Goal: Task Accomplishment & Management: Use online tool/utility

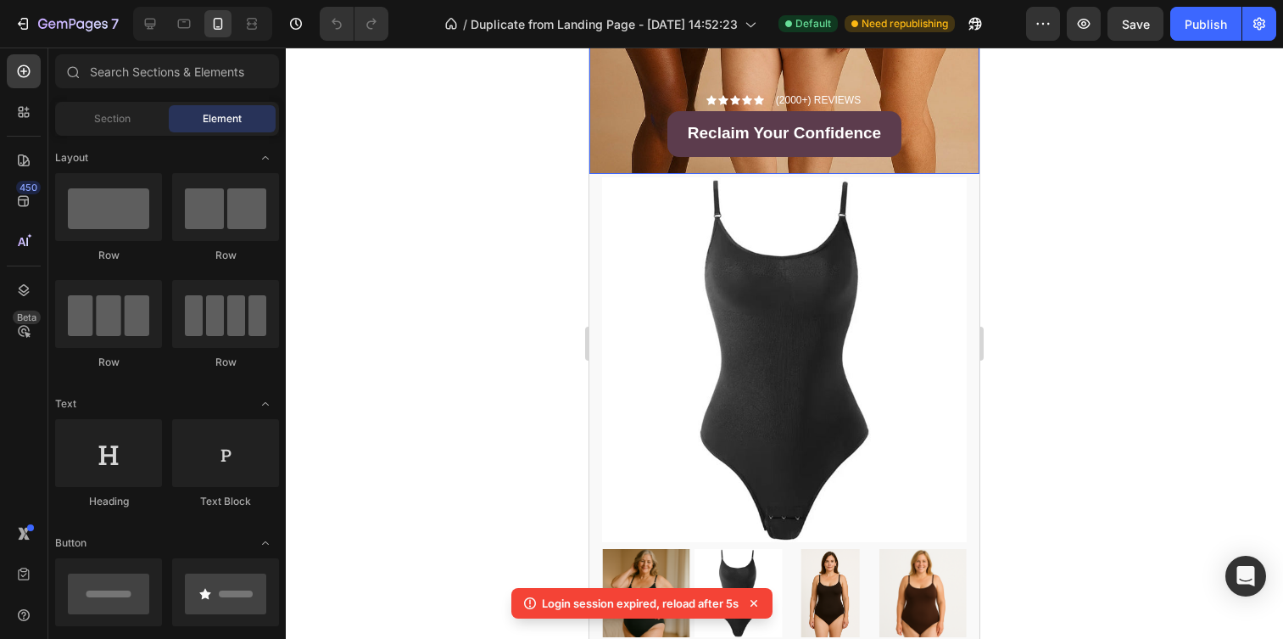
scroll to position [558, 0]
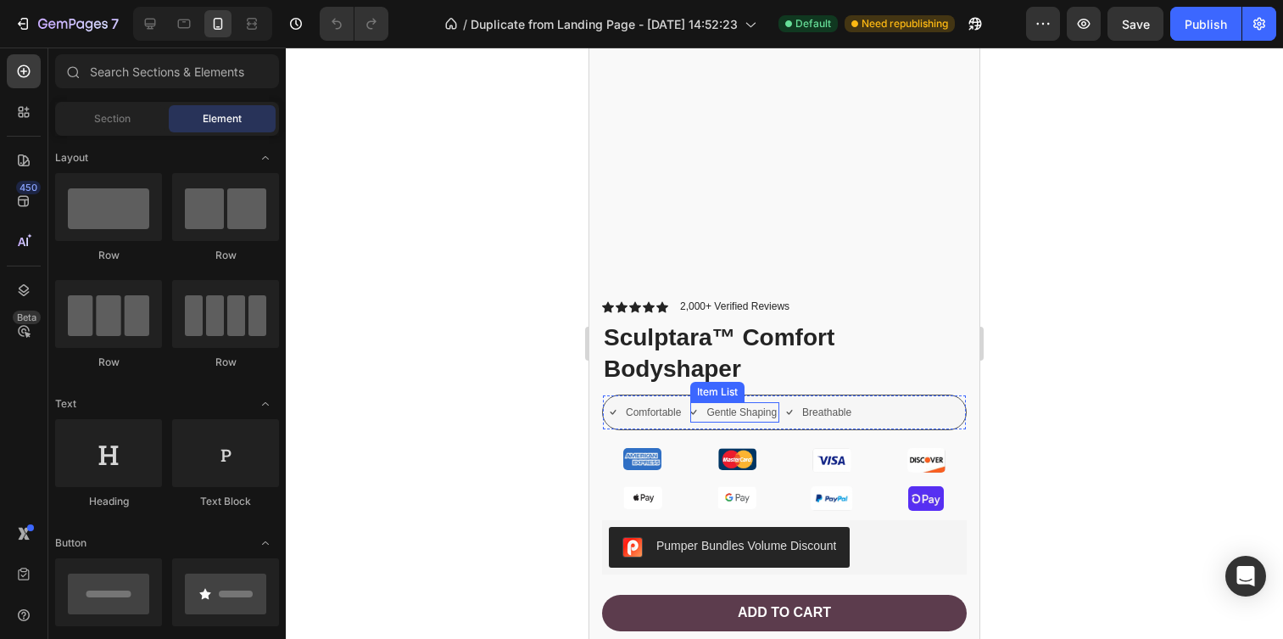
scroll to position [891, 0]
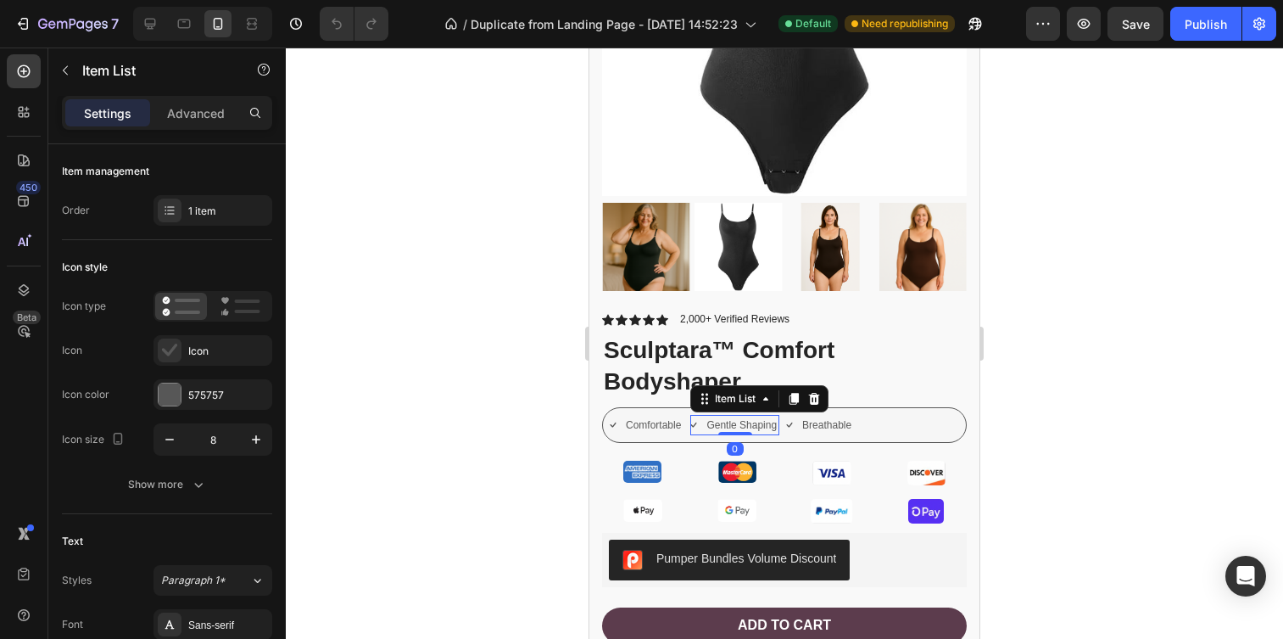
click at [752, 420] on p "Gentle Shaping" at bounding box center [741, 424] width 70 height 15
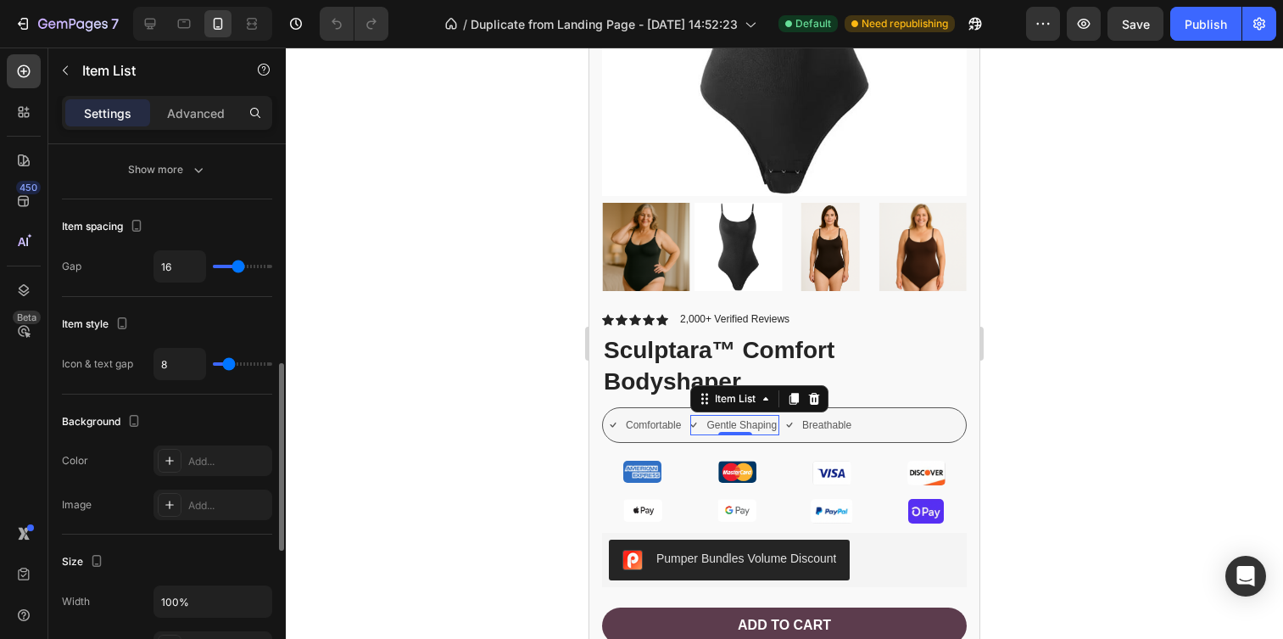
scroll to position [1024, 0]
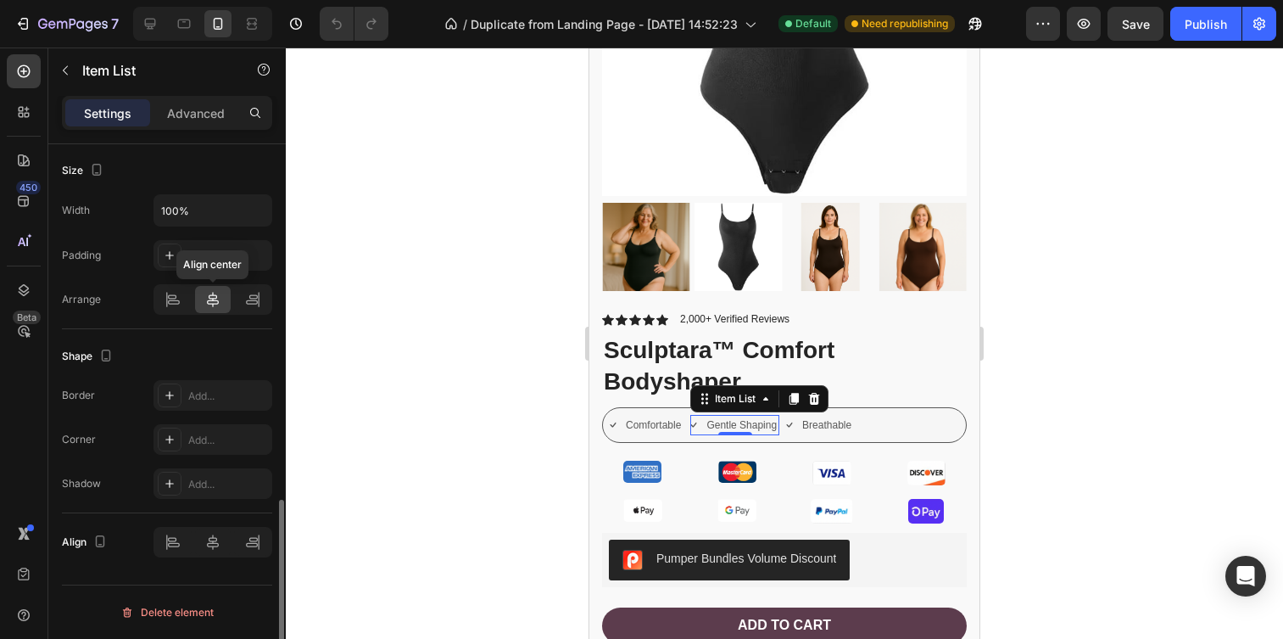
click at [217, 295] on icon at bounding box center [212, 299] width 17 height 17
click at [252, 300] on icon at bounding box center [252, 302] width 12 height 4
click at [212, 303] on icon at bounding box center [213, 299] width 12 height 15
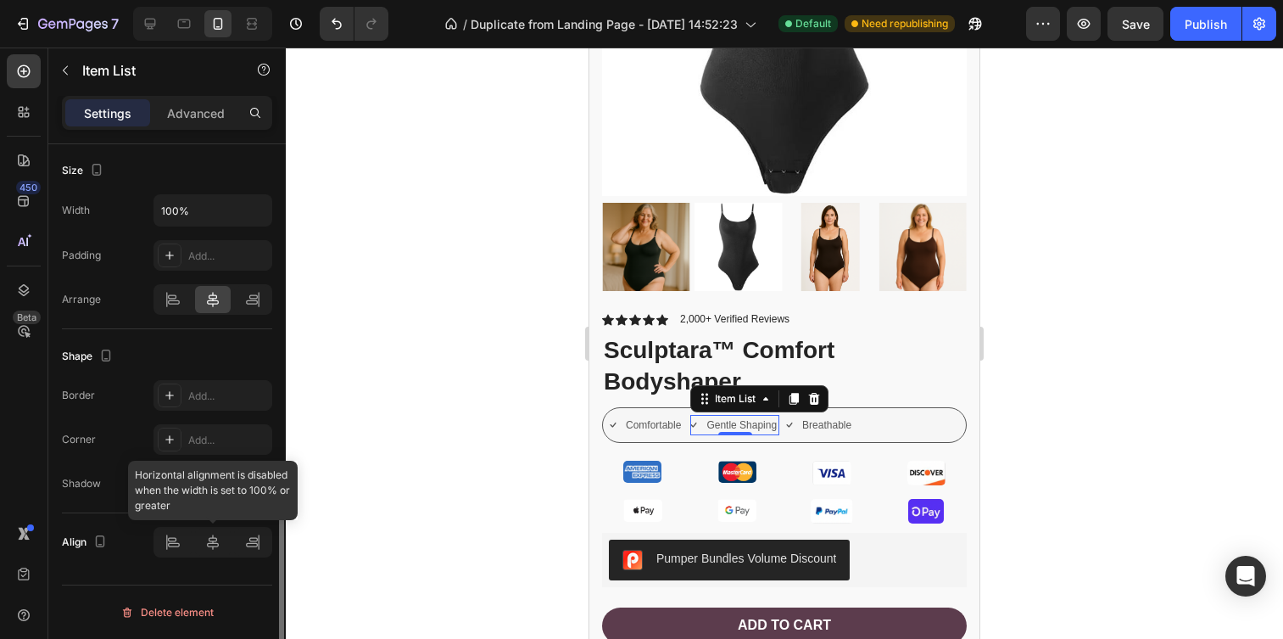
click at [206, 533] on div at bounding box center [213, 542] width 119 height 31
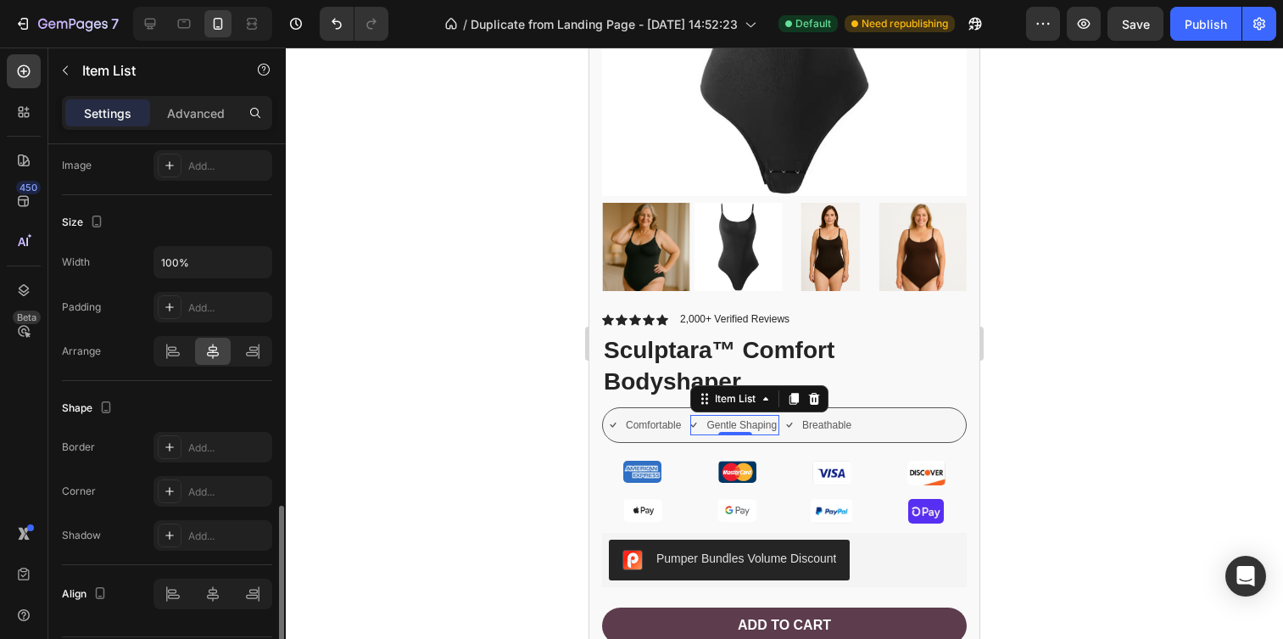
scroll to position [992, 0]
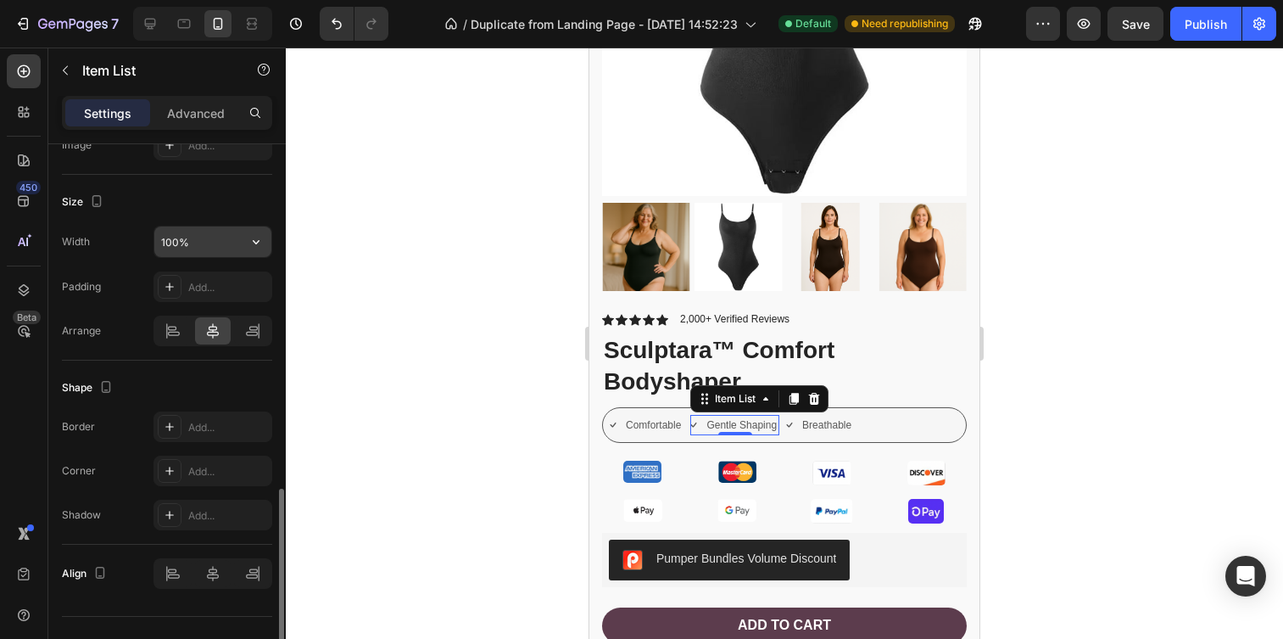
click at [201, 243] on input "100%" at bounding box center [212, 241] width 117 height 31
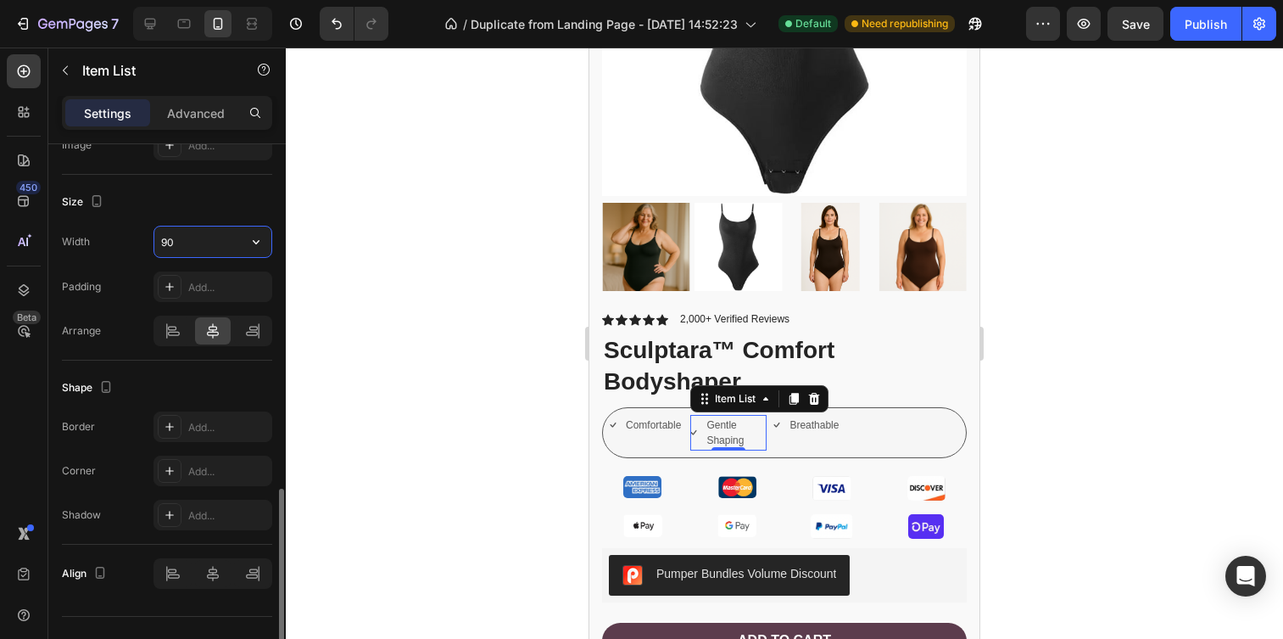
type input "9"
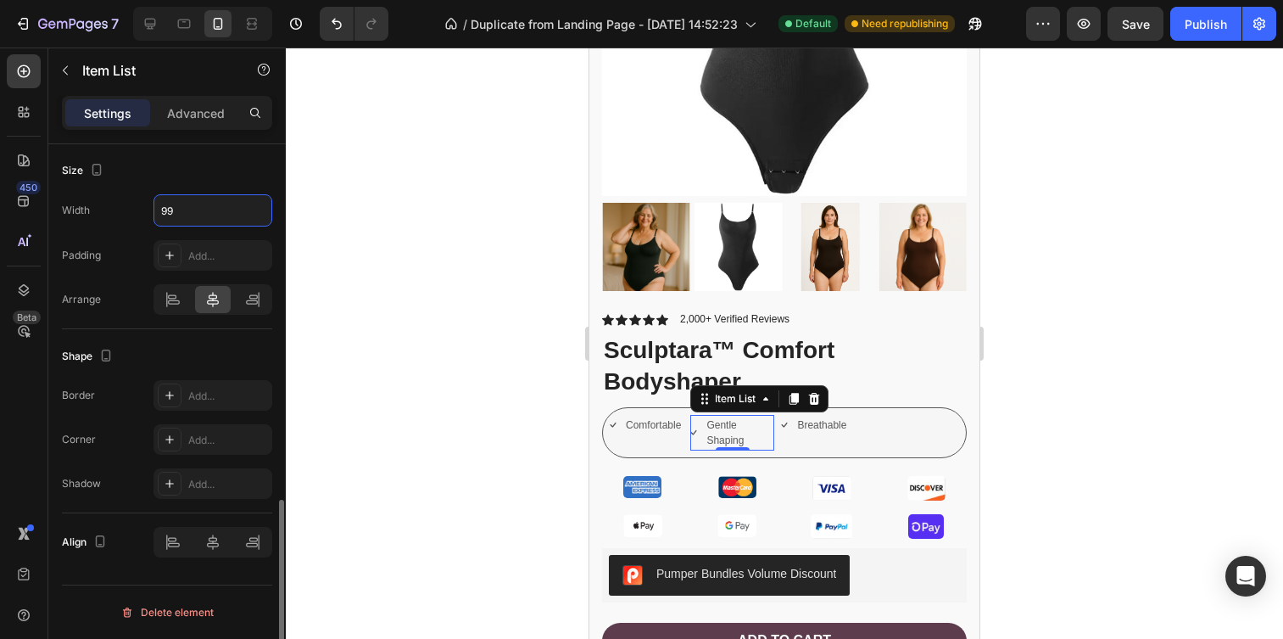
click at [128, 280] on div "Width 99 Padding Add... [GEOGRAPHIC_DATA]" at bounding box center [167, 254] width 210 height 120
click at [215, 540] on icon at bounding box center [213, 541] width 12 height 15
click at [248, 540] on icon at bounding box center [252, 541] width 17 height 17
click at [172, 545] on icon at bounding box center [173, 541] width 17 height 17
click at [204, 540] on icon at bounding box center [212, 541] width 17 height 17
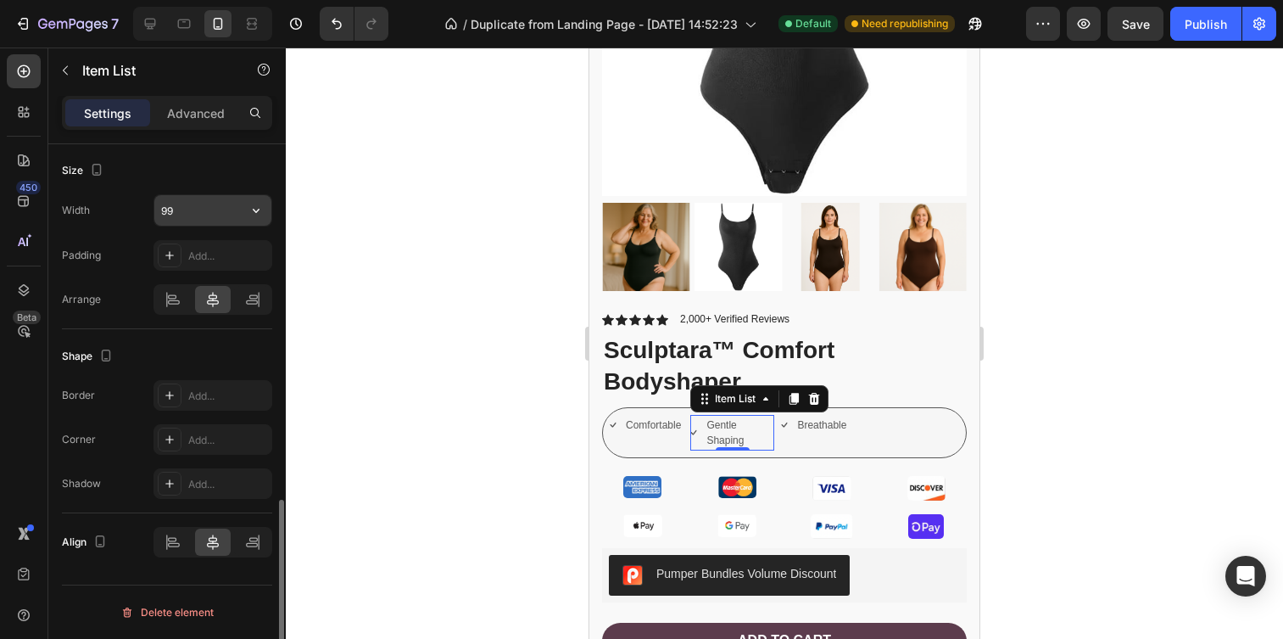
click at [176, 216] on input "99" at bounding box center [212, 210] width 117 height 31
type input "100"
click at [209, 351] on div "Shape" at bounding box center [167, 356] width 210 height 27
click at [849, 431] on div "Breathable" at bounding box center [823, 425] width 54 height 20
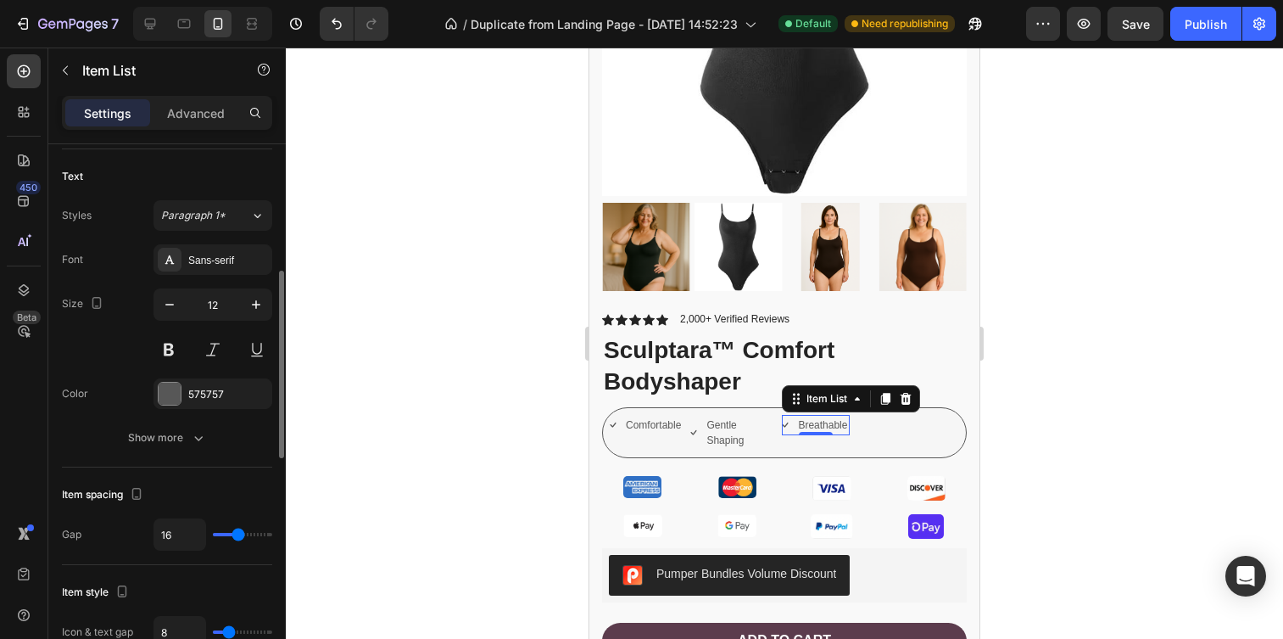
scroll to position [358, 0]
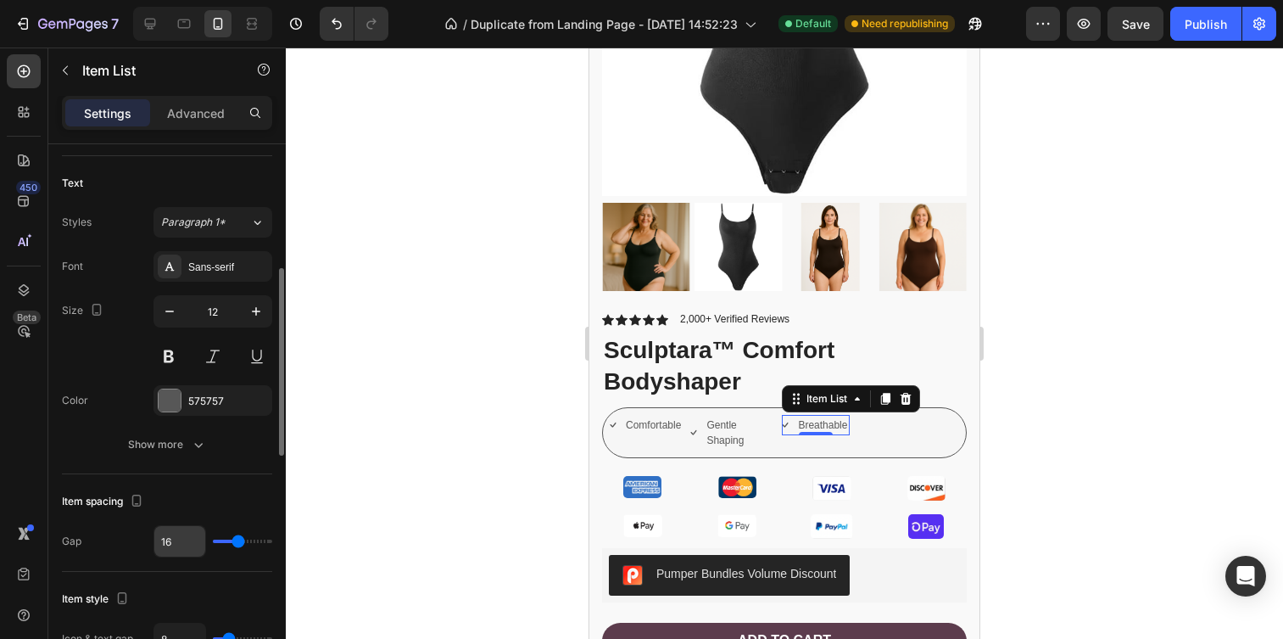
click at [188, 550] on input "16" at bounding box center [179, 541] width 51 height 31
type input "2"
type input "20"
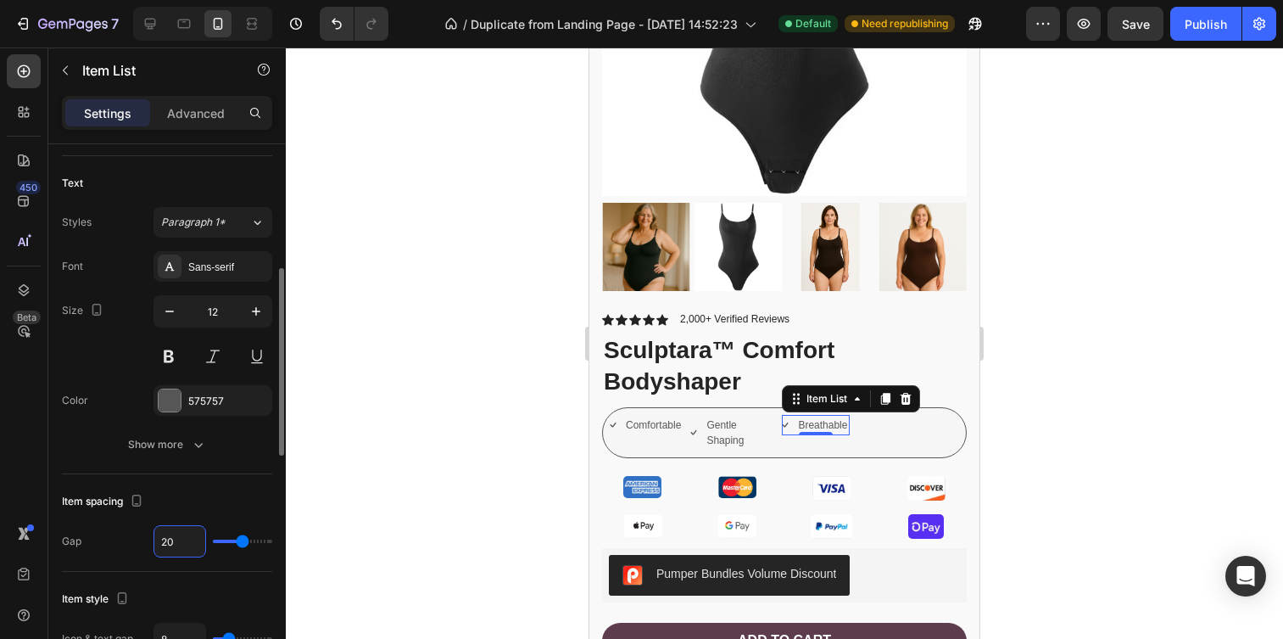
type input "2"
type input "0"
click at [186, 476] on div "Item spacing Gap" at bounding box center [167, 523] width 210 height 98
click at [170, 535] on input "text" at bounding box center [179, 541] width 51 height 31
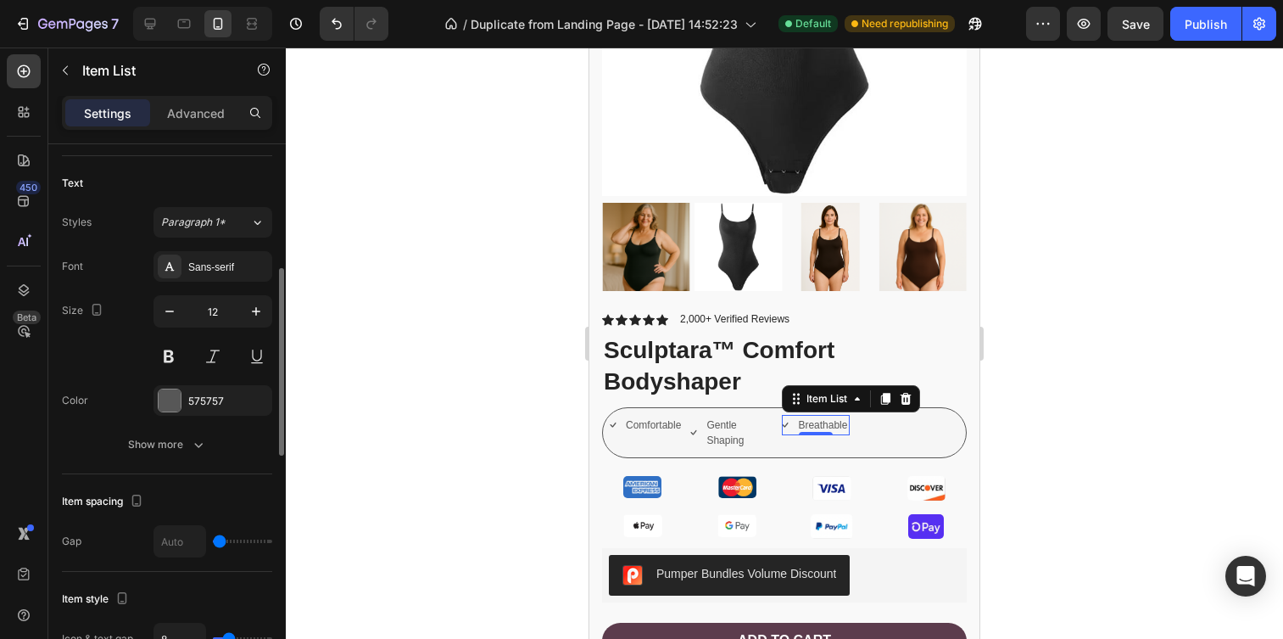
type input "10"
type input "11"
type input "12"
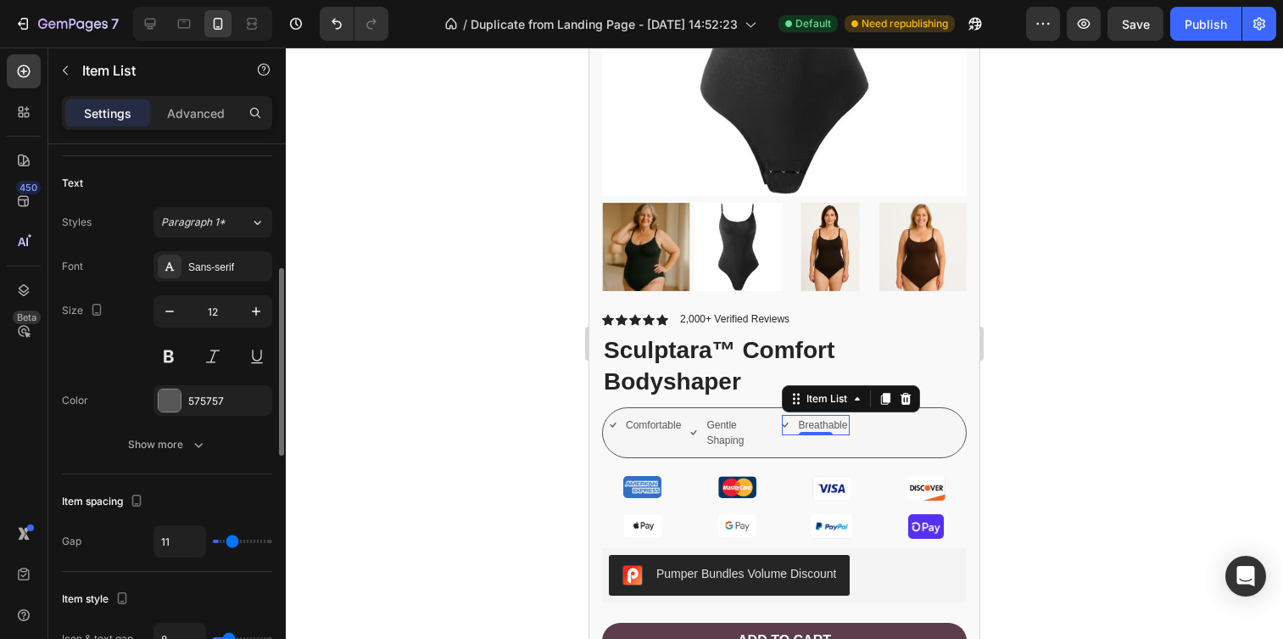
type input "12"
type input "18"
type input "20"
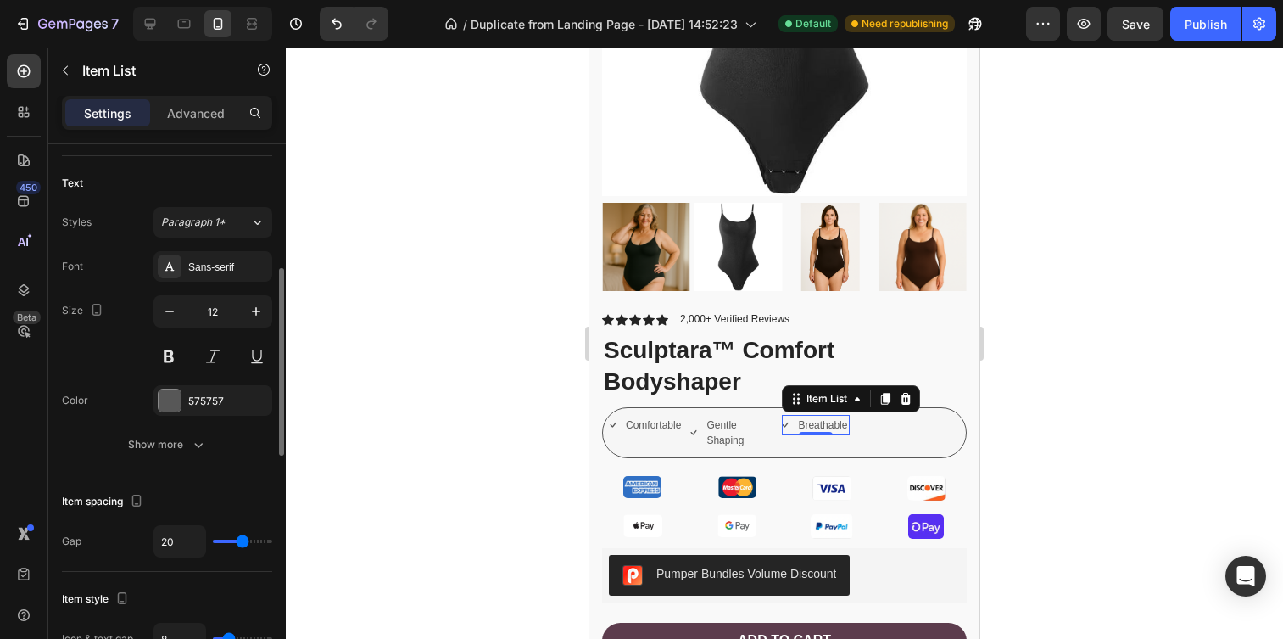
type input "21"
type input "22"
type input "23"
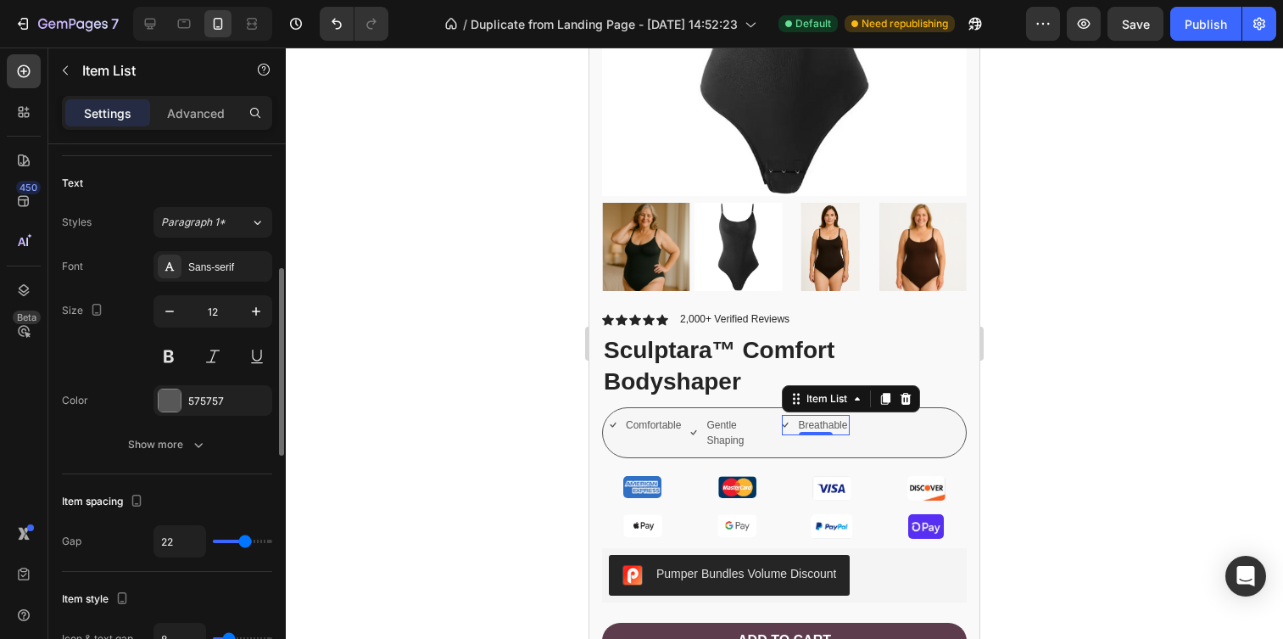
type input "23"
type input "24"
type input "25"
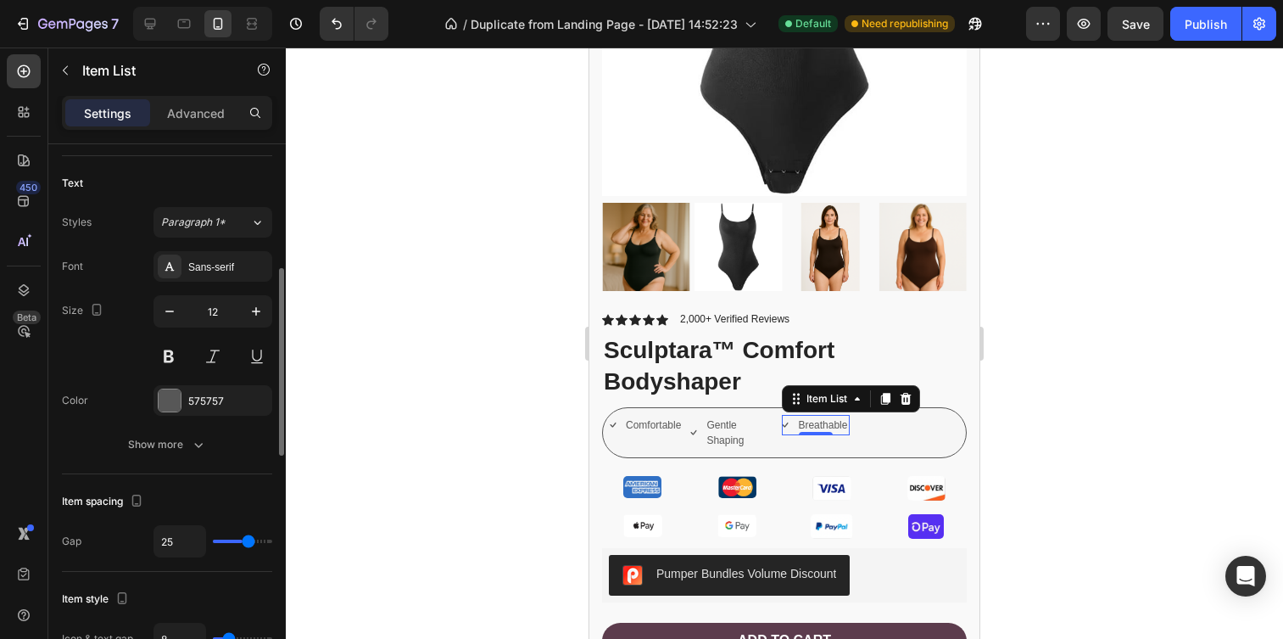
type input "26"
type input "28"
type input "30"
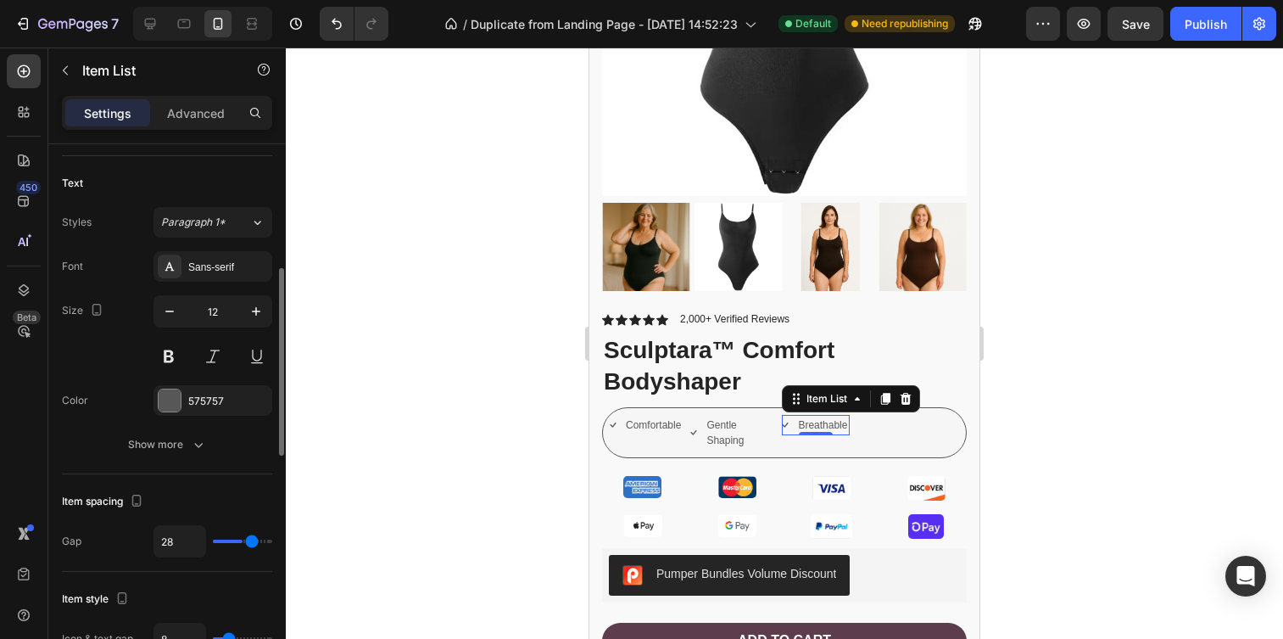
type input "30"
type input "31"
type input "33"
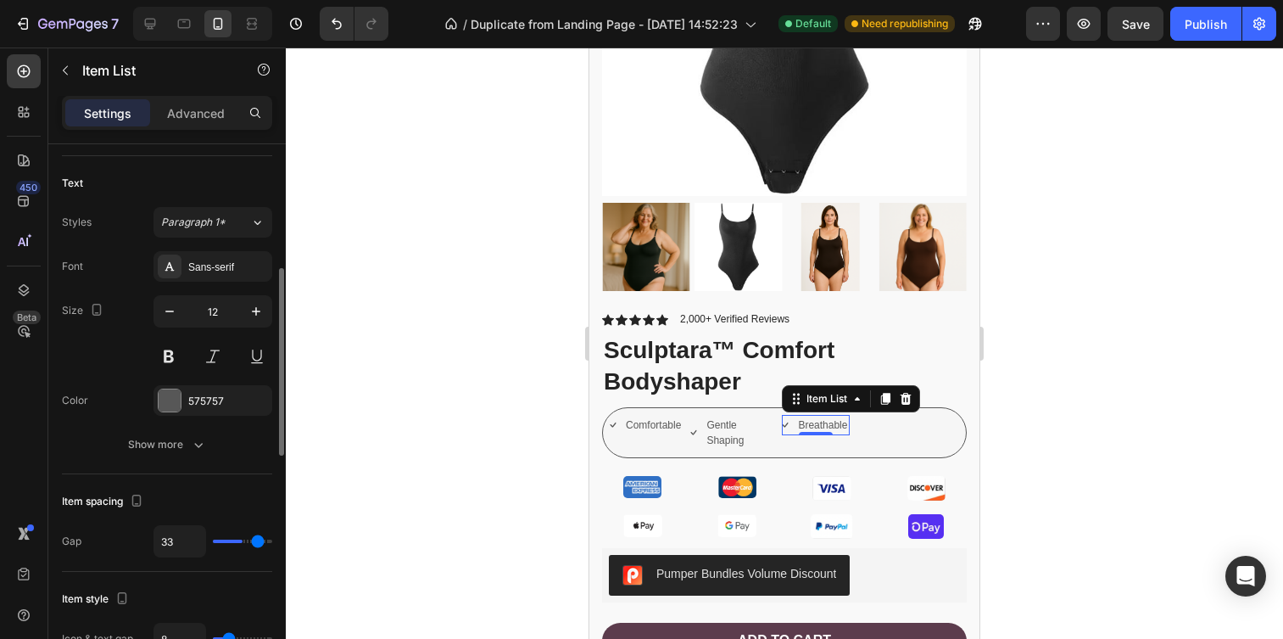
type input "35"
type input "36"
type input "38"
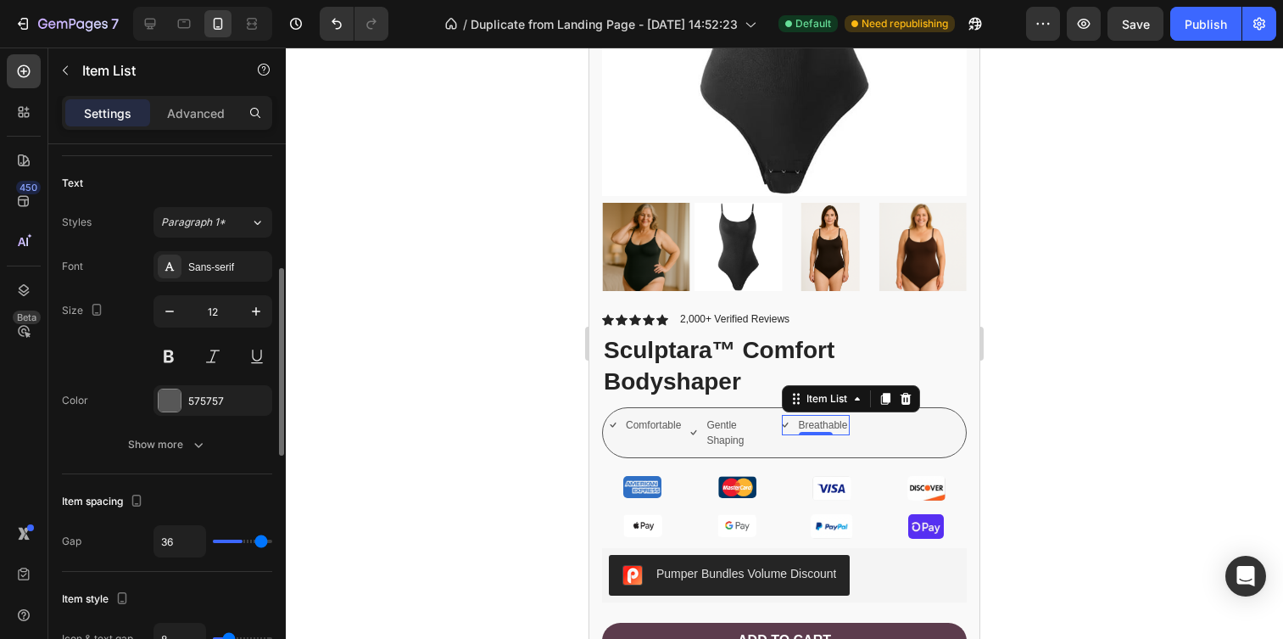
type input "38"
type input "39"
type input "40"
drag, startPoint x: 215, startPoint y: 537, endPoint x: 281, endPoint y: 538, distance: 65.3
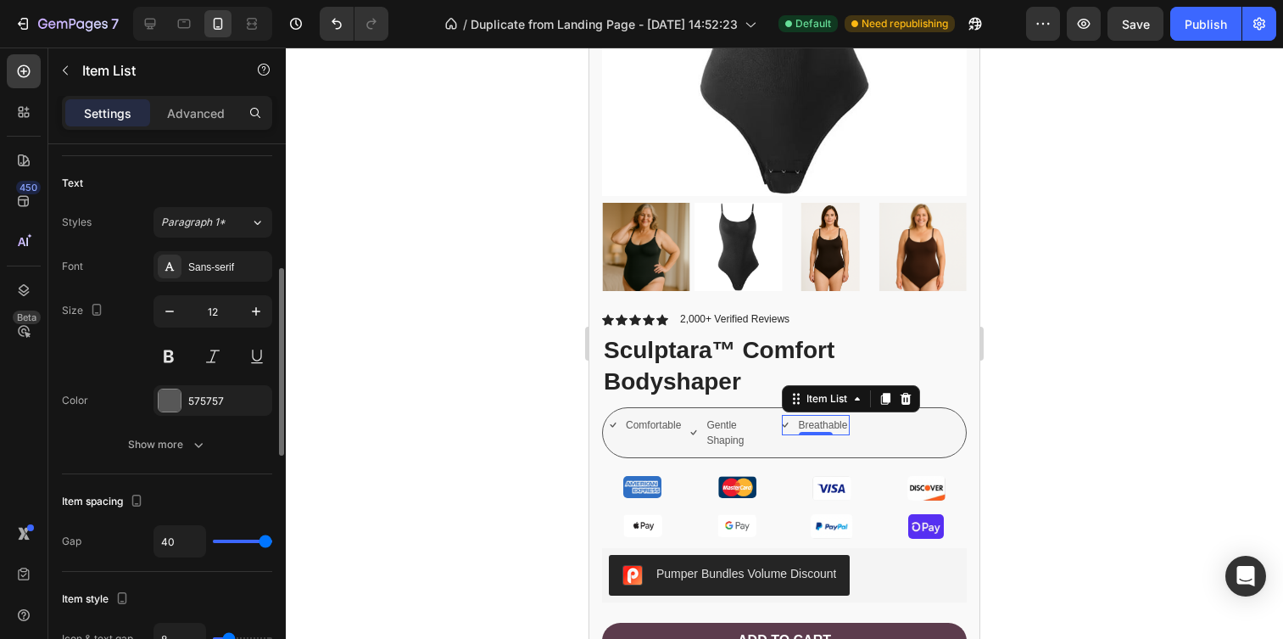
type input "40"
click at [272, 539] on input "range" at bounding box center [242, 540] width 59 height 3
type input "22"
type input "16"
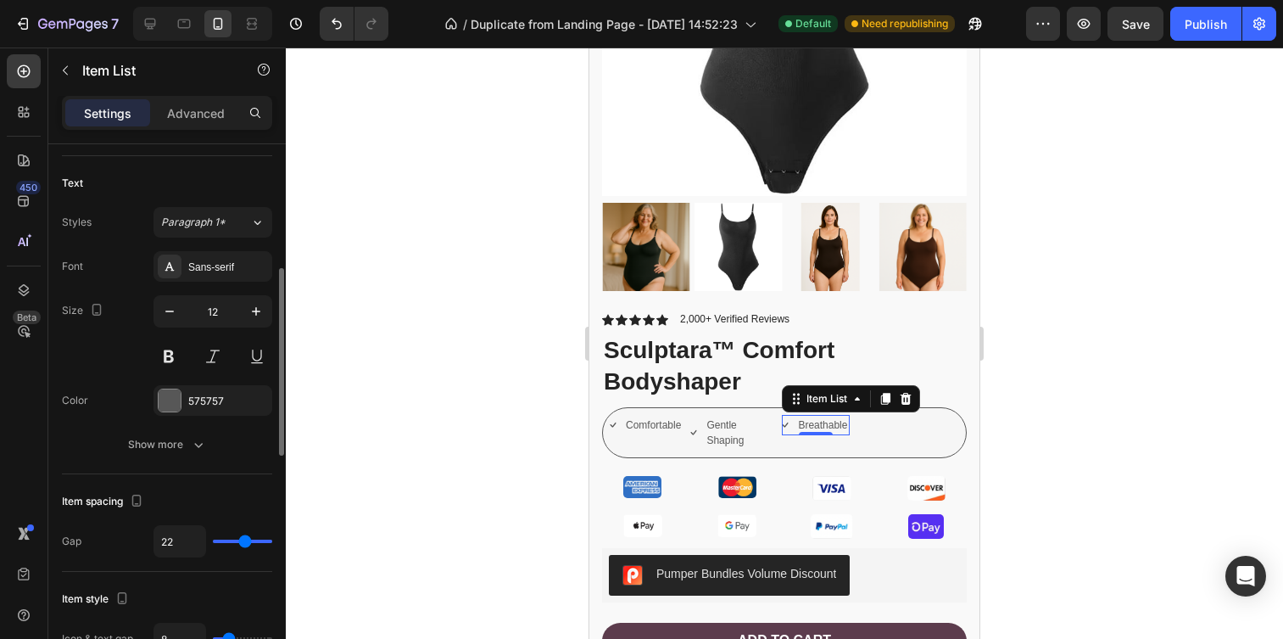
type input "16"
type input "10"
type input "6"
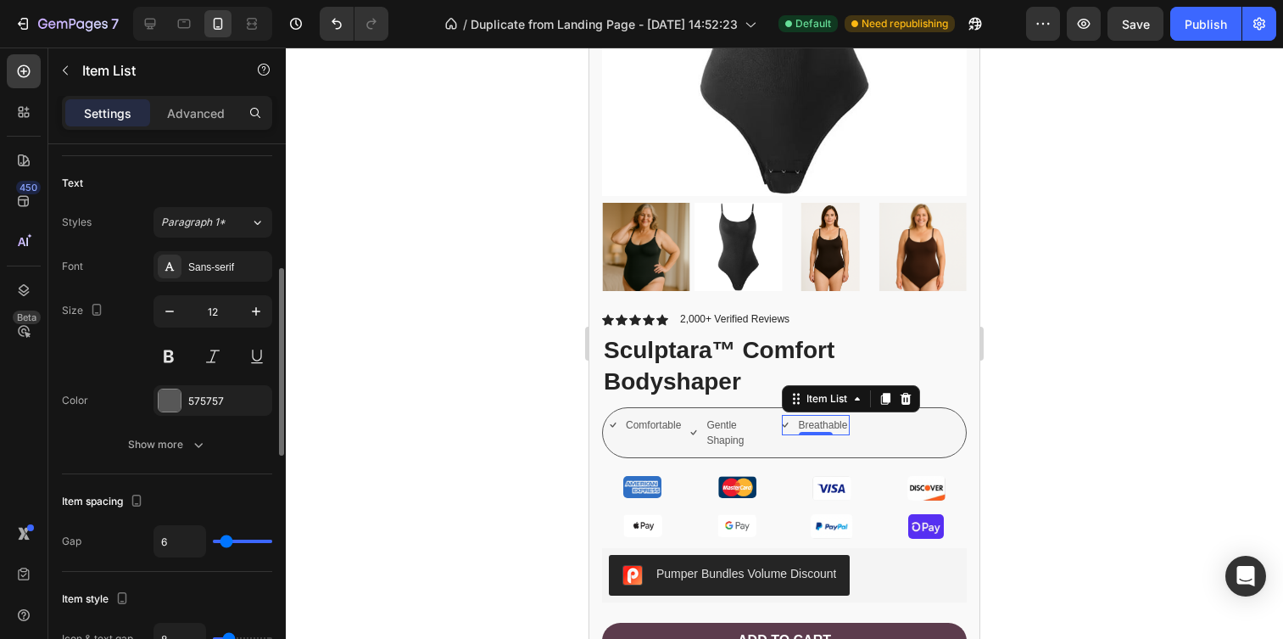
type input "1"
type input "0"
drag, startPoint x: 264, startPoint y: 540, endPoint x: 135, endPoint y: 528, distance: 129.5
type input "0"
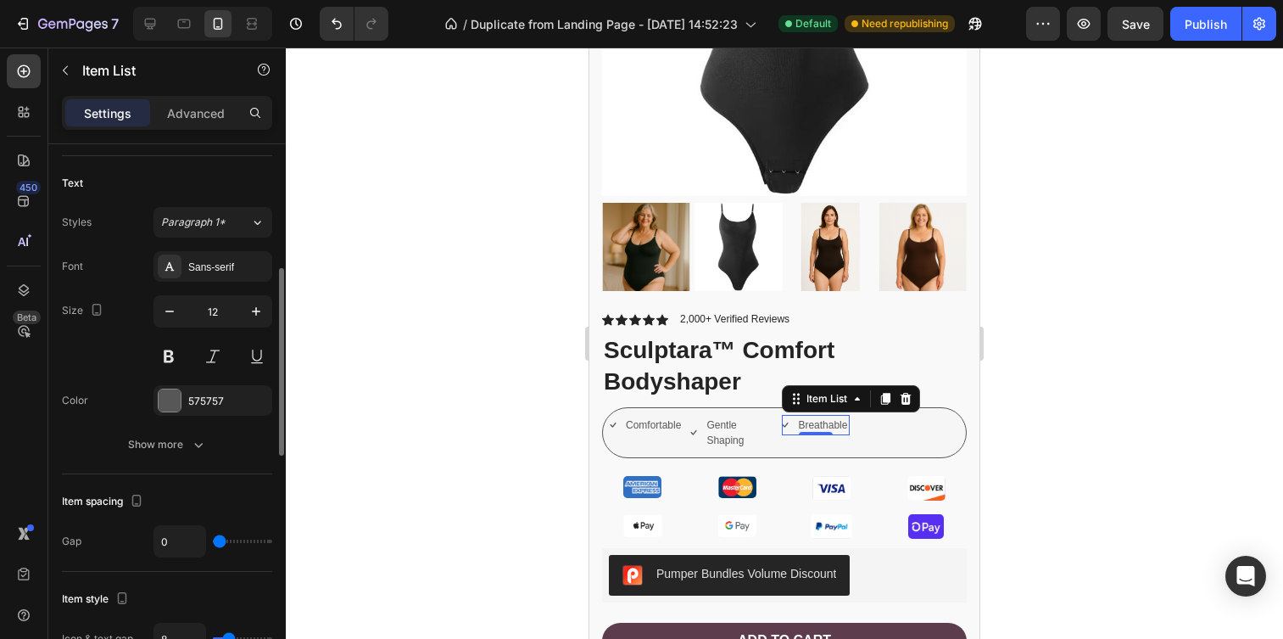
click at [213, 539] on input "range" at bounding box center [242, 540] width 59 height 3
click at [219, 504] on div "Item spacing" at bounding box center [167, 501] width 210 height 27
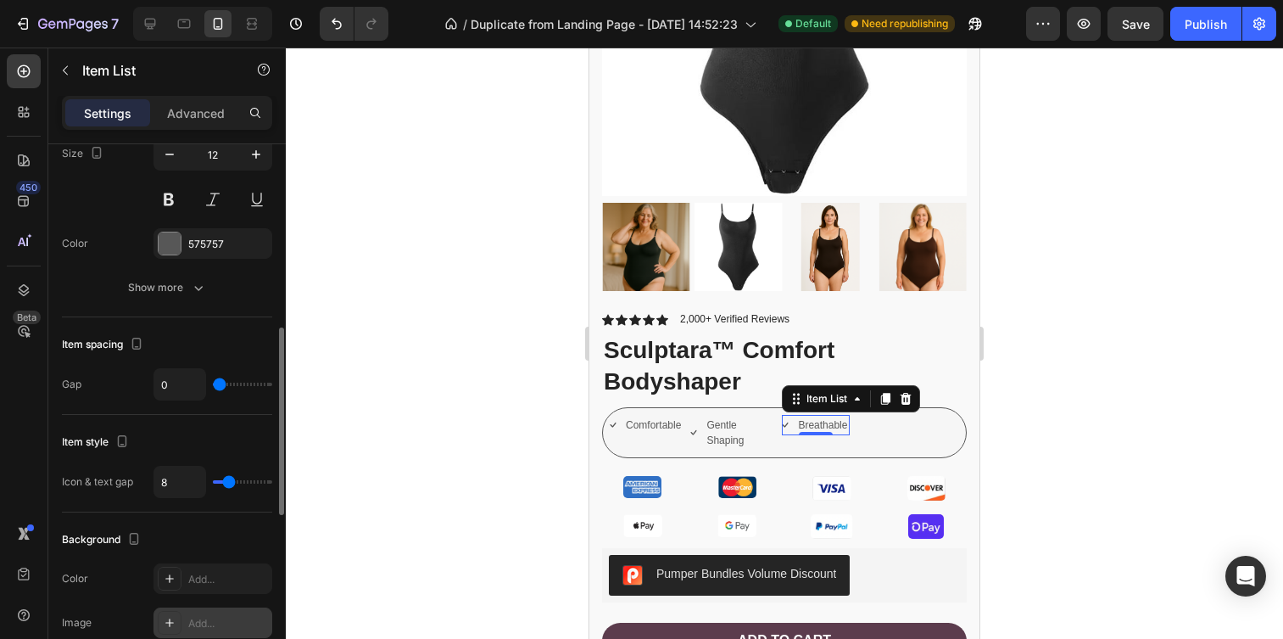
scroll to position [518, 0]
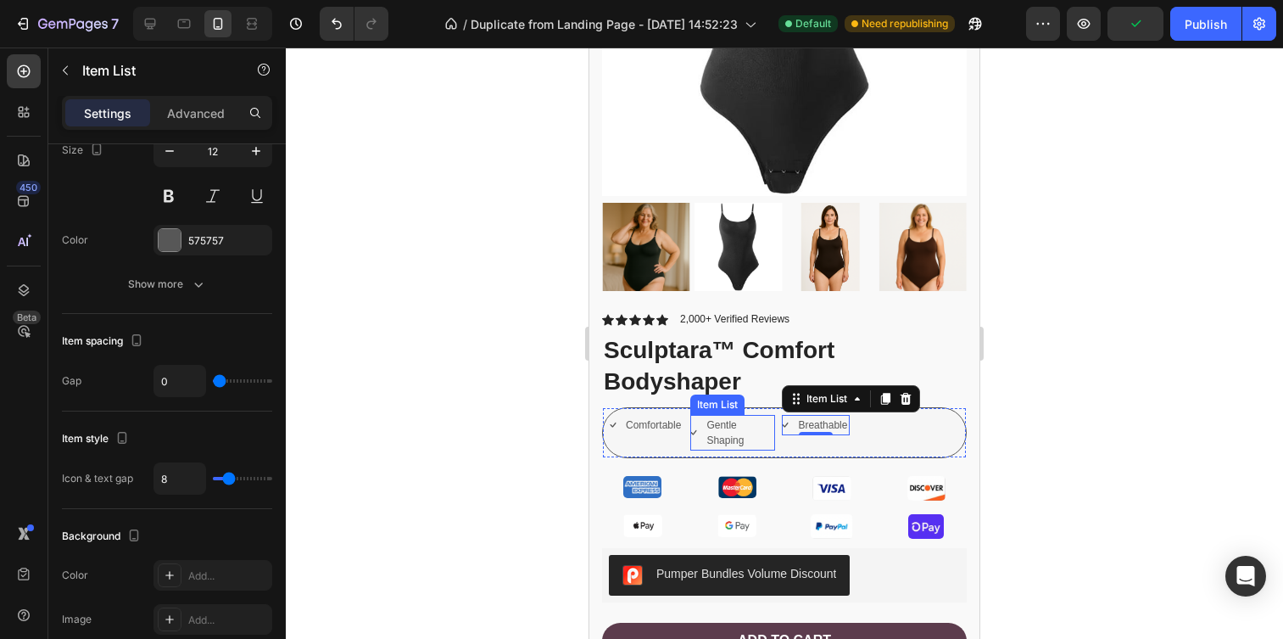
click at [745, 425] on p "Gentle Shaping" at bounding box center [739, 432] width 66 height 31
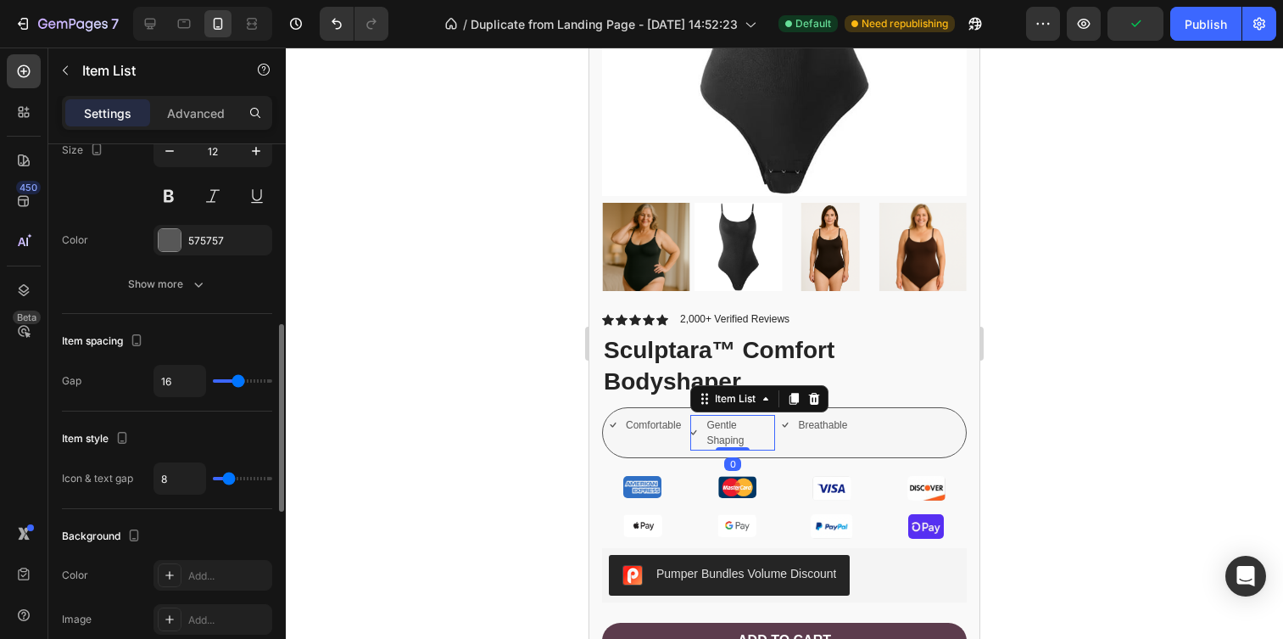
type input "17"
type input "2"
type input "0"
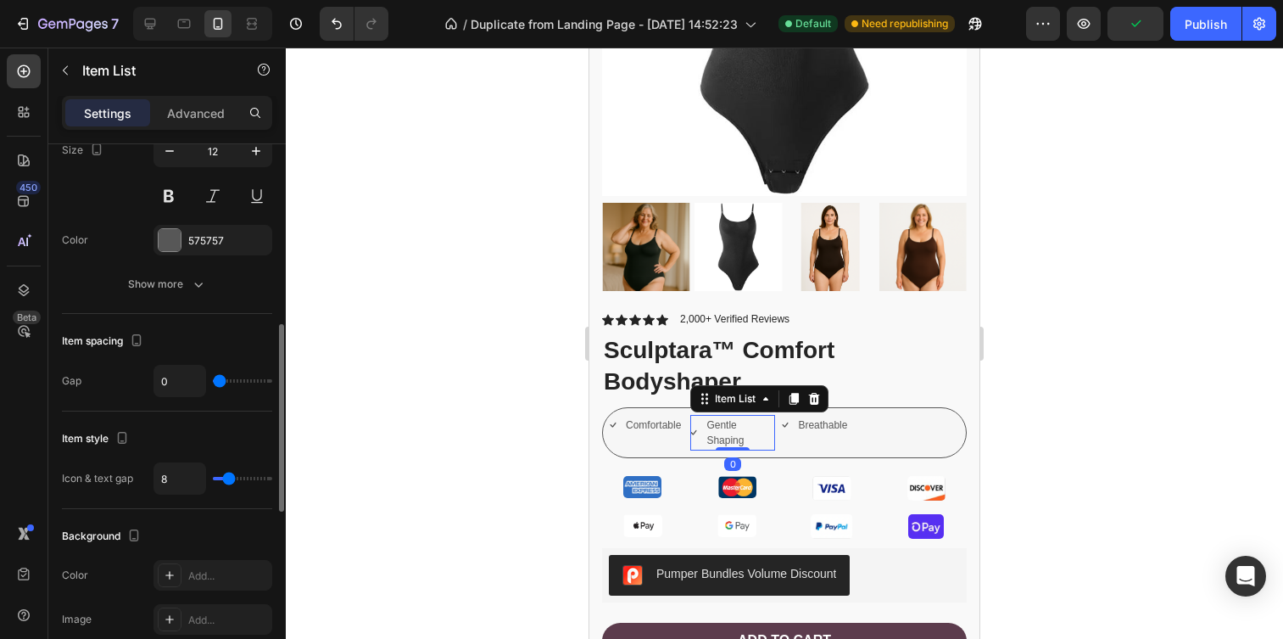
drag, startPoint x: 239, startPoint y: 383, endPoint x: 211, endPoint y: 383, distance: 28.0
type input "0"
click at [213, 383] on input "range" at bounding box center [242, 380] width 59 height 3
type input "20"
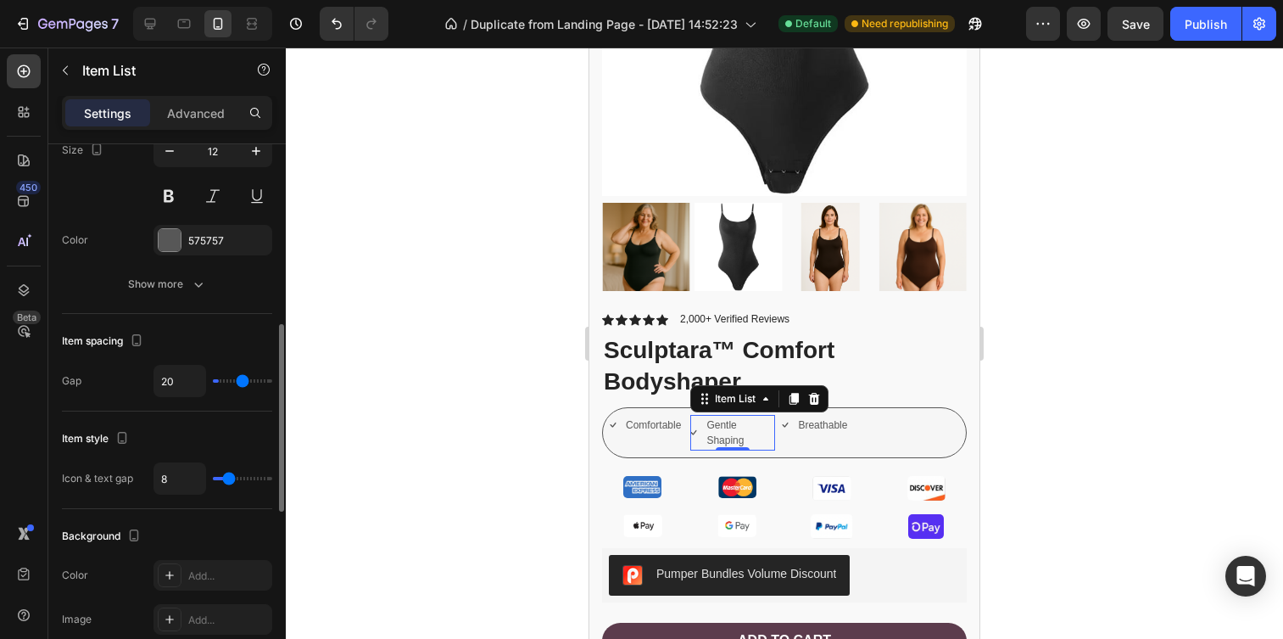
type input "24"
type input "27"
type input "29"
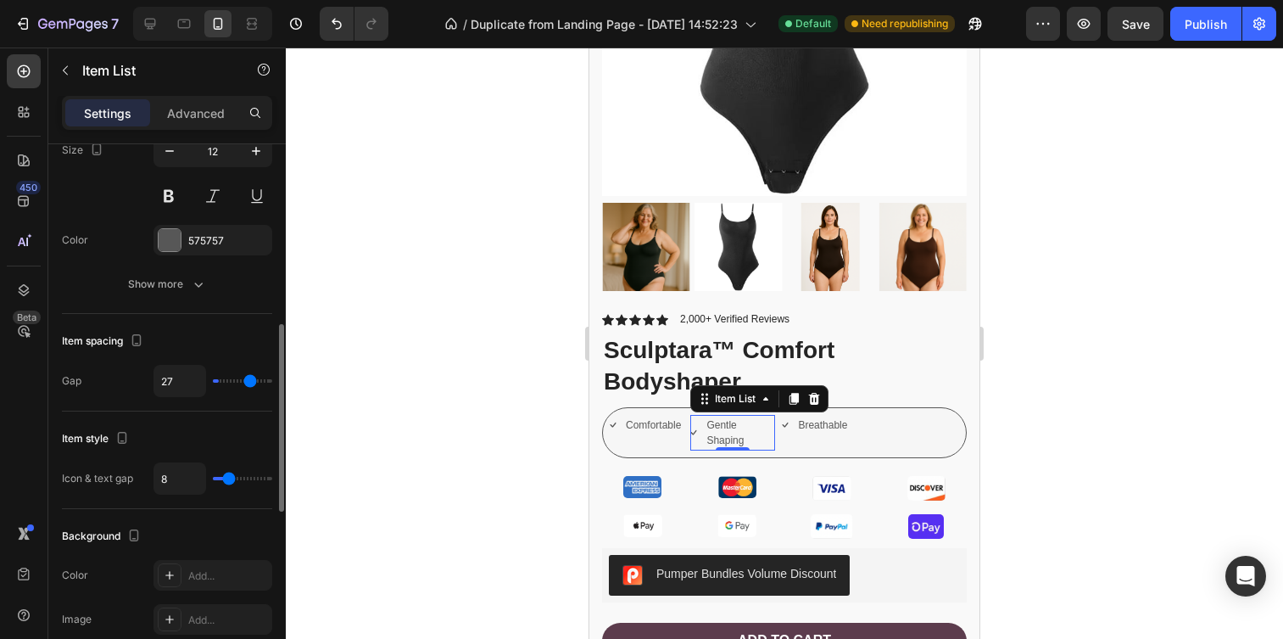
type input "29"
type input "31"
type input "33"
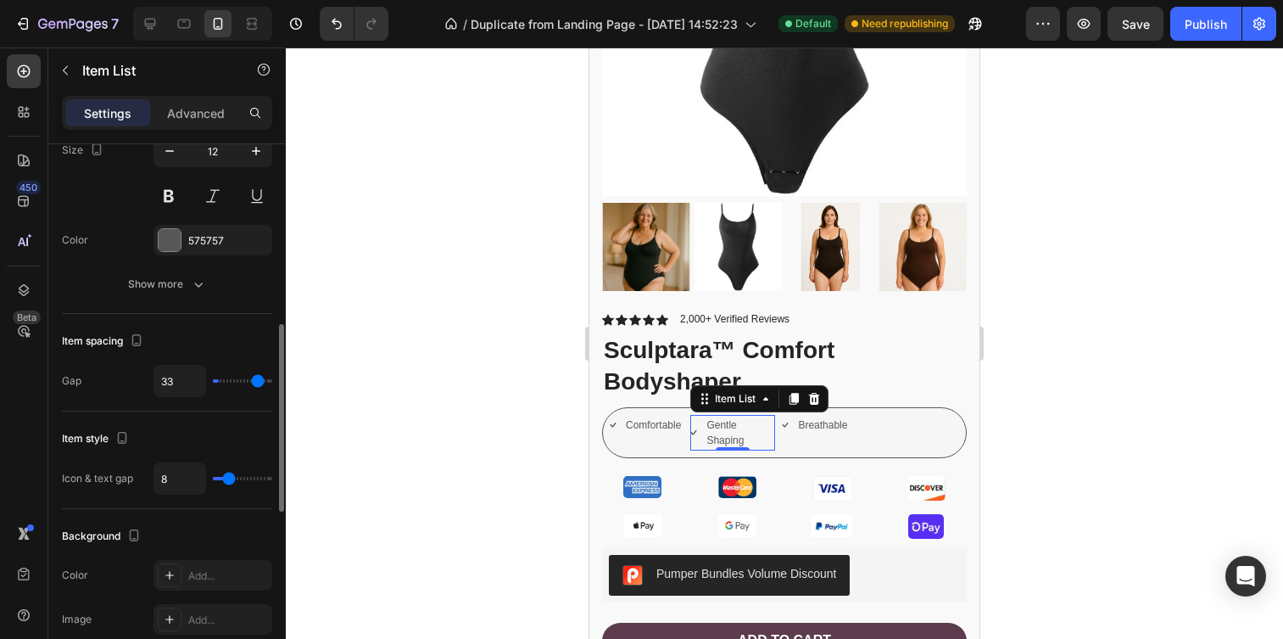
type input "34"
type input "35"
drag, startPoint x: 219, startPoint y: 380, endPoint x: 260, endPoint y: 380, distance: 40.7
type input "35"
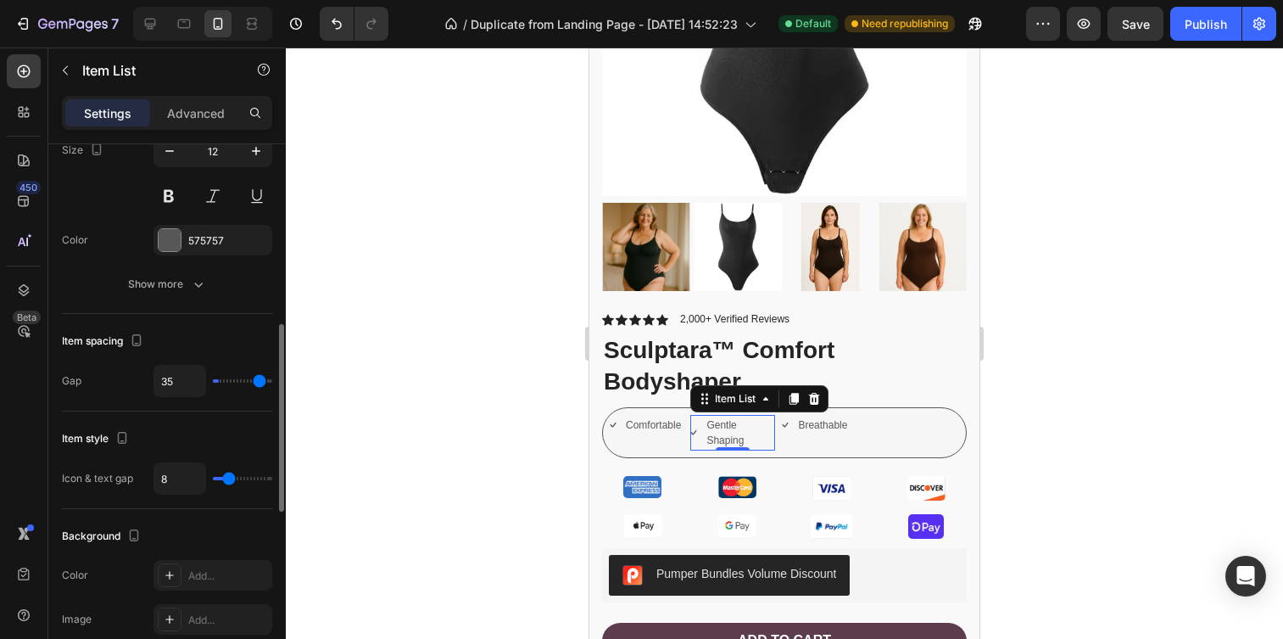
click at [260, 380] on input "range" at bounding box center [242, 380] width 59 height 3
type input "23"
type input "21"
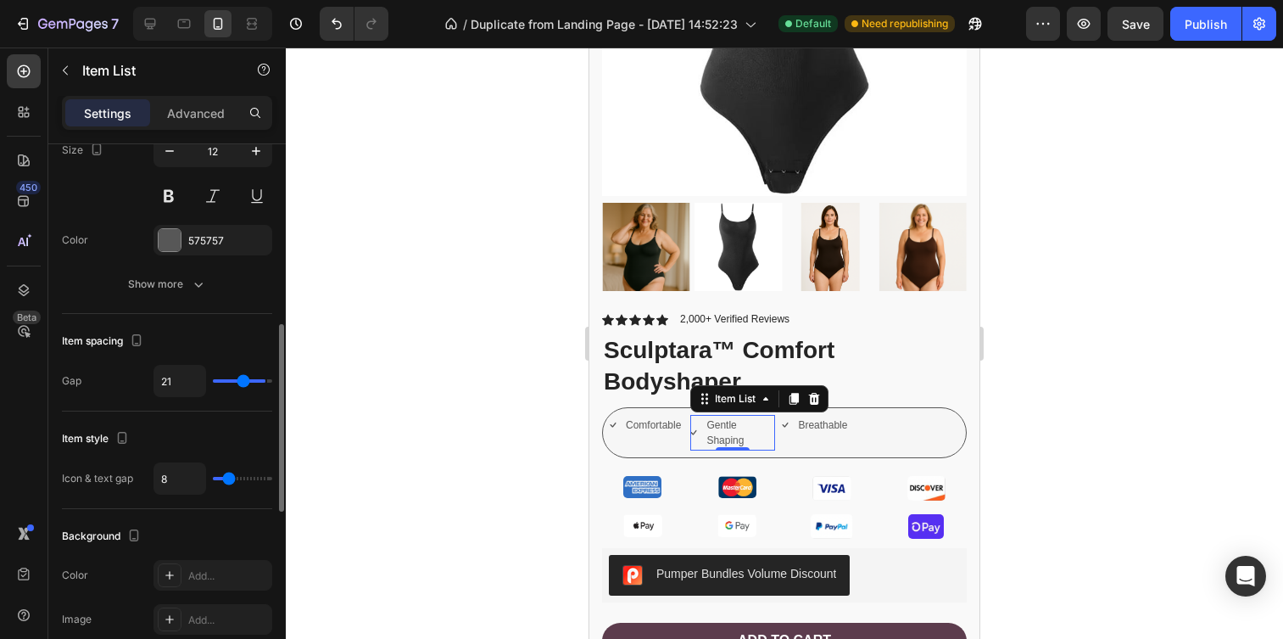
type input "19"
type input "18"
type input "16"
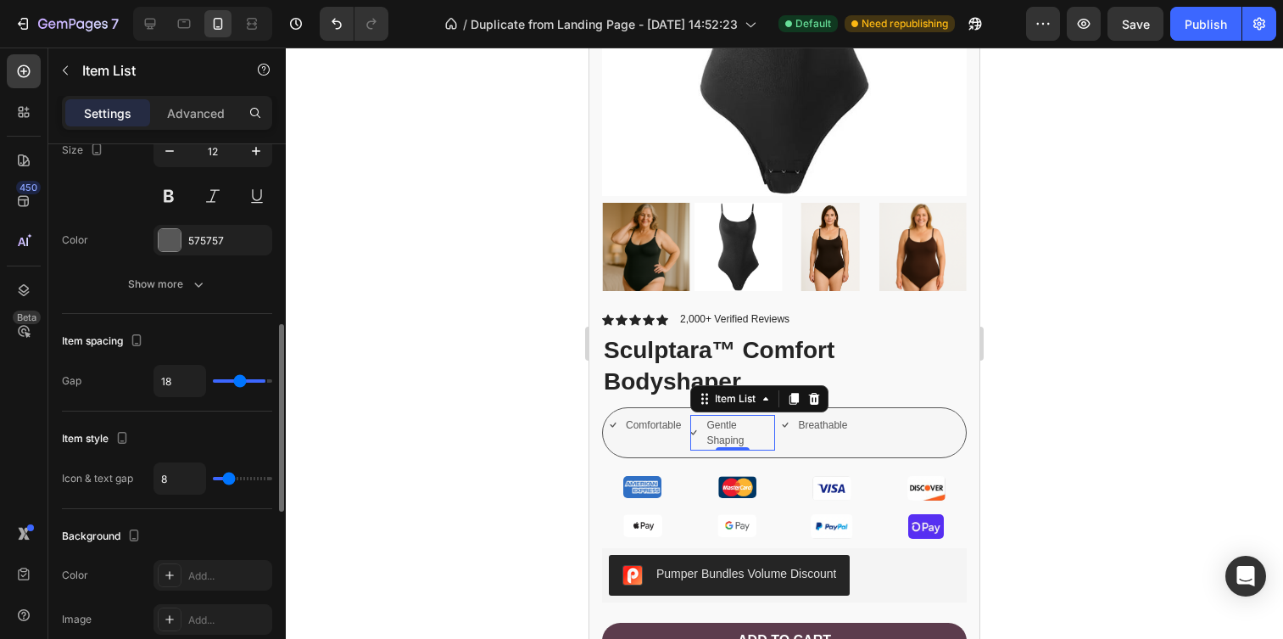
type input "16"
type input "15"
type input "14"
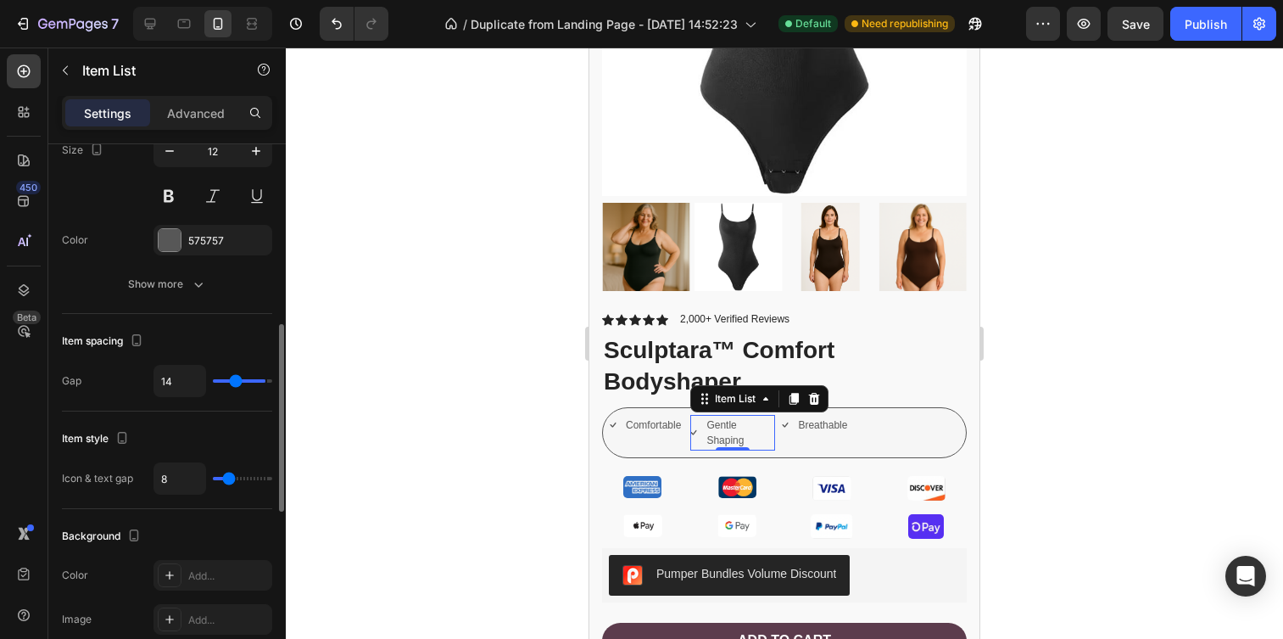
type input "12"
type input "11"
type input "10"
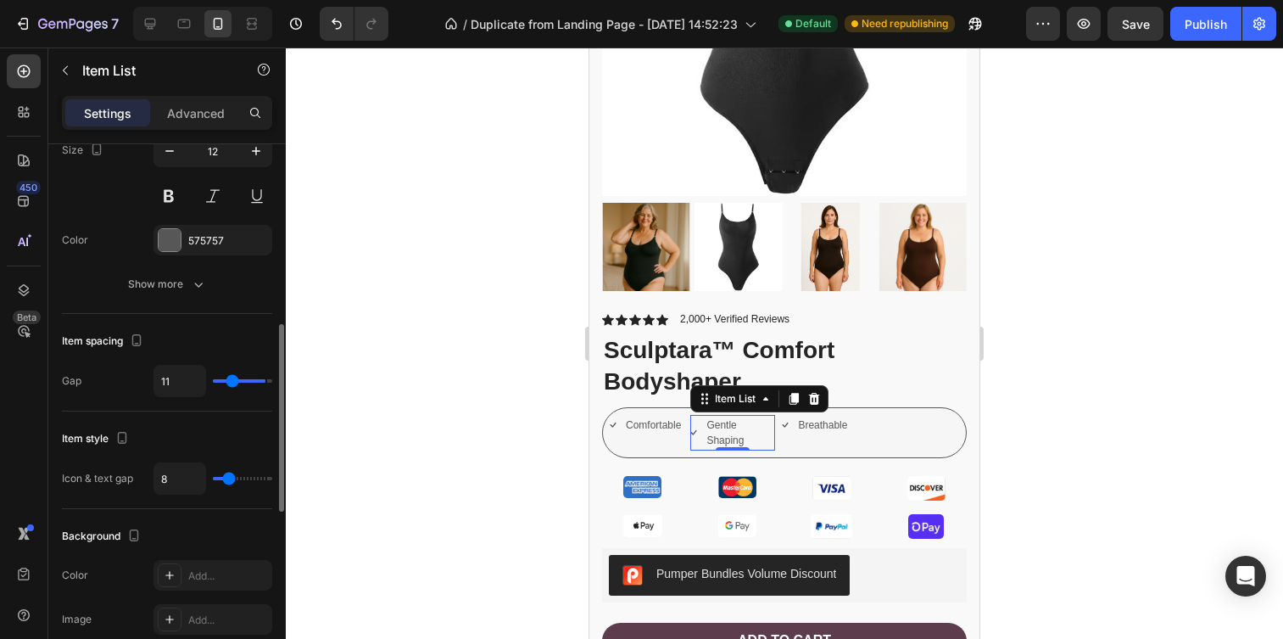
type input "10"
type input "9"
type input "8"
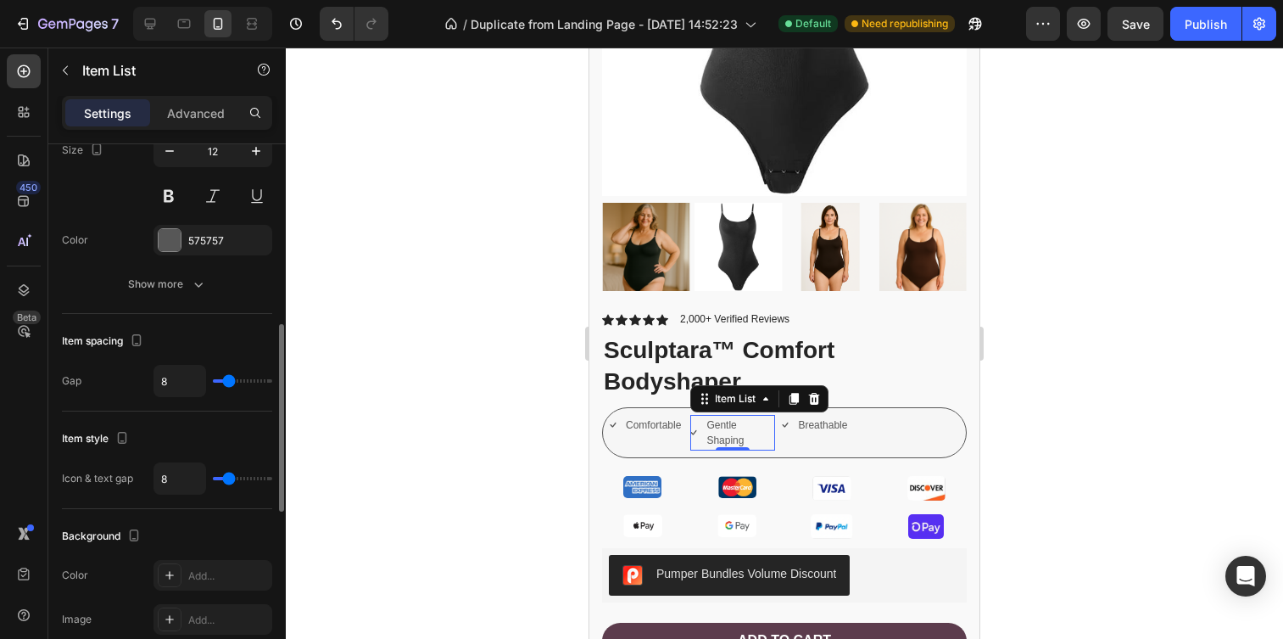
type input "7"
type input "6"
type input "5"
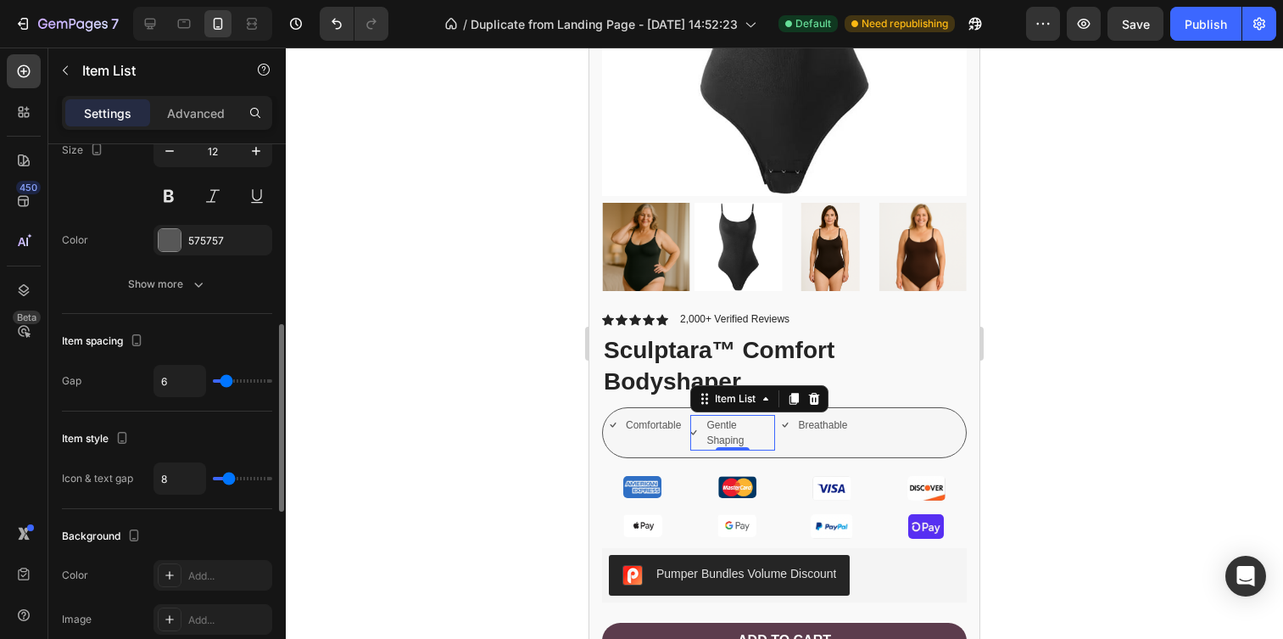
type input "5"
type input "4"
type input "8"
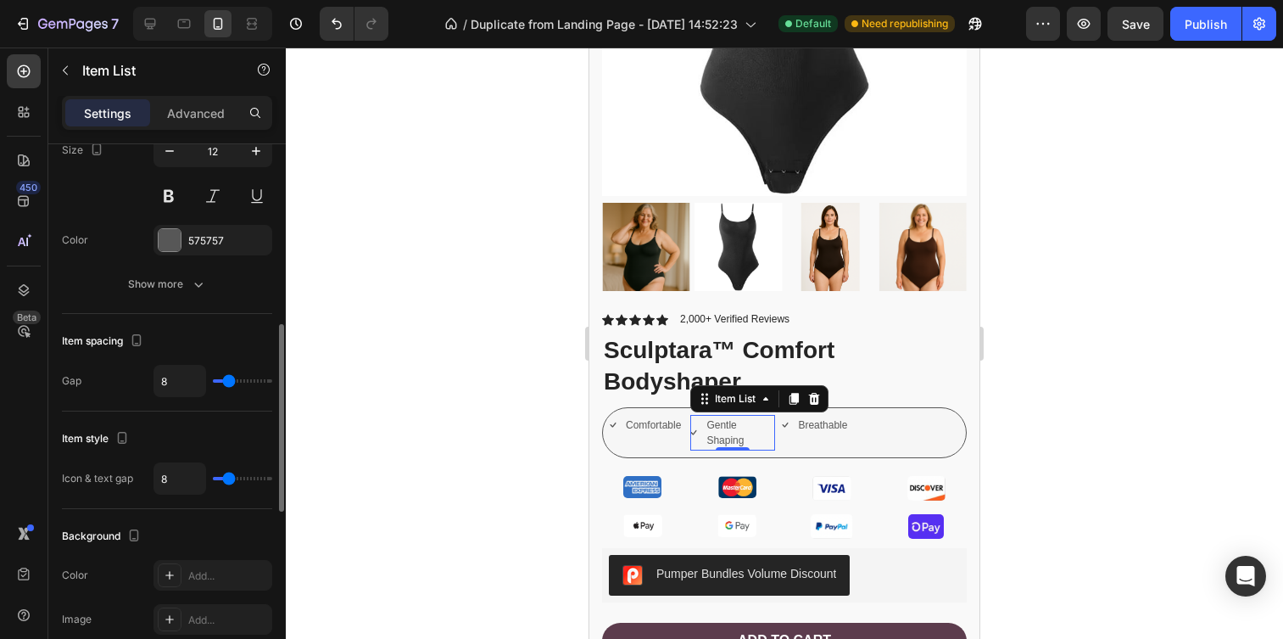
type input "9"
type input "10"
type input "11"
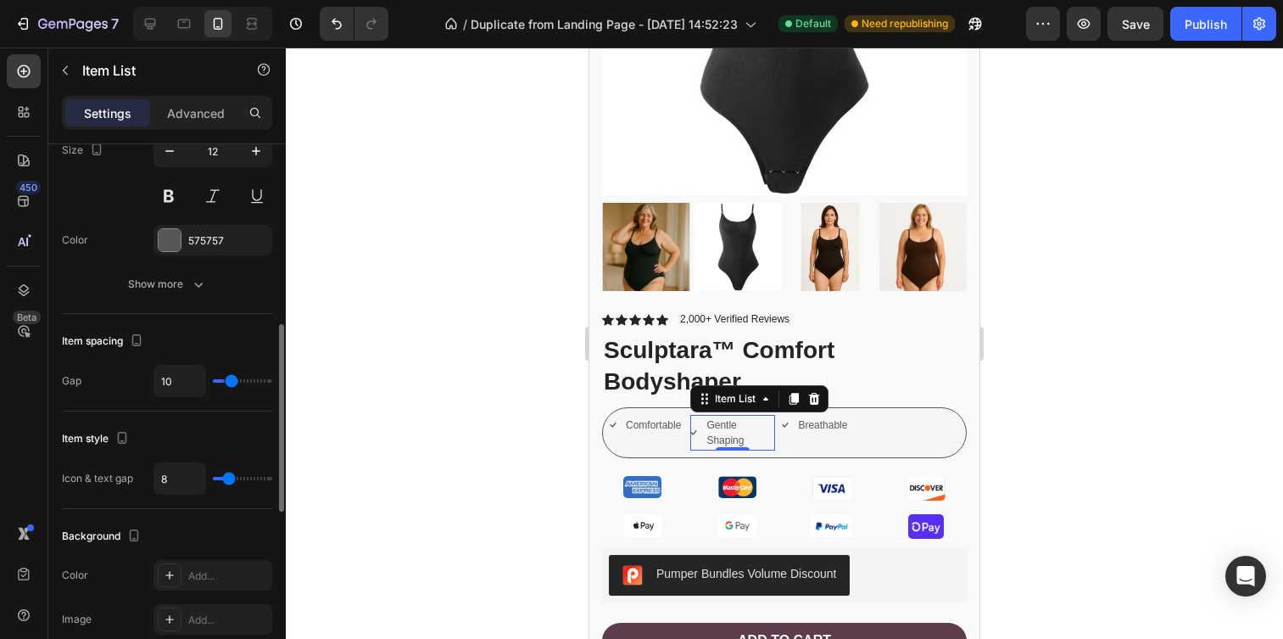
type input "11"
type input "12"
type input "13"
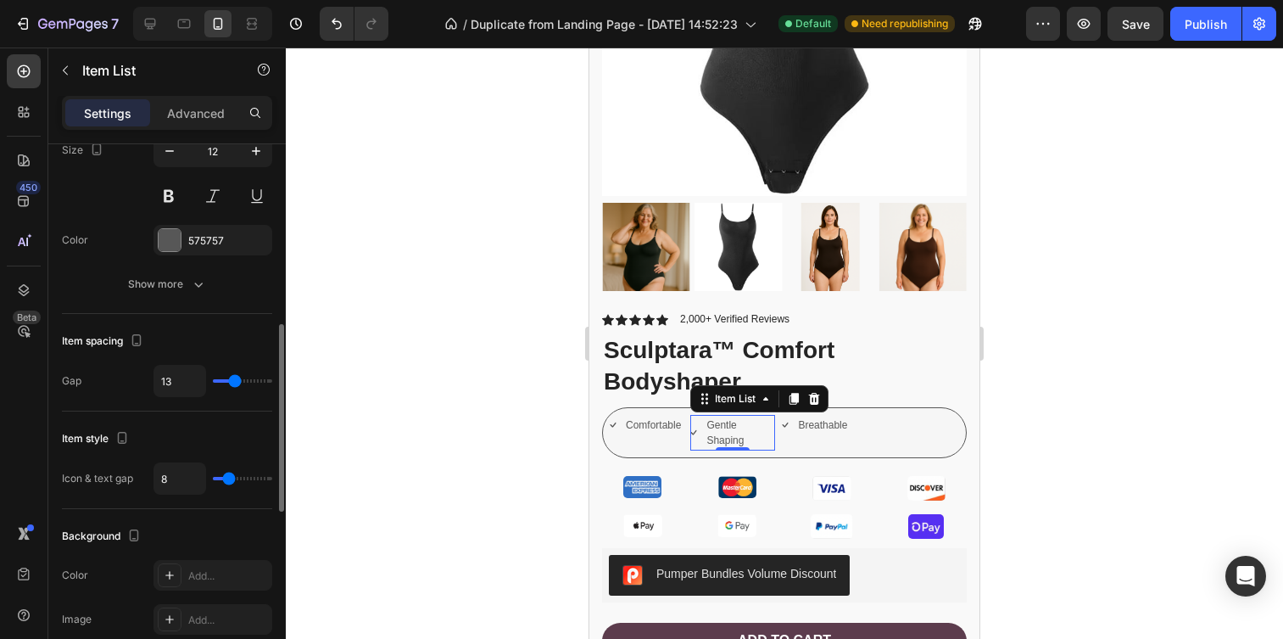
type input "14"
type input "15"
type input "16"
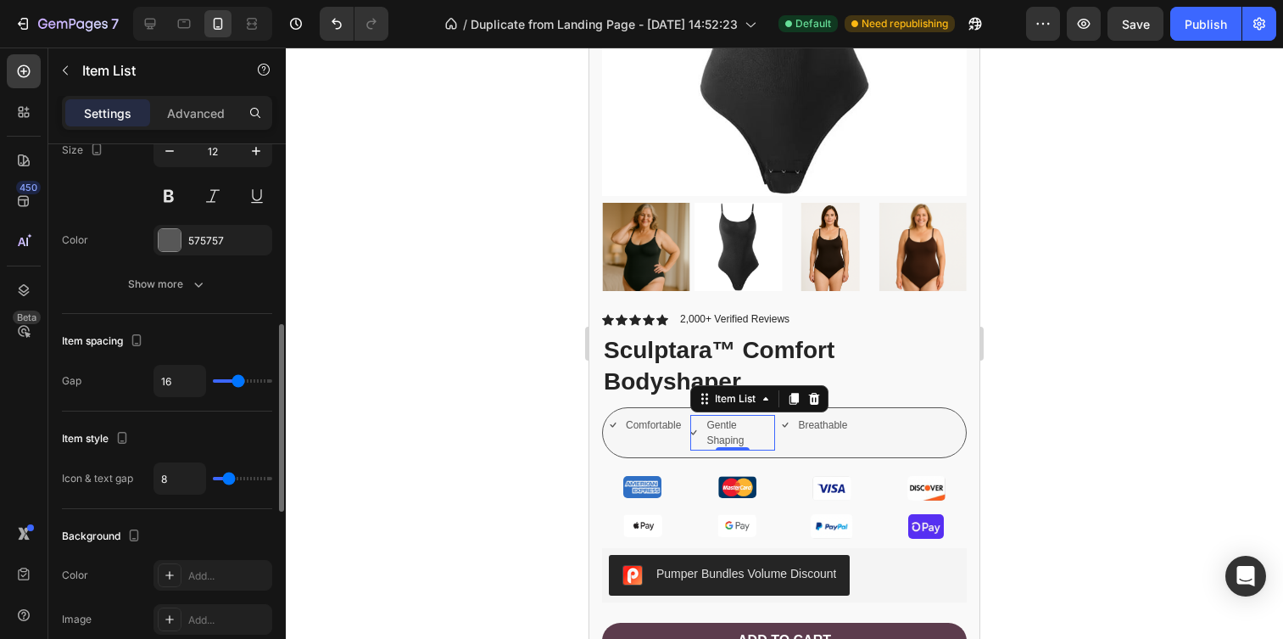
drag, startPoint x: 260, startPoint y: 380, endPoint x: 237, endPoint y: 378, distance: 22.1
type input "16"
click at [237, 379] on input "range" at bounding box center [242, 380] width 59 height 3
type input "10"
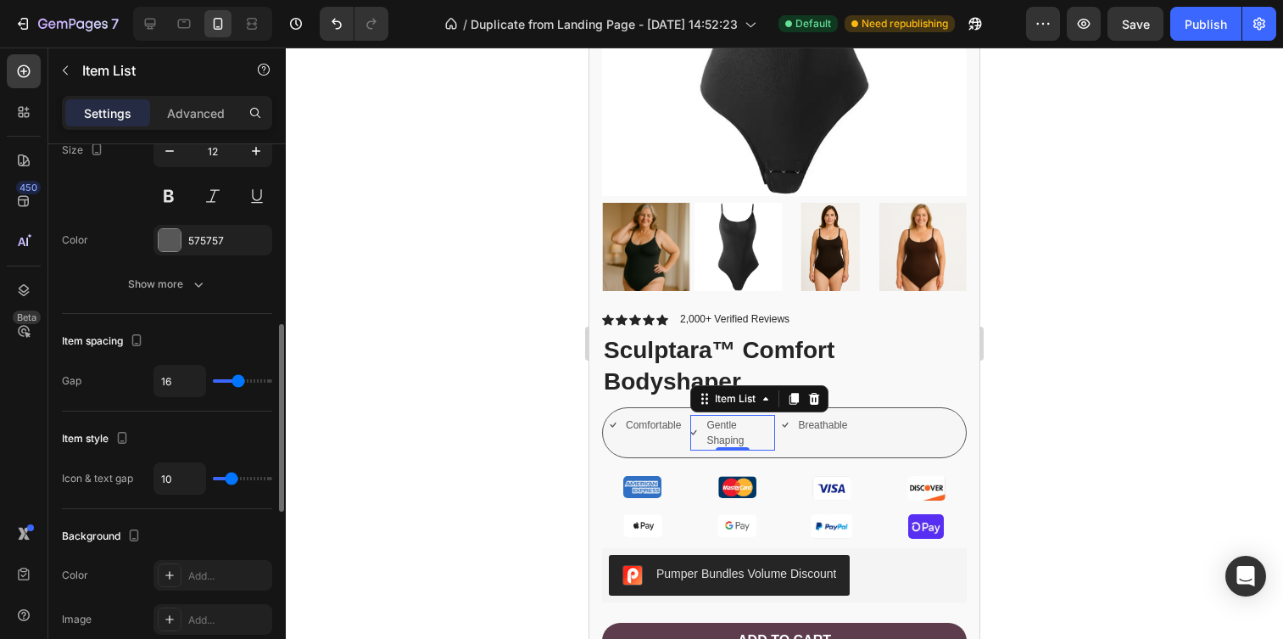
type input "14"
type input "15"
type input "16"
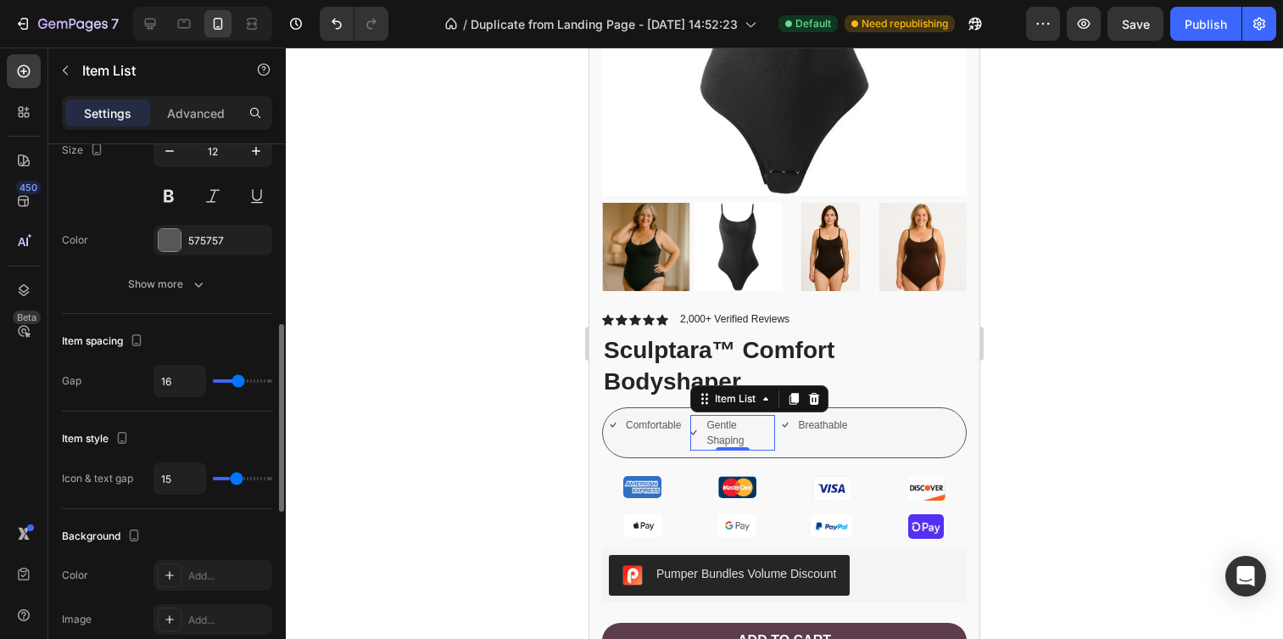
type input "16"
type input "17"
type input "18"
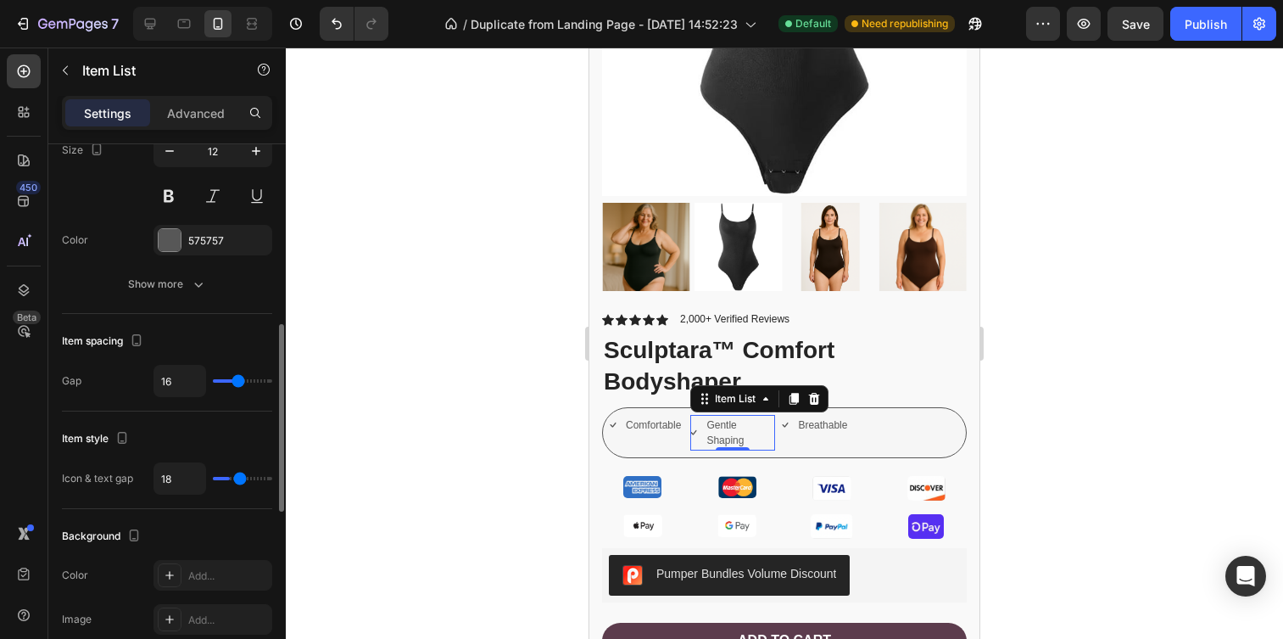
type input "19"
type input "20"
type input "21"
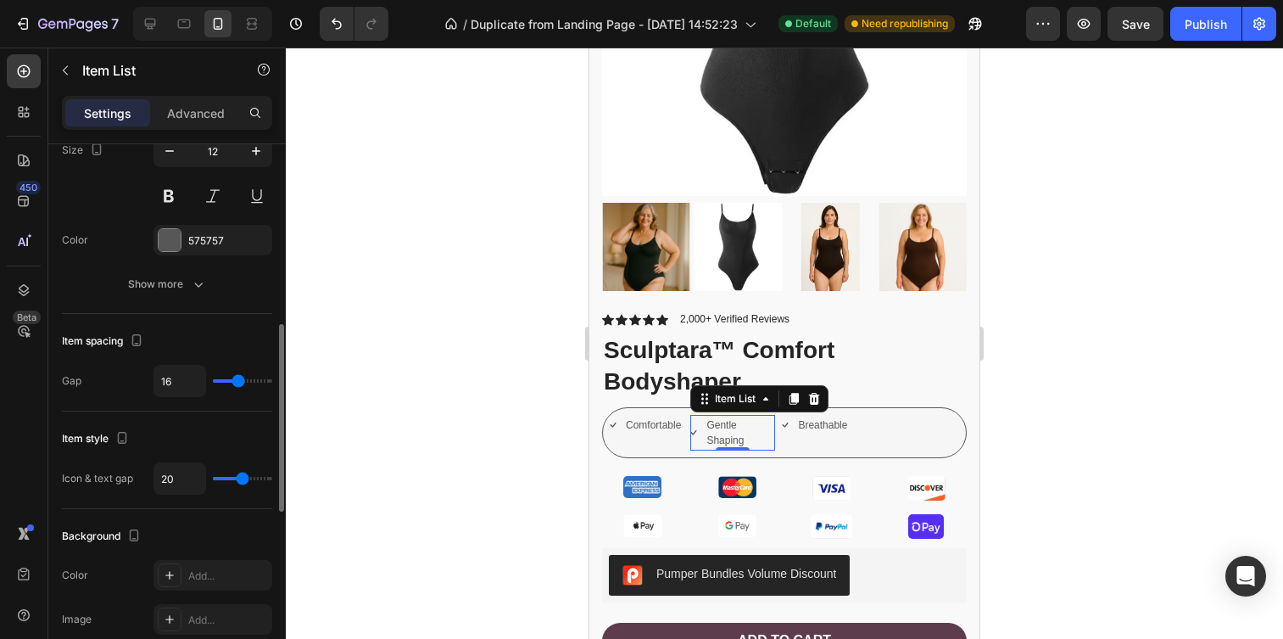
type input "21"
type input "22"
type input "23"
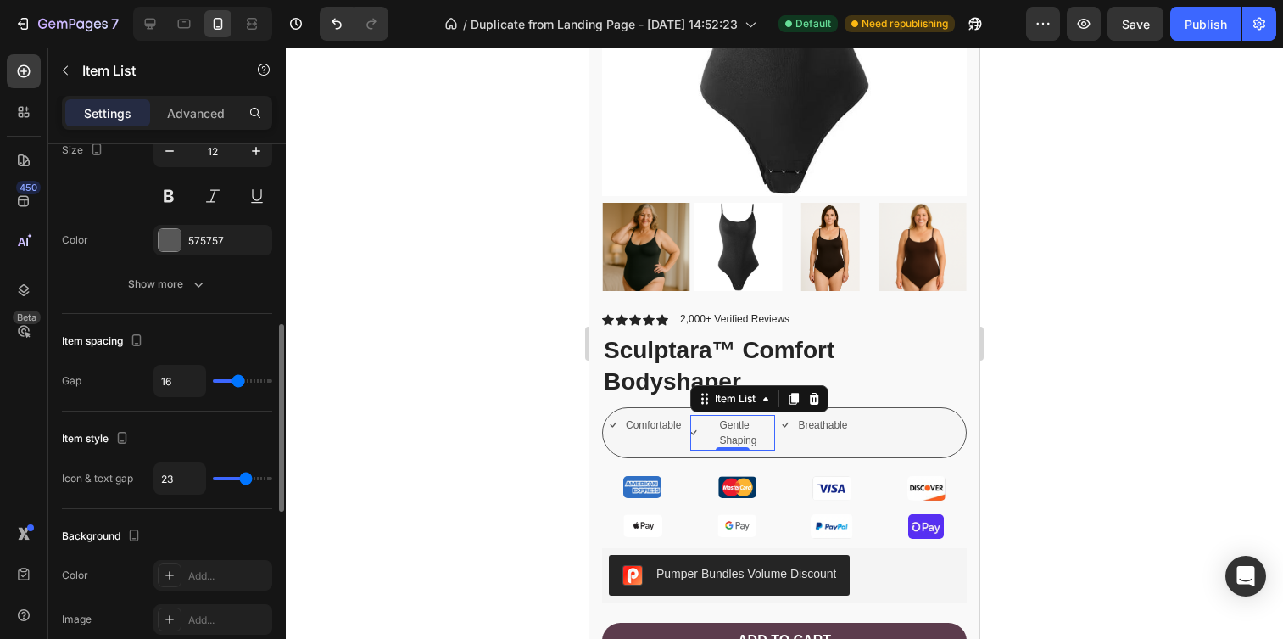
type input "22"
type input "19"
type input "17"
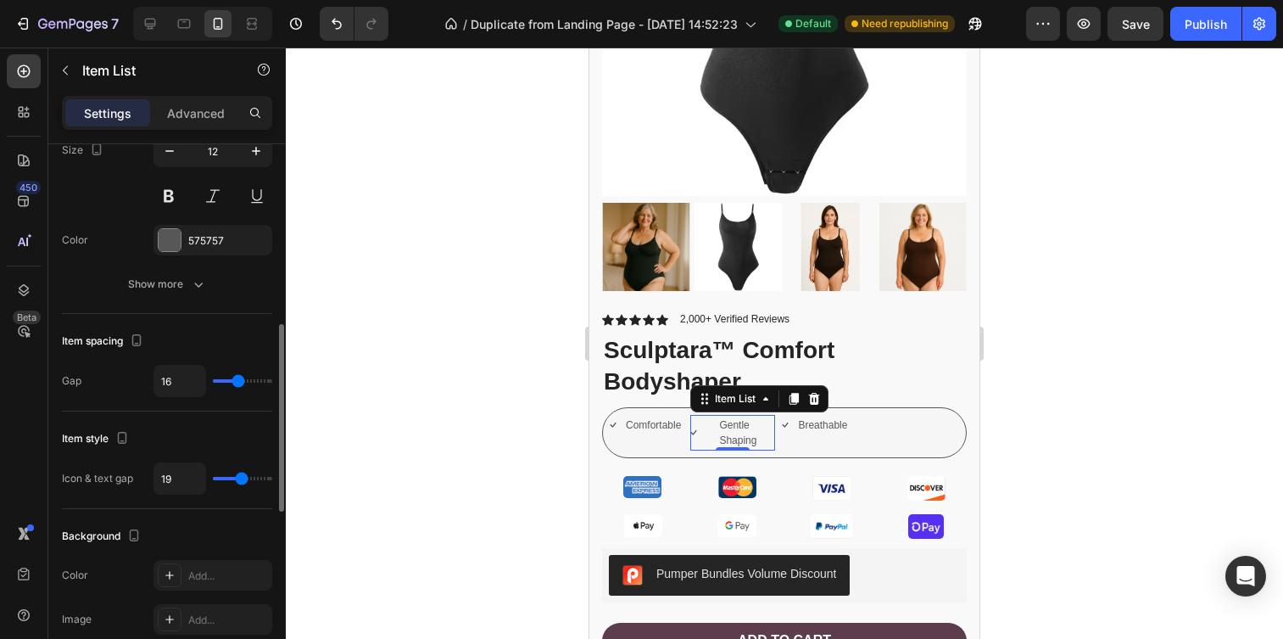
type input "17"
type input "16"
type input "15"
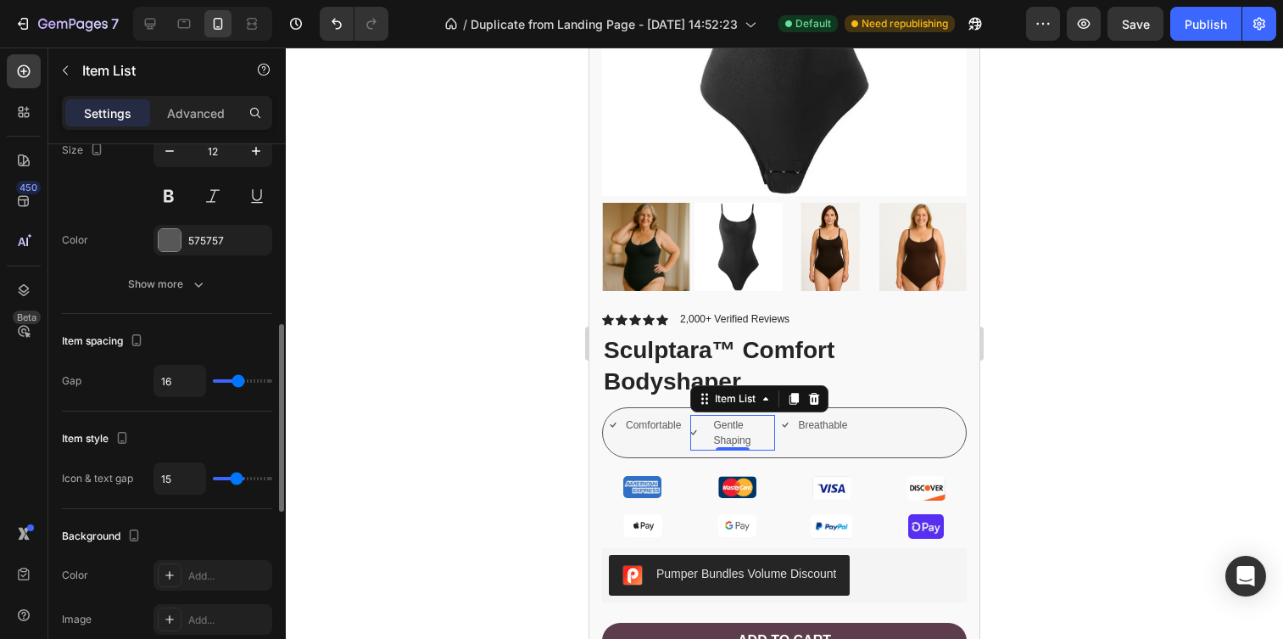
type input "14"
type input "13"
type input "12"
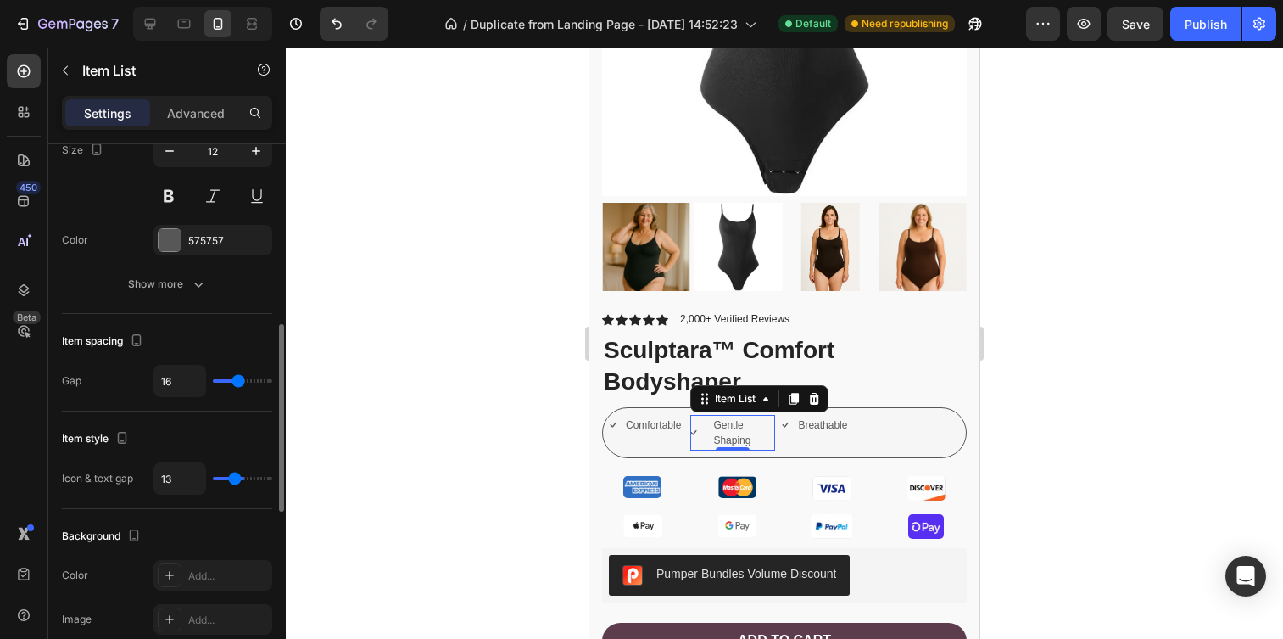
type input "12"
type input "11"
type input "10"
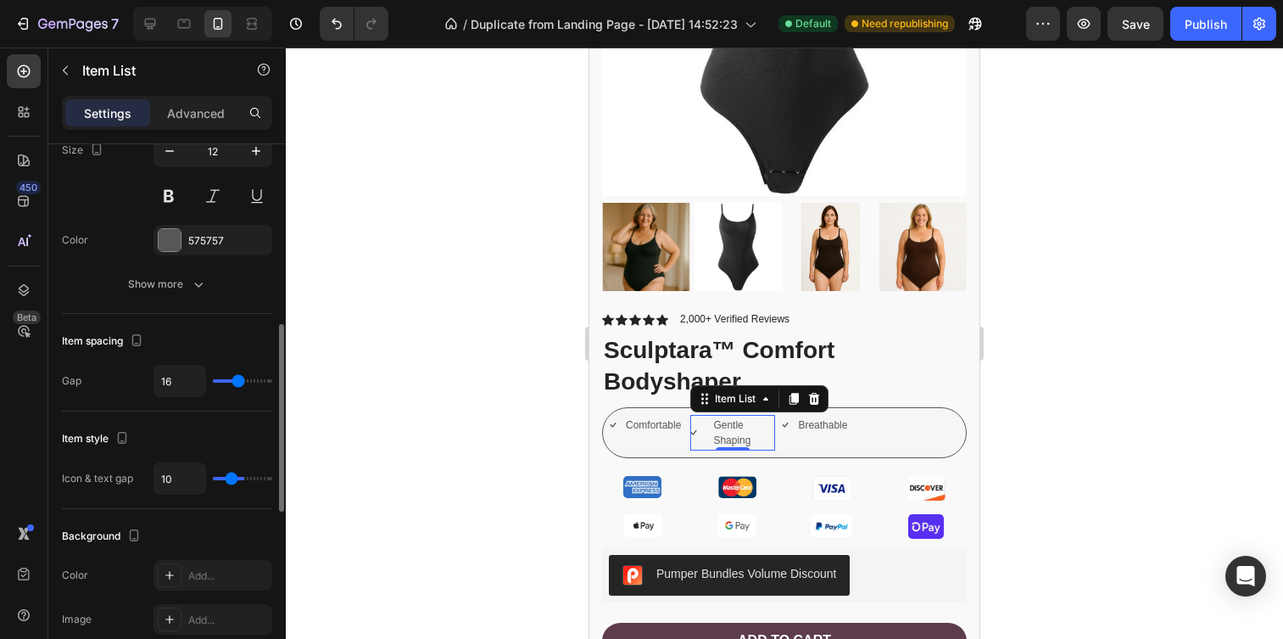
type input "9"
type input "7"
type input "6"
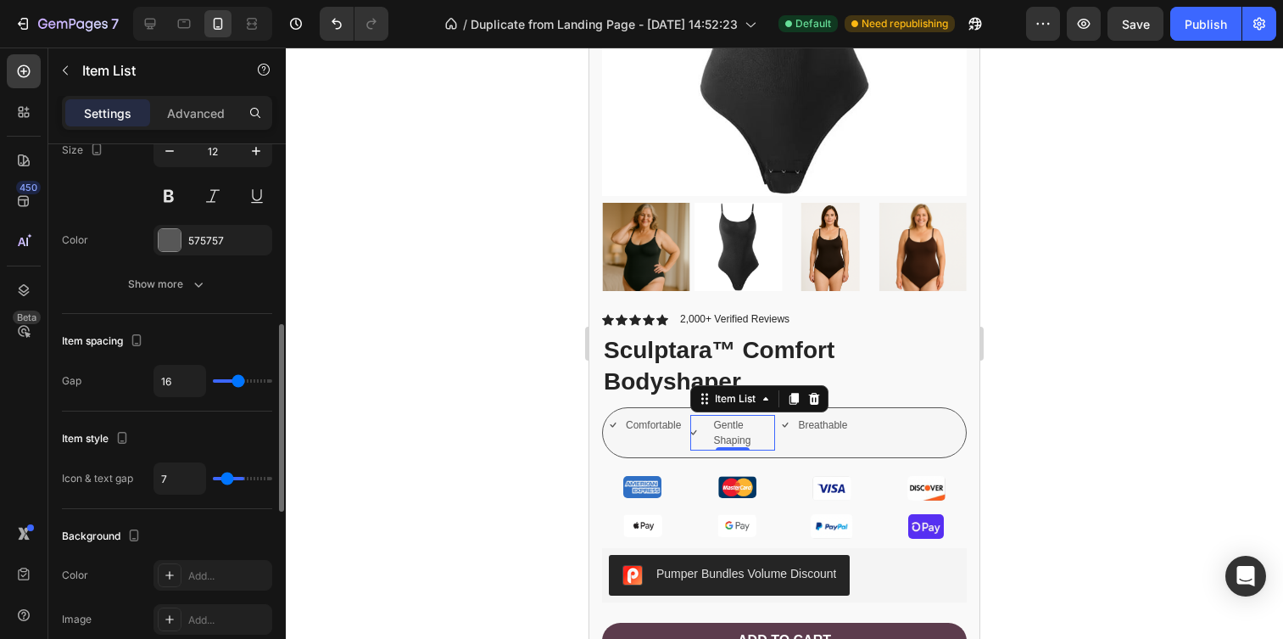
type input "6"
type input "5"
type input "4"
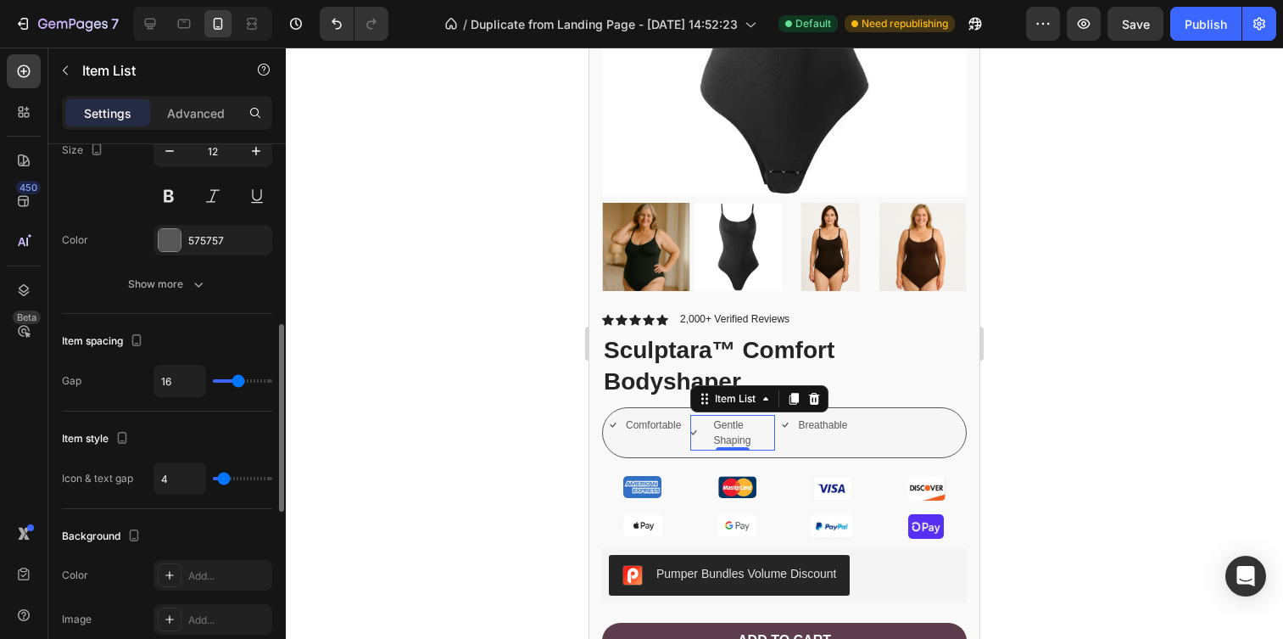
type input "3"
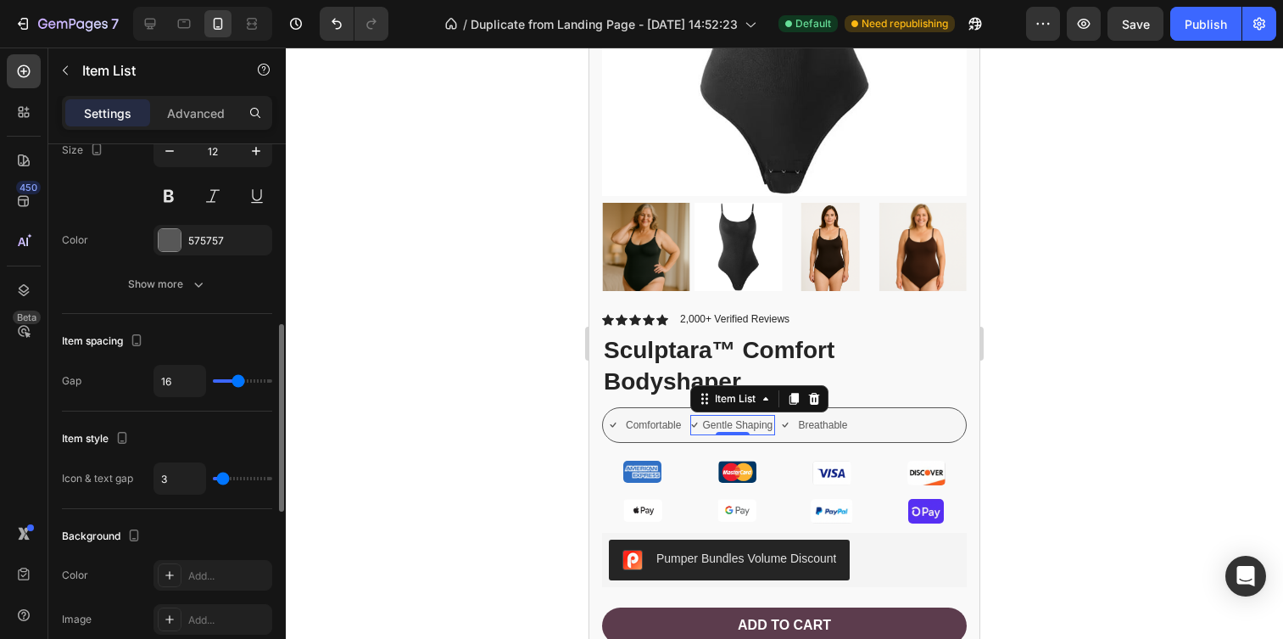
type input "2"
type input "1"
type input "0"
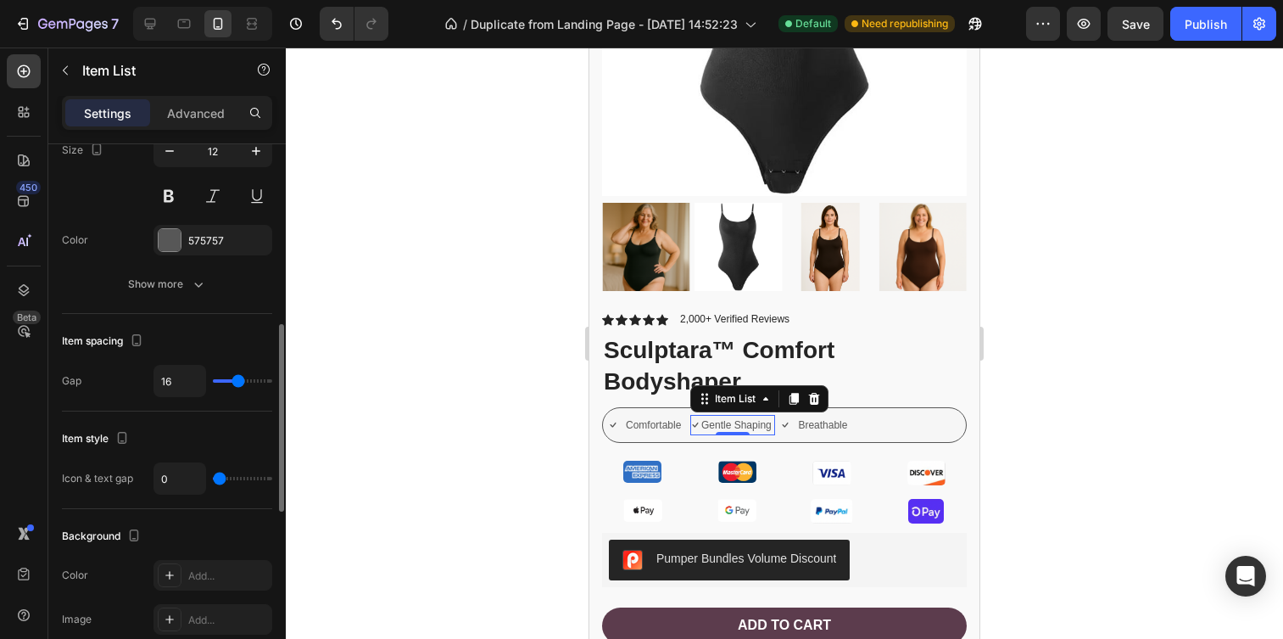
drag, startPoint x: 230, startPoint y: 475, endPoint x: 219, endPoint y: 474, distance: 11.1
type input "0"
click at [219, 477] on input "range" at bounding box center [242, 478] width 59 height 3
click at [192, 475] on input "0" at bounding box center [179, 478] width 51 height 31
type input "8"
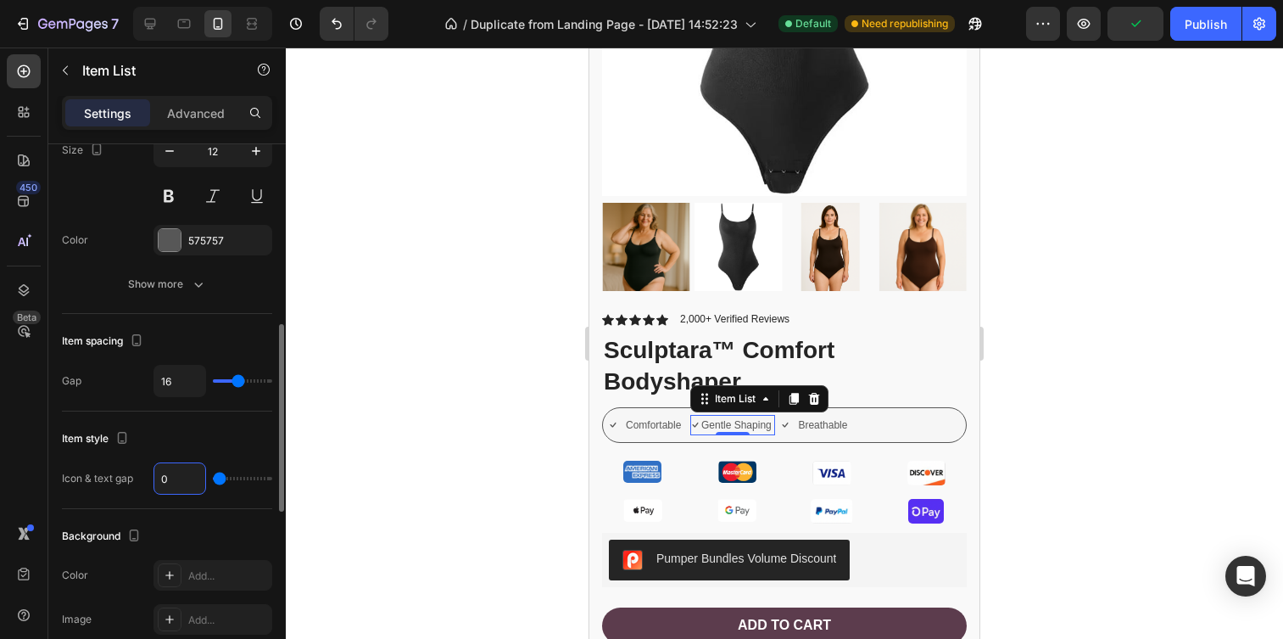
type input "8"
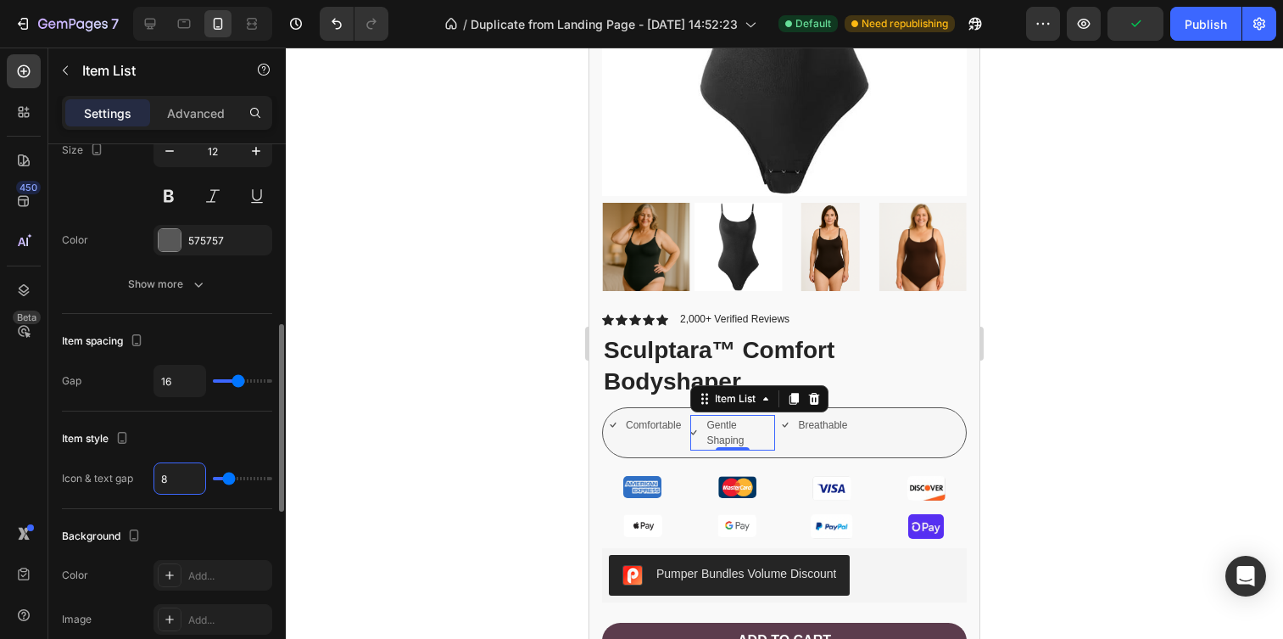
type input "8"
click at [237, 448] on div "Item style" at bounding box center [167, 438] width 210 height 27
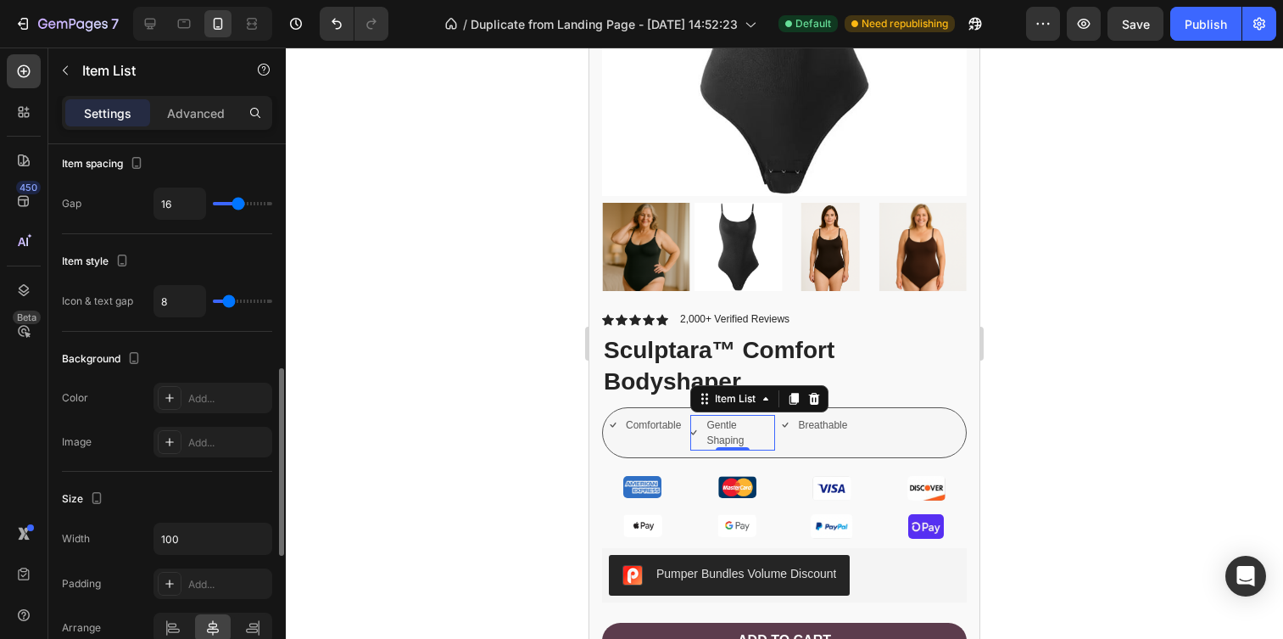
scroll to position [706, 0]
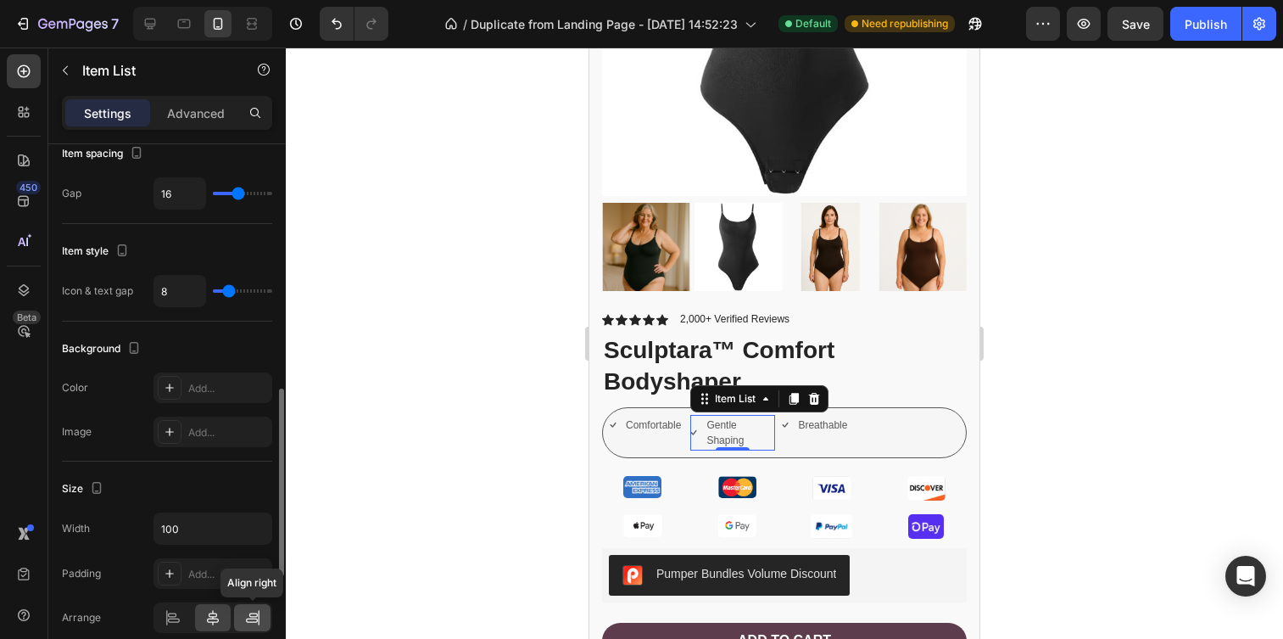
click at [243, 612] on div at bounding box center [252, 617] width 36 height 27
click at [215, 614] on icon at bounding box center [212, 617] width 17 height 17
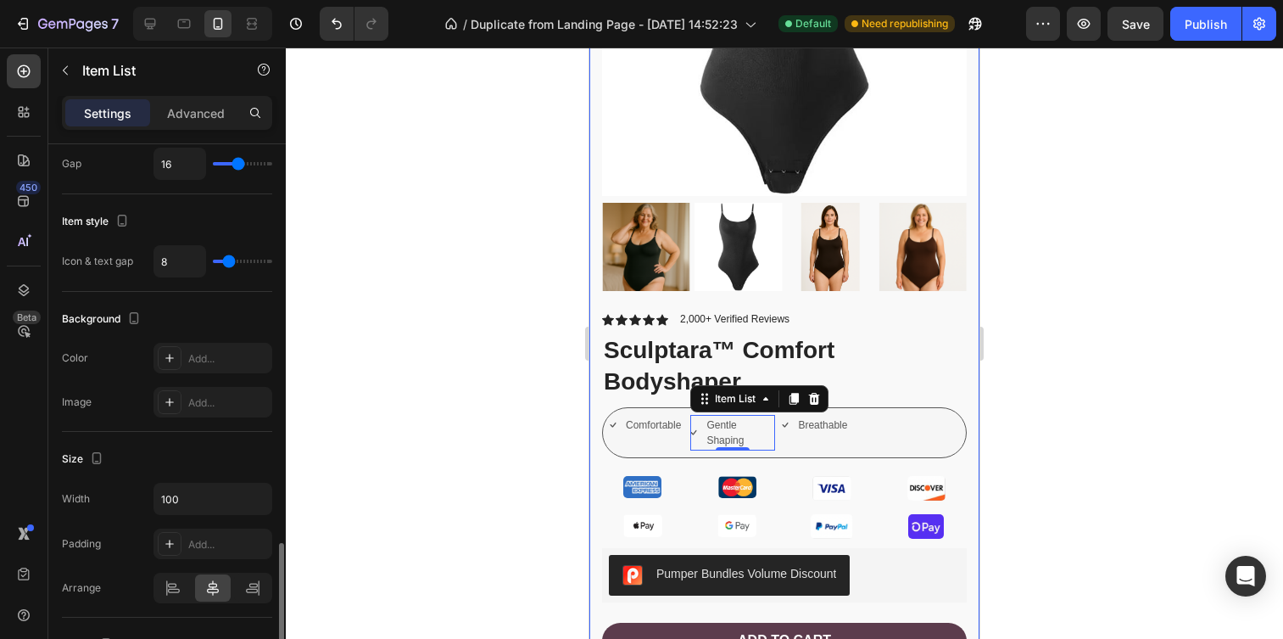
scroll to position [842, 0]
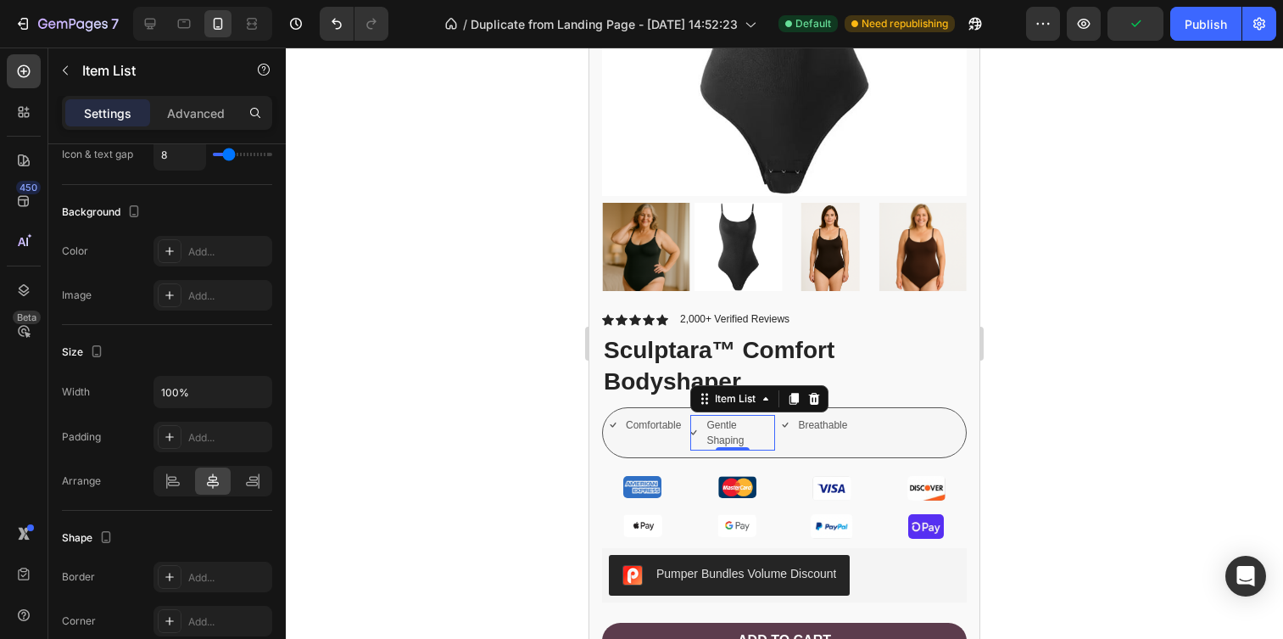
click at [826, 427] on p "Breathable" at bounding box center [822, 424] width 49 height 15
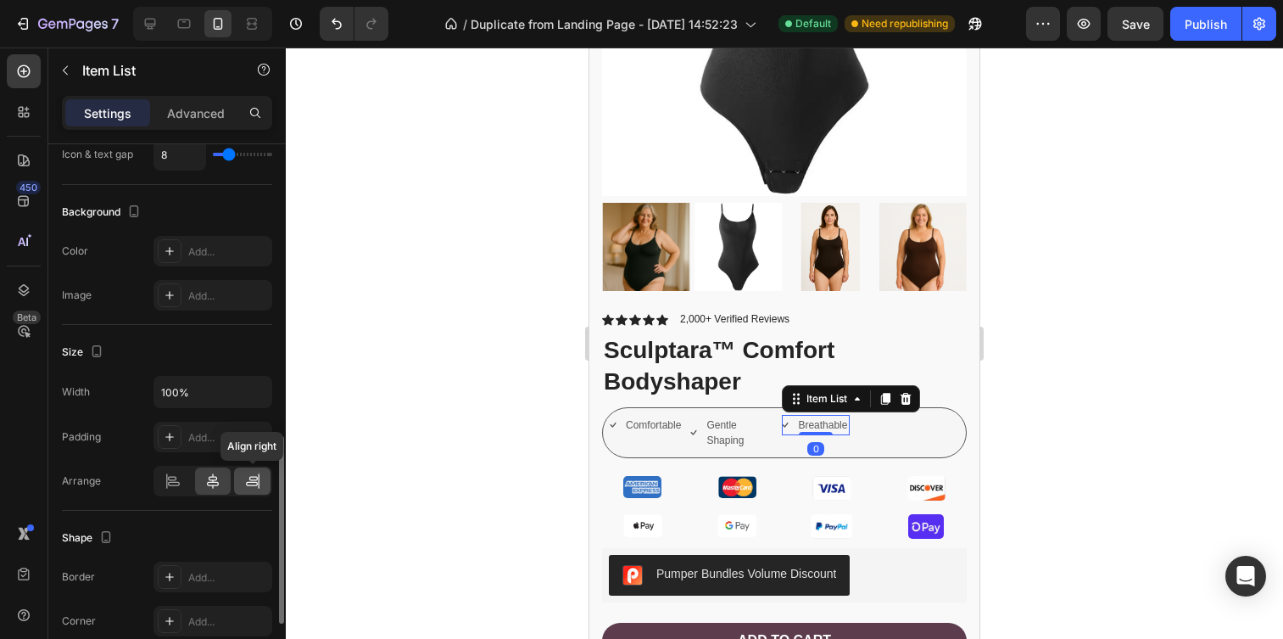
click at [254, 480] on icon at bounding box center [253, 478] width 8 height 4
click at [222, 483] on div at bounding box center [213, 480] width 36 height 27
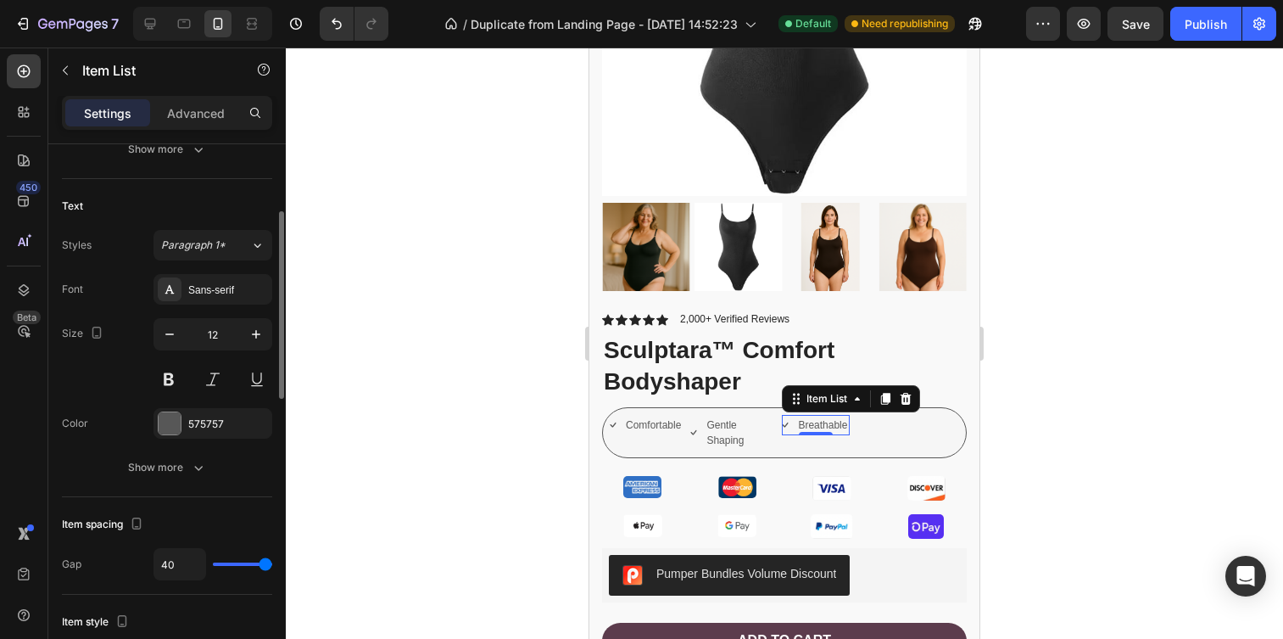
scroll to position [349, 0]
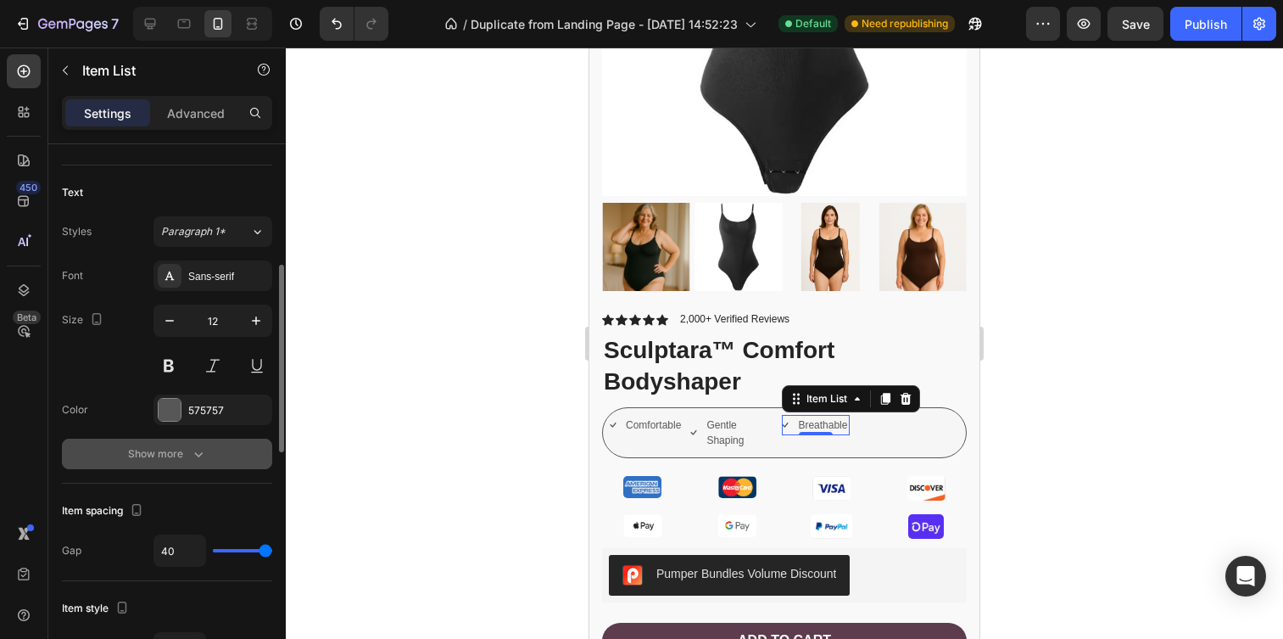
click at [165, 455] on div "Show more" at bounding box center [167, 453] width 79 height 17
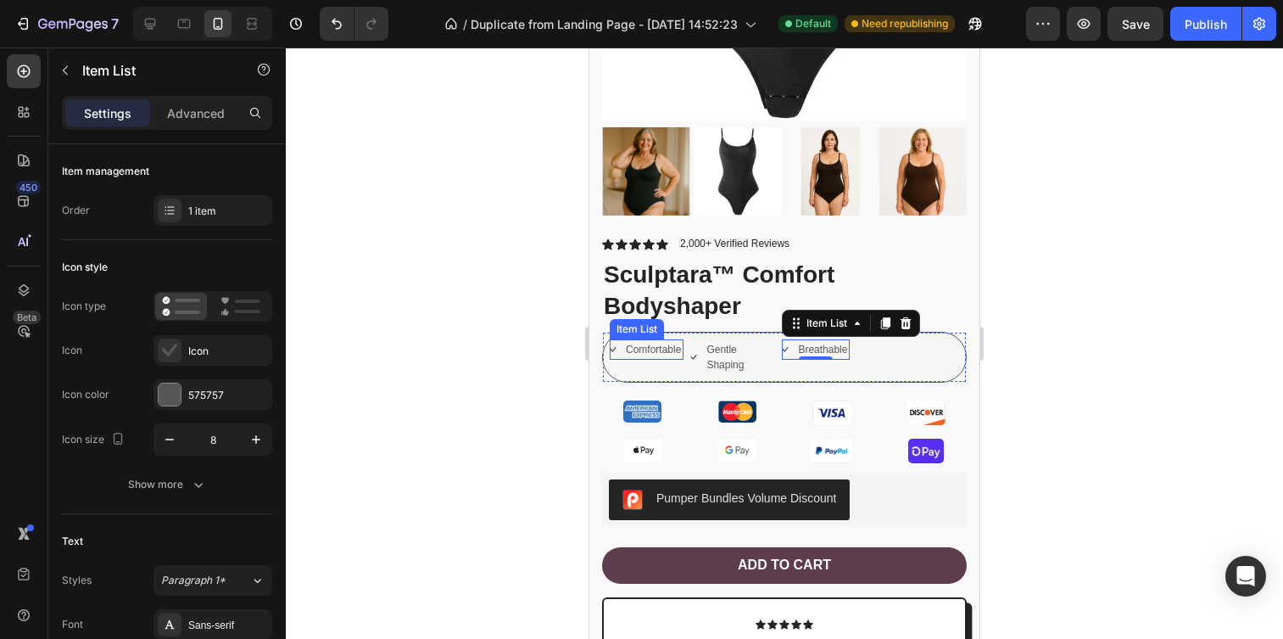
scroll to position [987, 0]
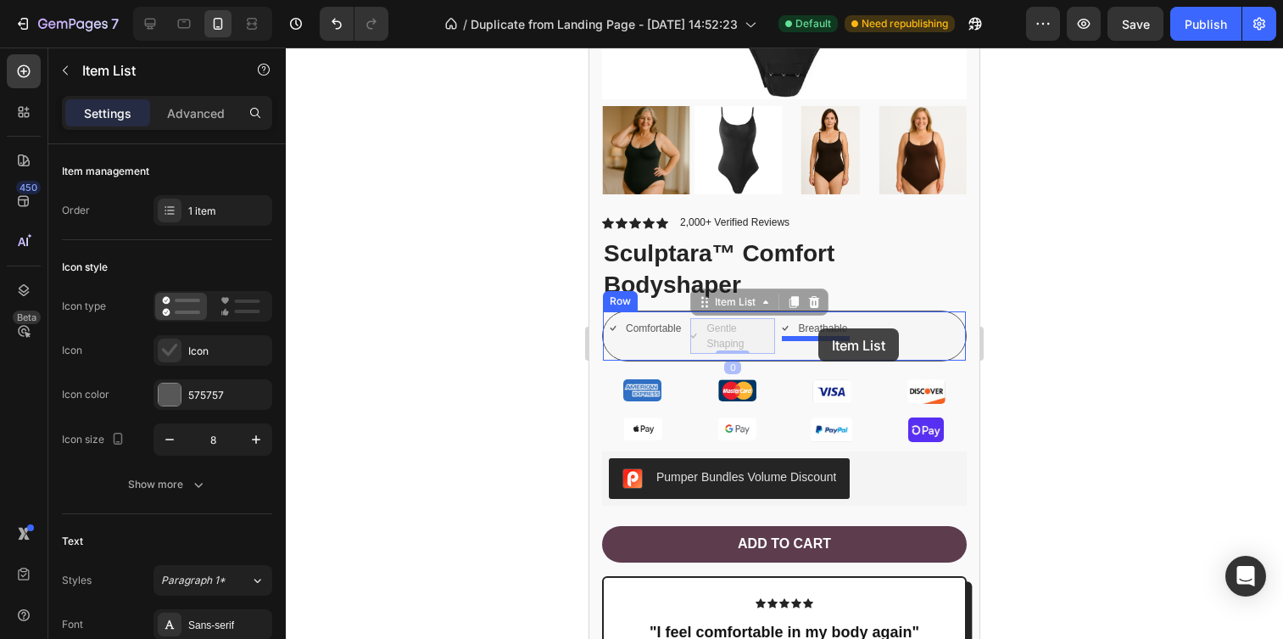
drag, startPoint x: 732, startPoint y: 345, endPoint x: 818, endPoint y: 328, distance: 88.2
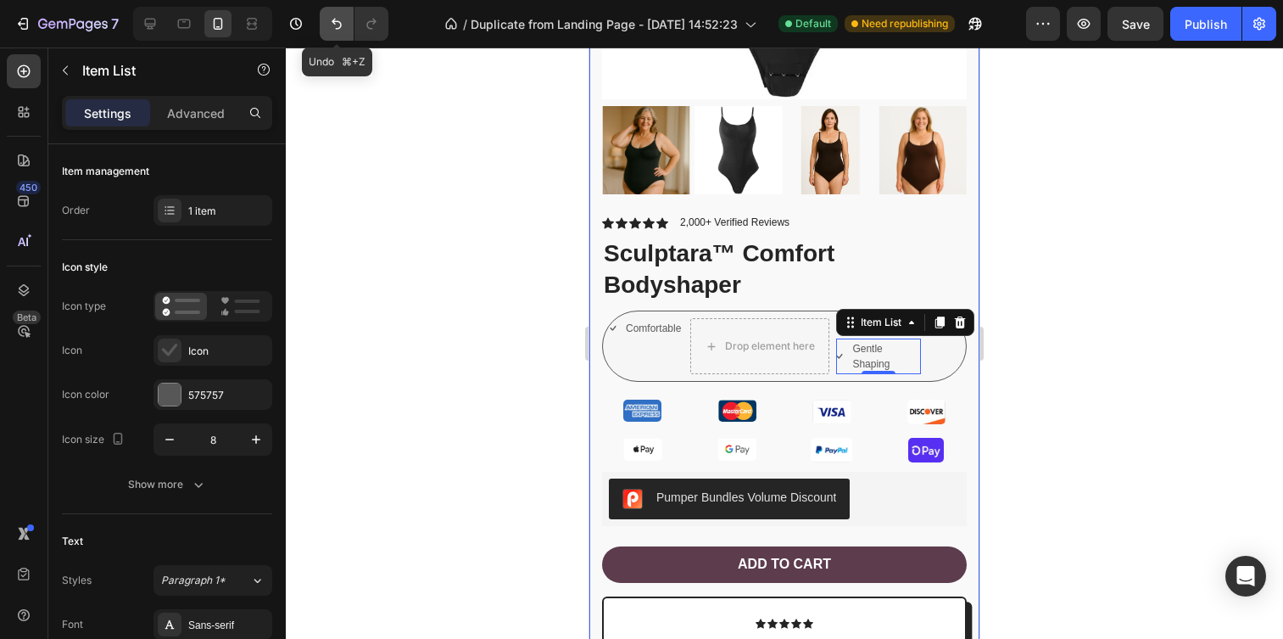
click at [343, 22] on icon "Undo/Redo" at bounding box center [336, 23] width 17 height 17
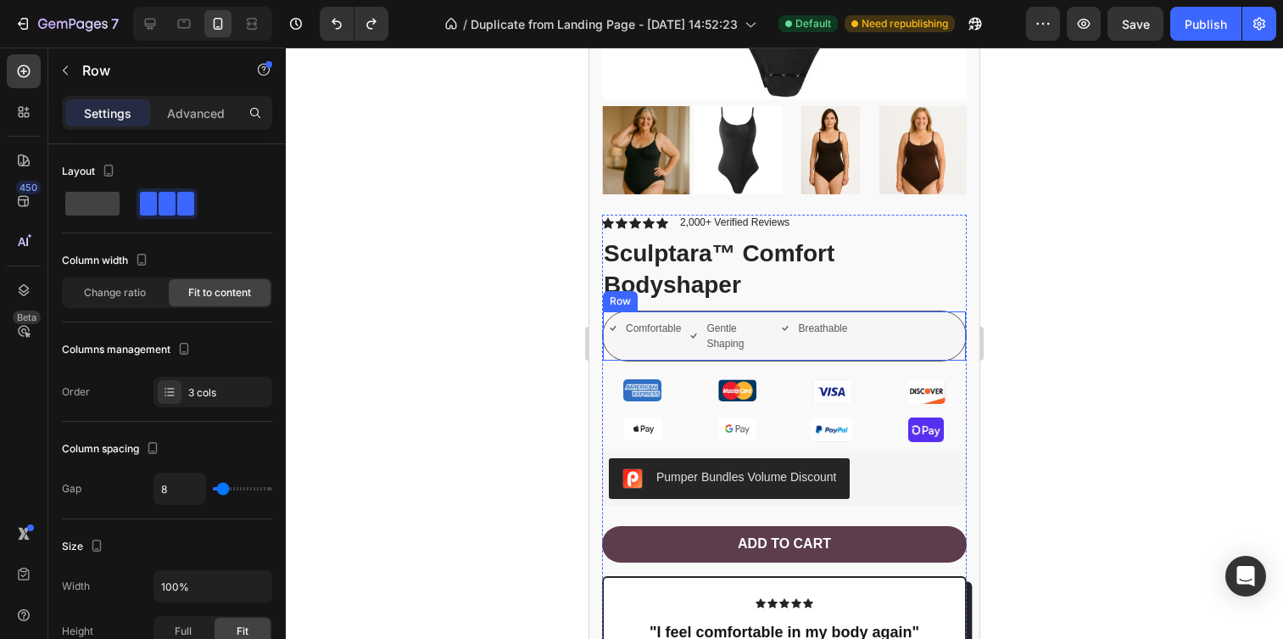
click at [904, 335] on div "Comfortable Item List Gentle Shaping Item List Breathable Item List Row" at bounding box center [784, 335] width 365 height 51
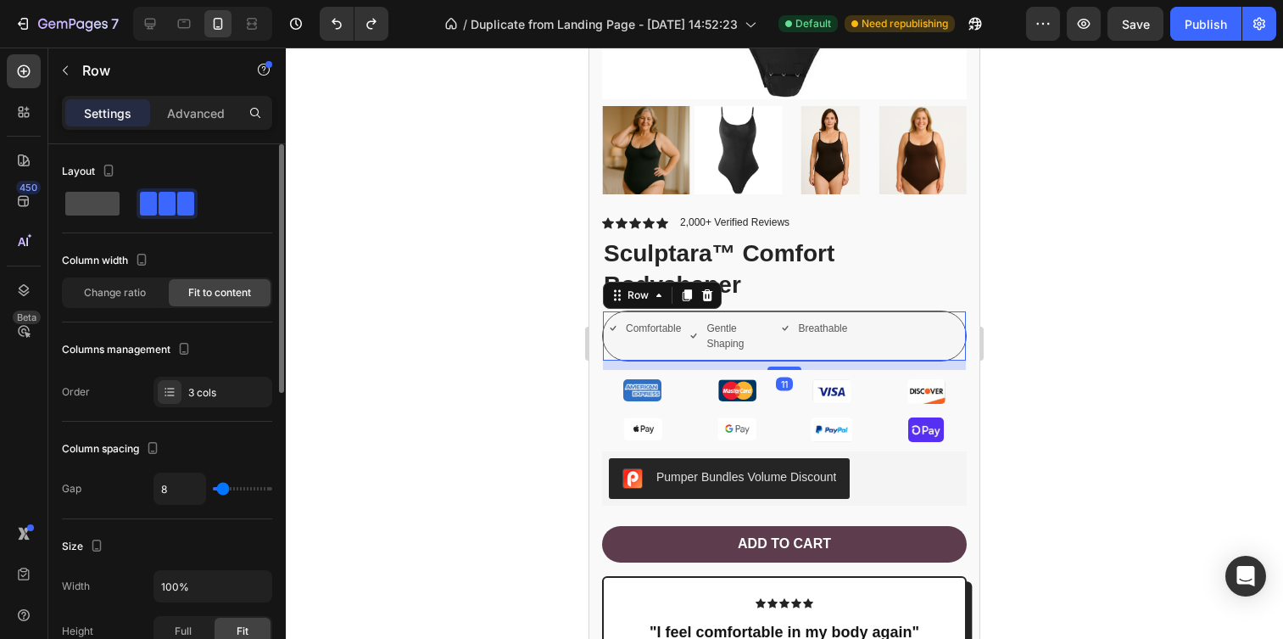
click at [118, 209] on span at bounding box center [92, 204] width 54 height 24
type input "0"
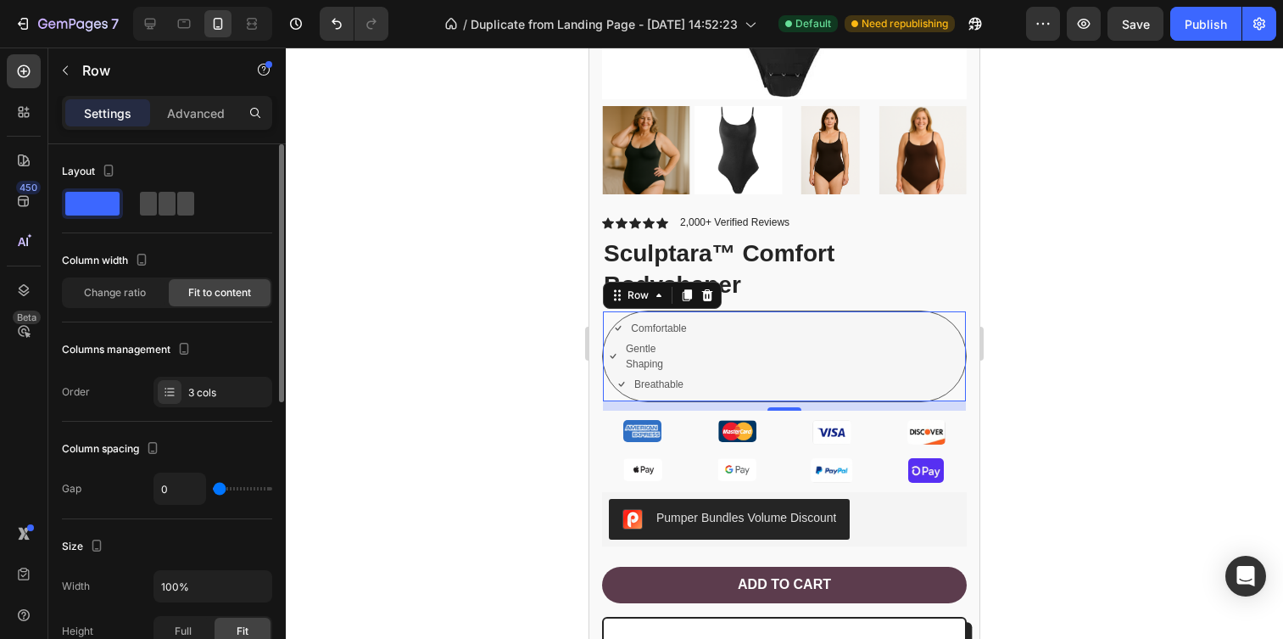
click at [181, 207] on span at bounding box center [185, 204] width 17 height 24
type input "8"
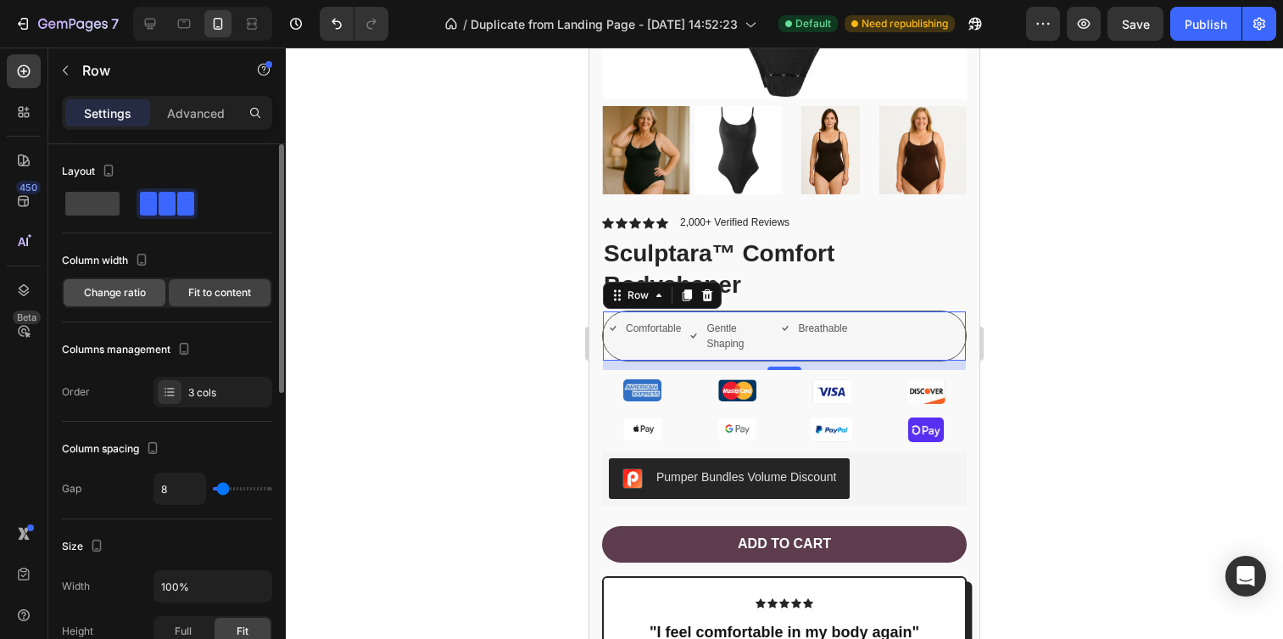
click at [142, 294] on span "Change ratio" at bounding box center [115, 292] width 62 height 15
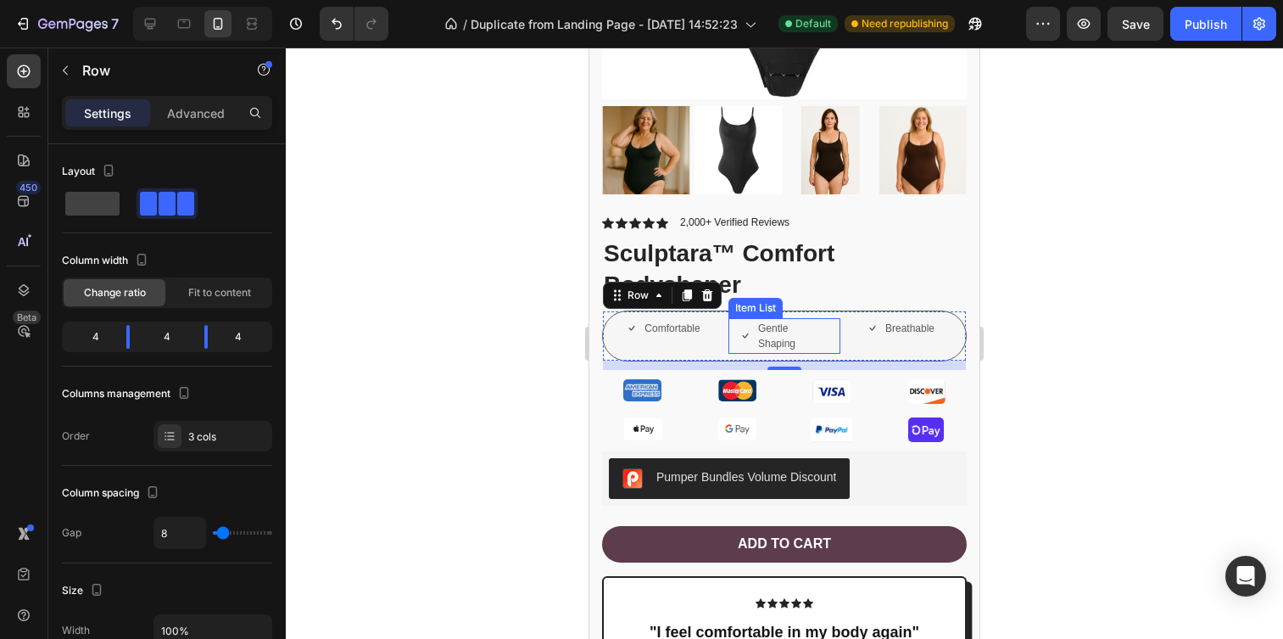
click at [795, 332] on p "Gentle Shaping" at bounding box center [791, 336] width 66 height 31
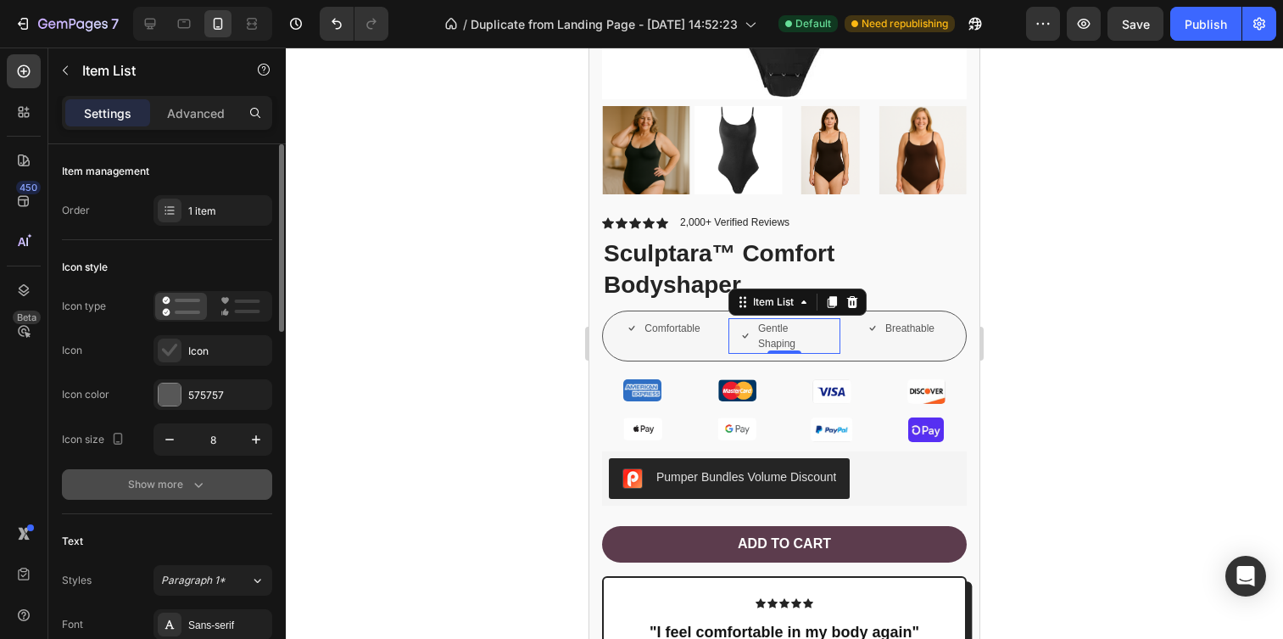
click at [191, 481] on icon "button" at bounding box center [198, 484] width 17 height 17
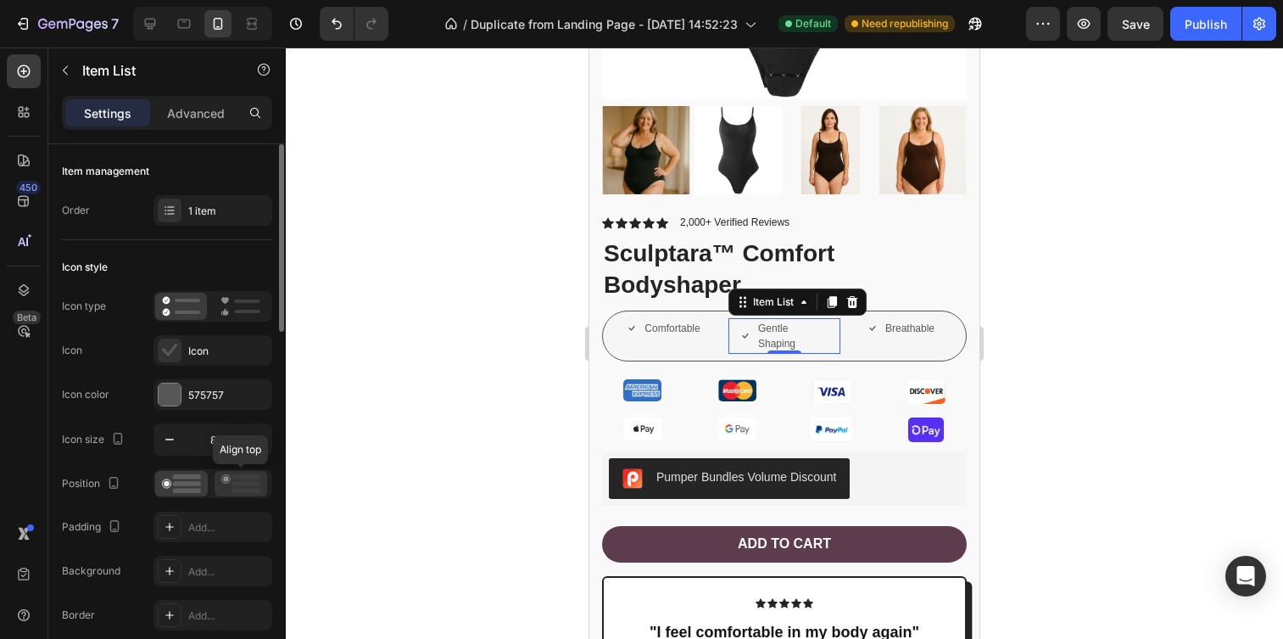
click at [233, 485] on rect at bounding box center [246, 483] width 28 height 5
click at [164, 486] on circle at bounding box center [166, 483] width 8 height 8
click at [448, 321] on div at bounding box center [784, 342] width 997 height 591
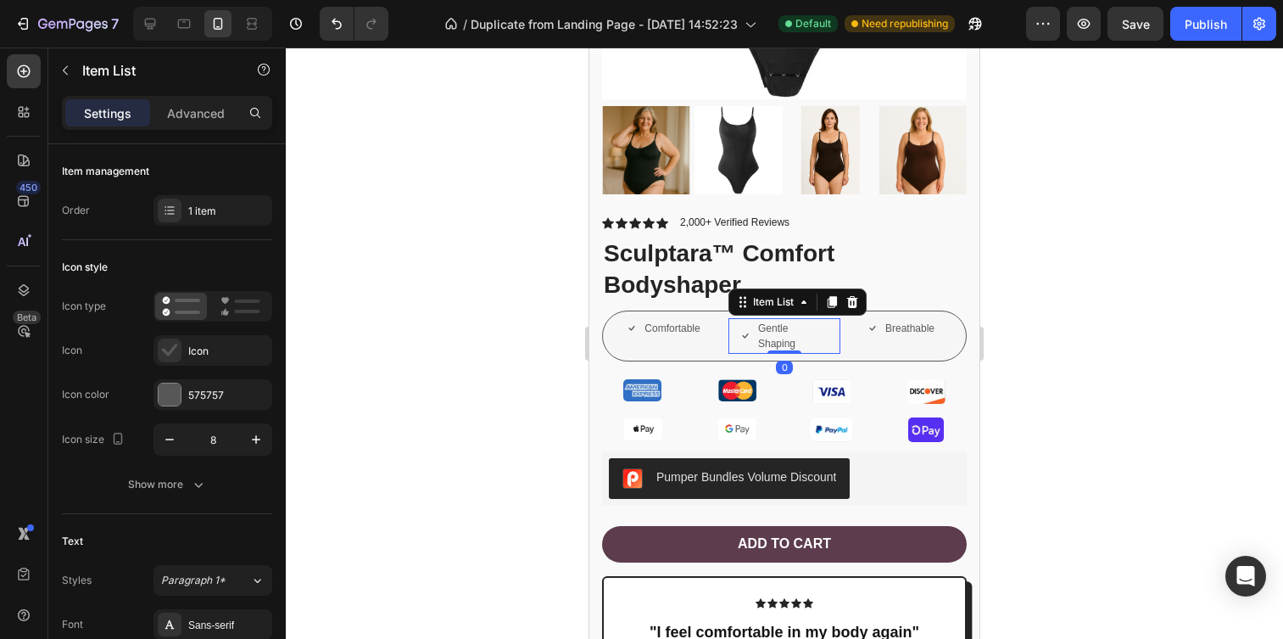
click at [731, 335] on div "Gentle Shaping" at bounding box center [785, 336] width 112 height 36
click at [673, 349] on div "Comfortable Item List" at bounding box center [666, 336] width 112 height 36
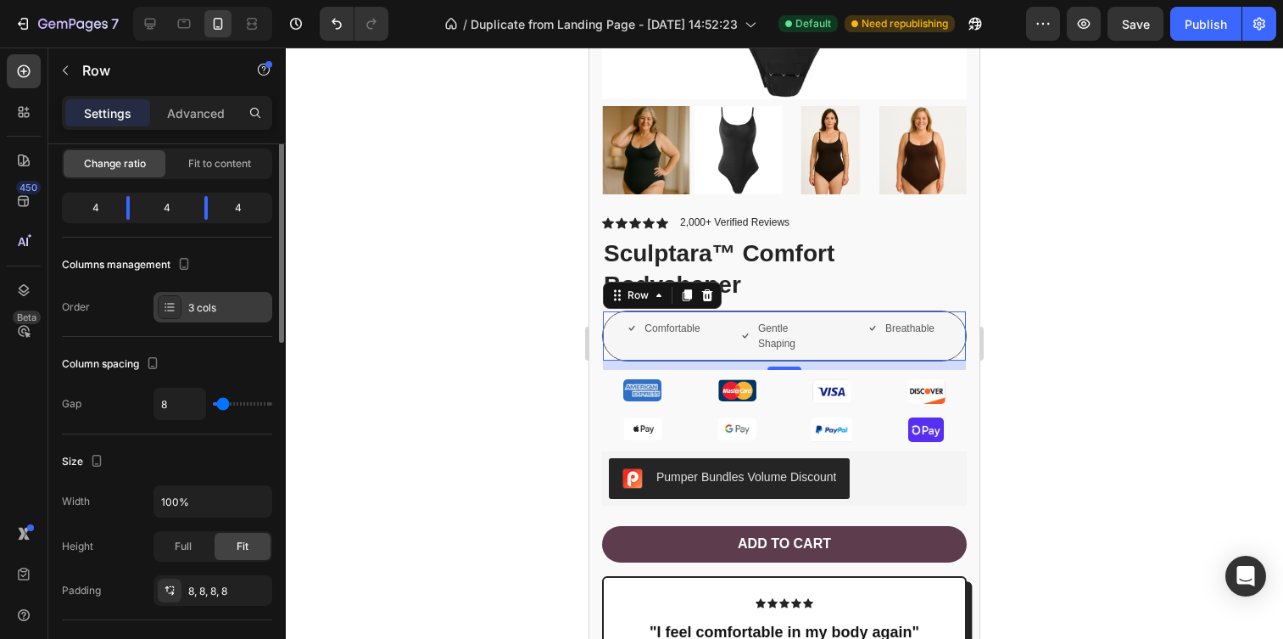
scroll to position [137, 0]
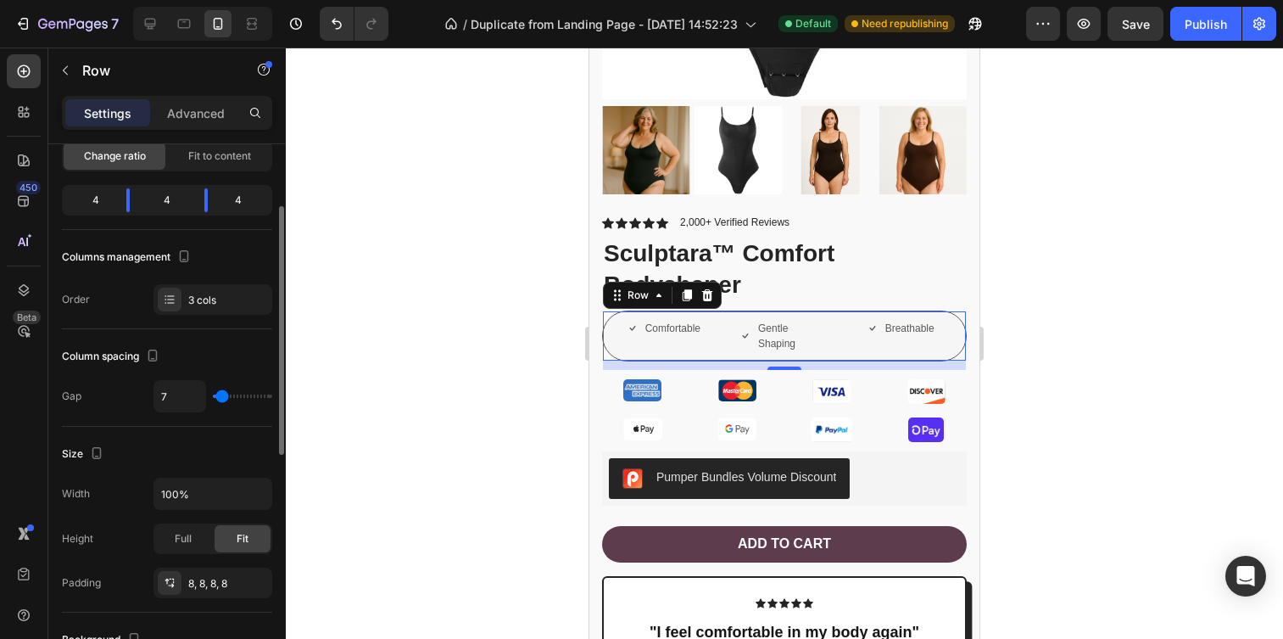
click at [222, 398] on input "range" at bounding box center [242, 395] width 59 height 3
click at [188, 393] on input "7" at bounding box center [179, 396] width 51 height 31
click at [194, 441] on div "Size" at bounding box center [167, 453] width 210 height 27
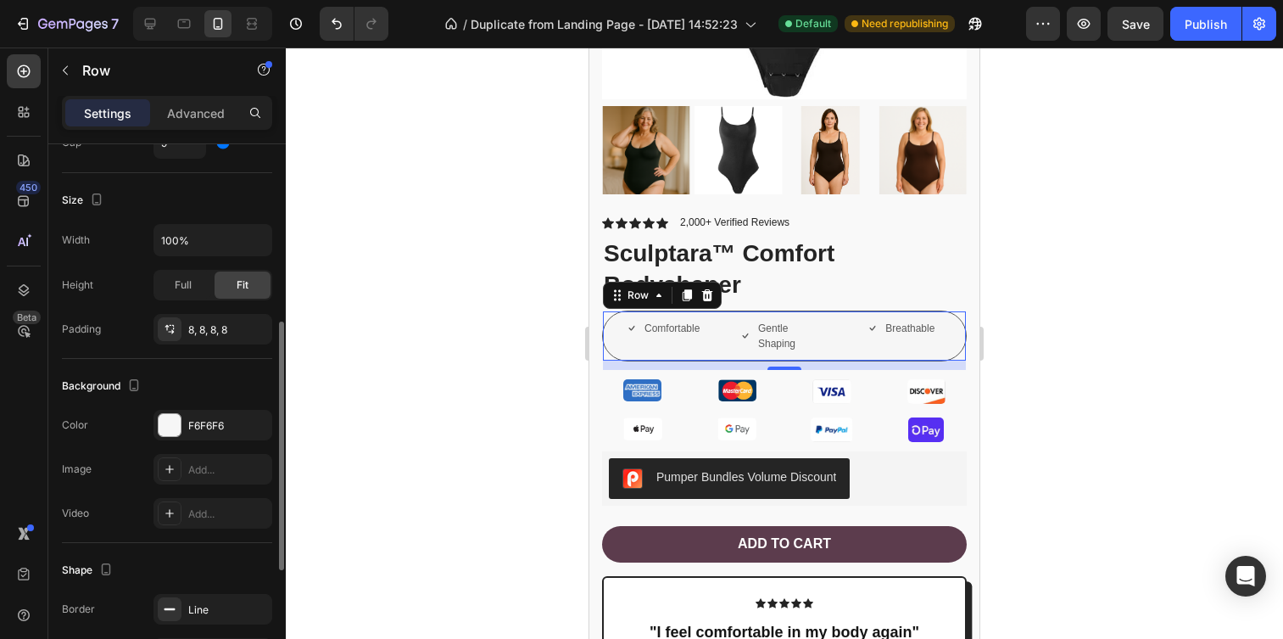
scroll to position [391, 0]
click at [224, 331] on div "8, 8, 8, 8" at bounding box center [212, 328] width 49 height 15
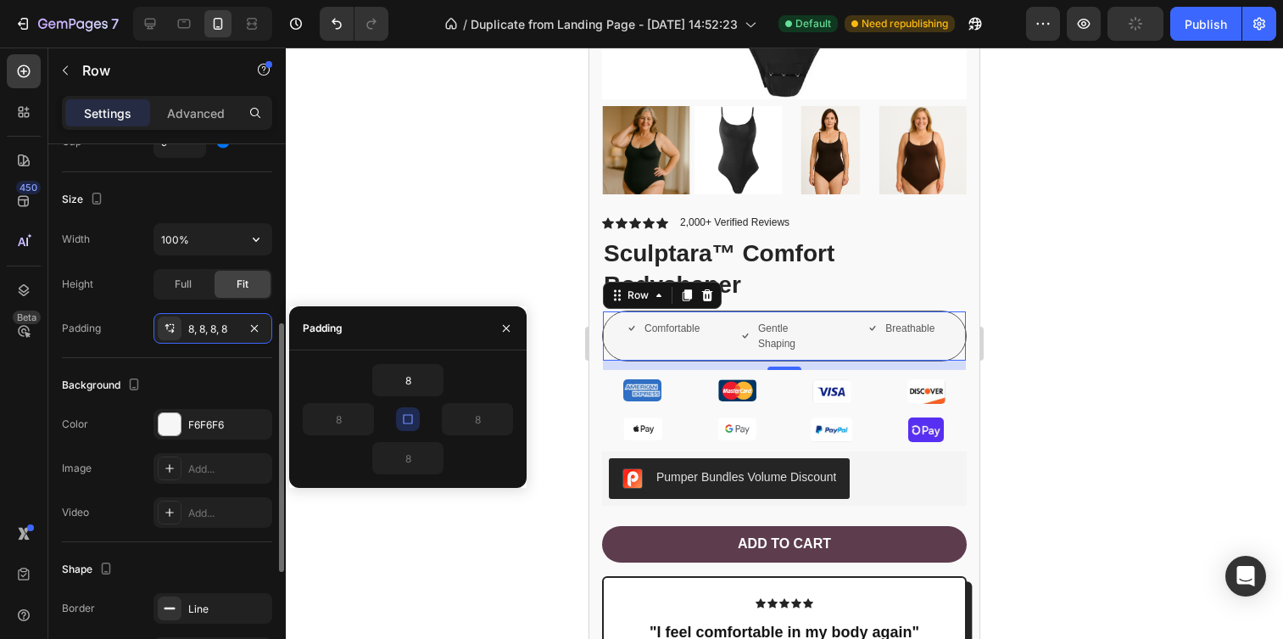
click at [254, 208] on div "Size" at bounding box center [167, 199] width 210 height 27
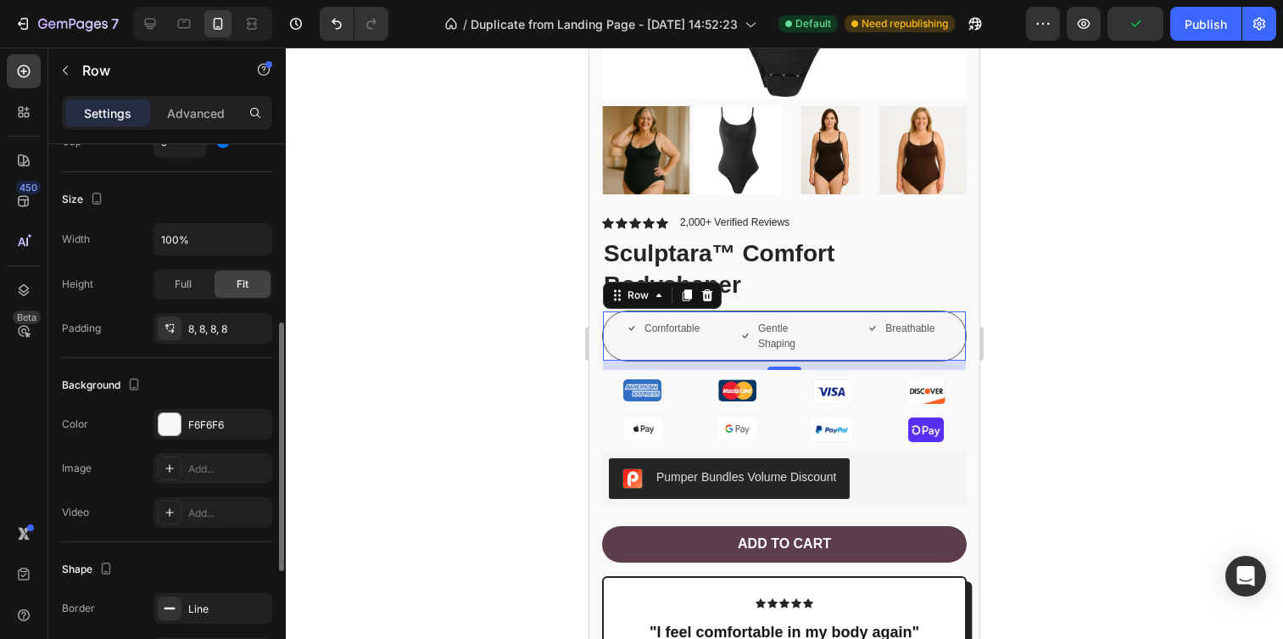
scroll to position [0, 0]
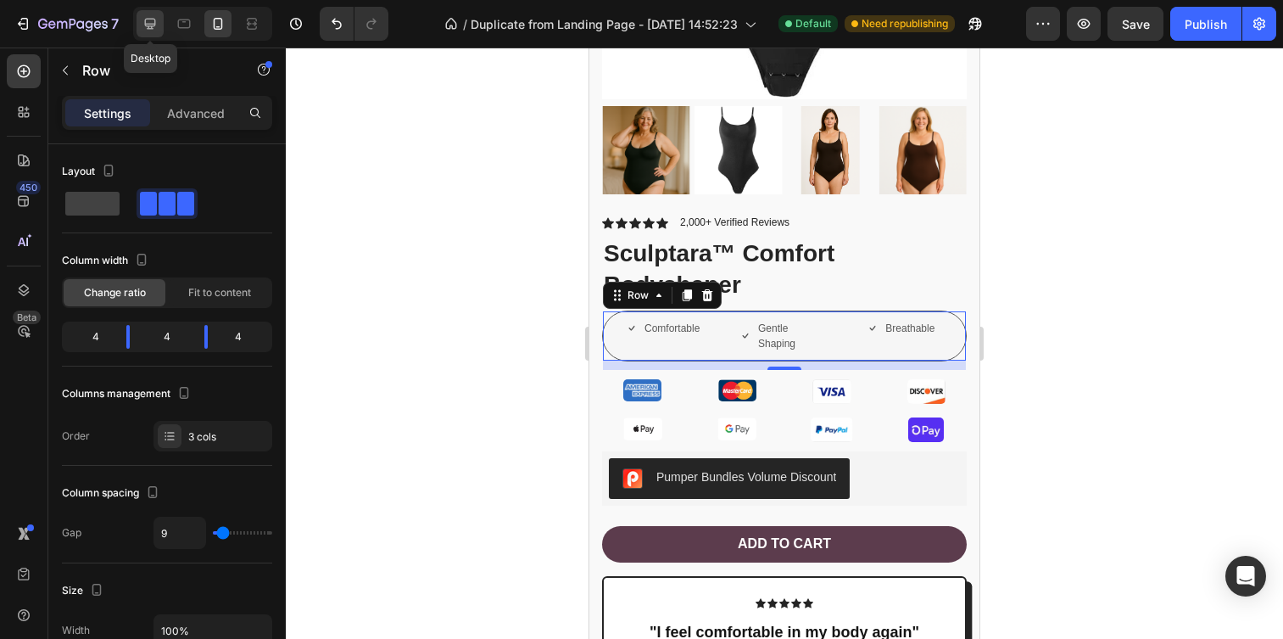
click at [143, 24] on icon at bounding box center [150, 23] width 17 height 17
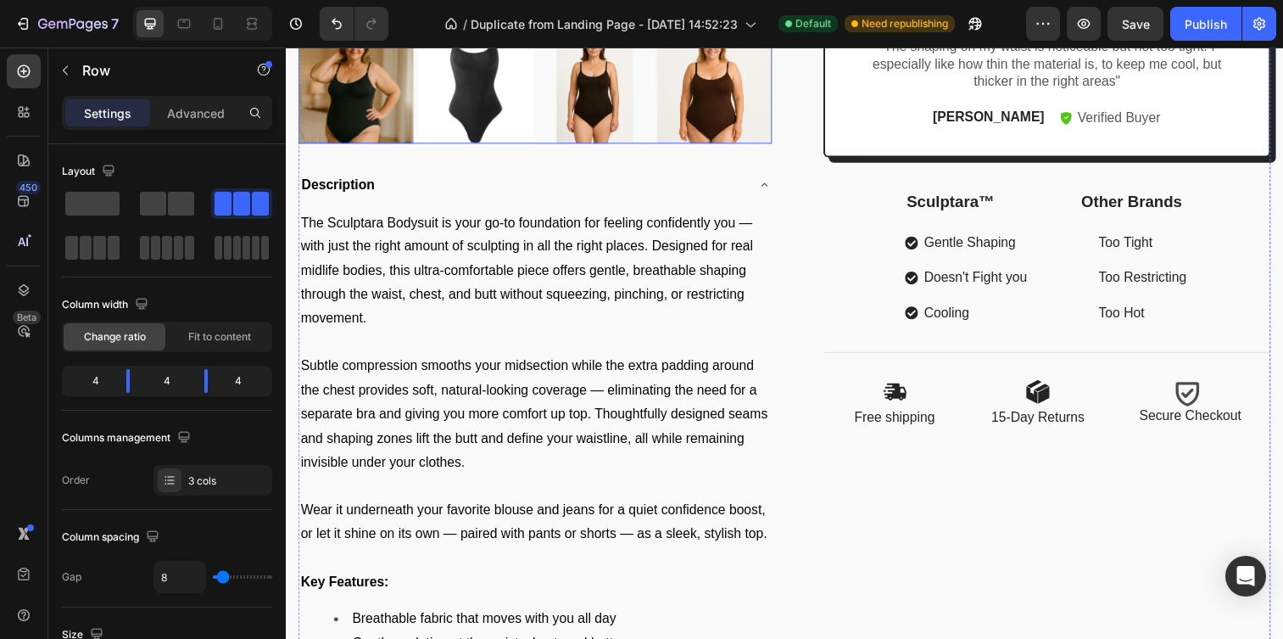
scroll to position [601, 0]
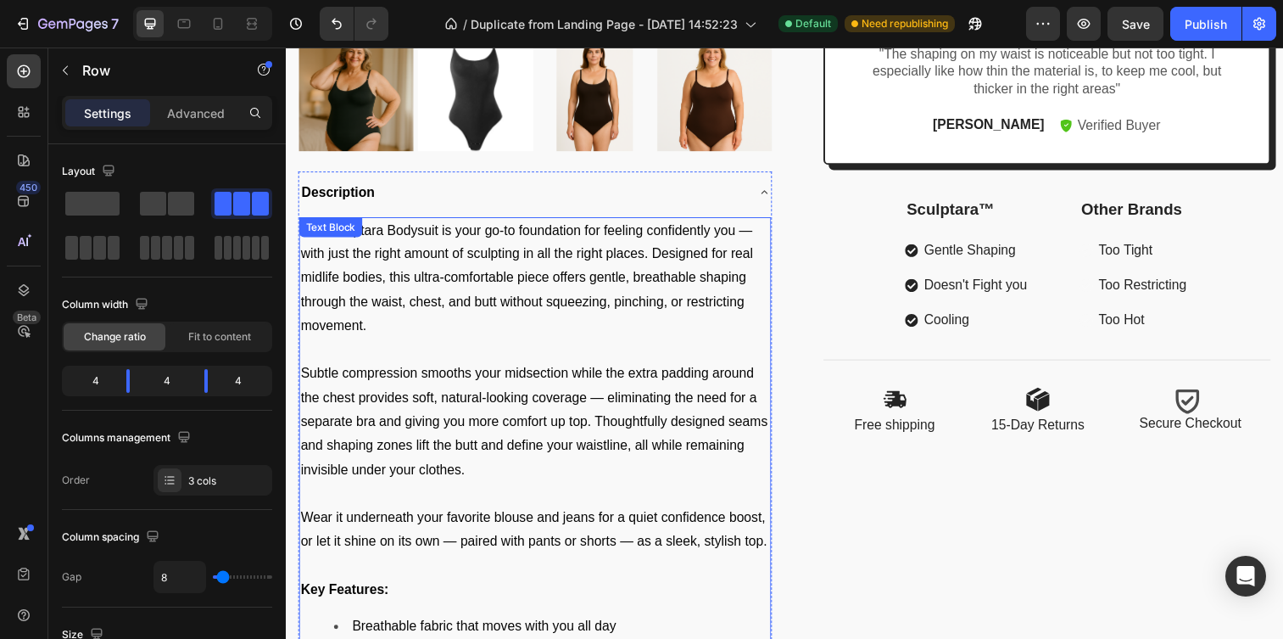
click at [777, 243] on p "The Sculptara Bodysuit is your go-to foundation for feeling confidently you — w…" at bounding box center [540, 283] width 478 height 122
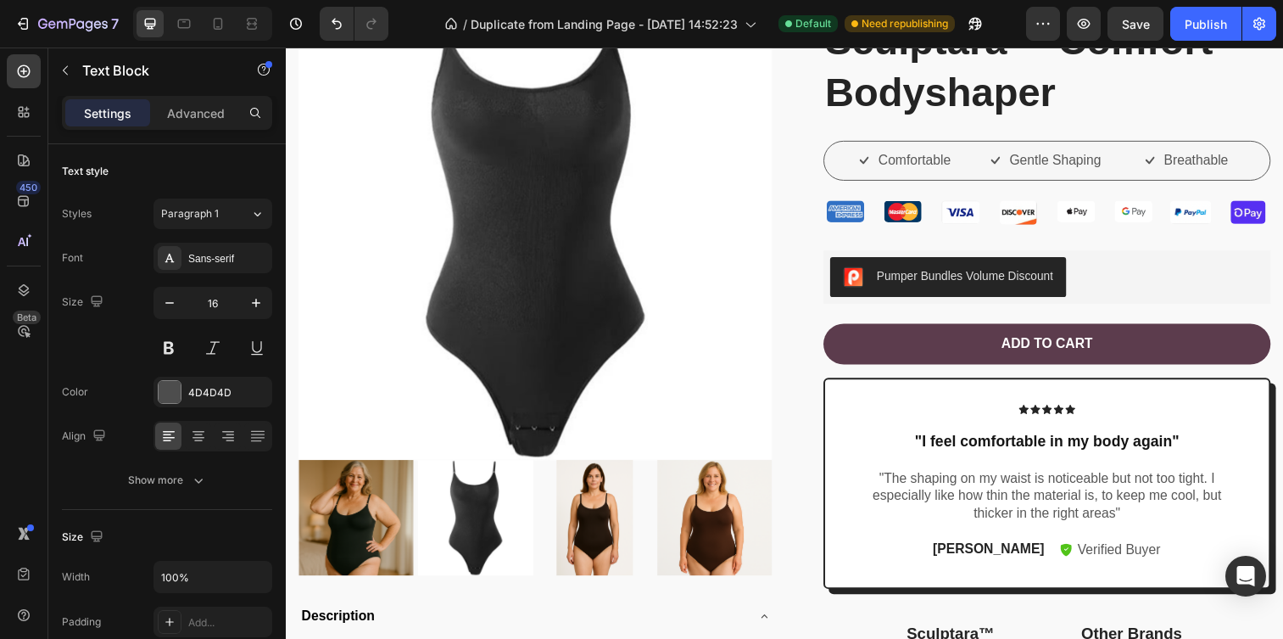
scroll to position [848, 0]
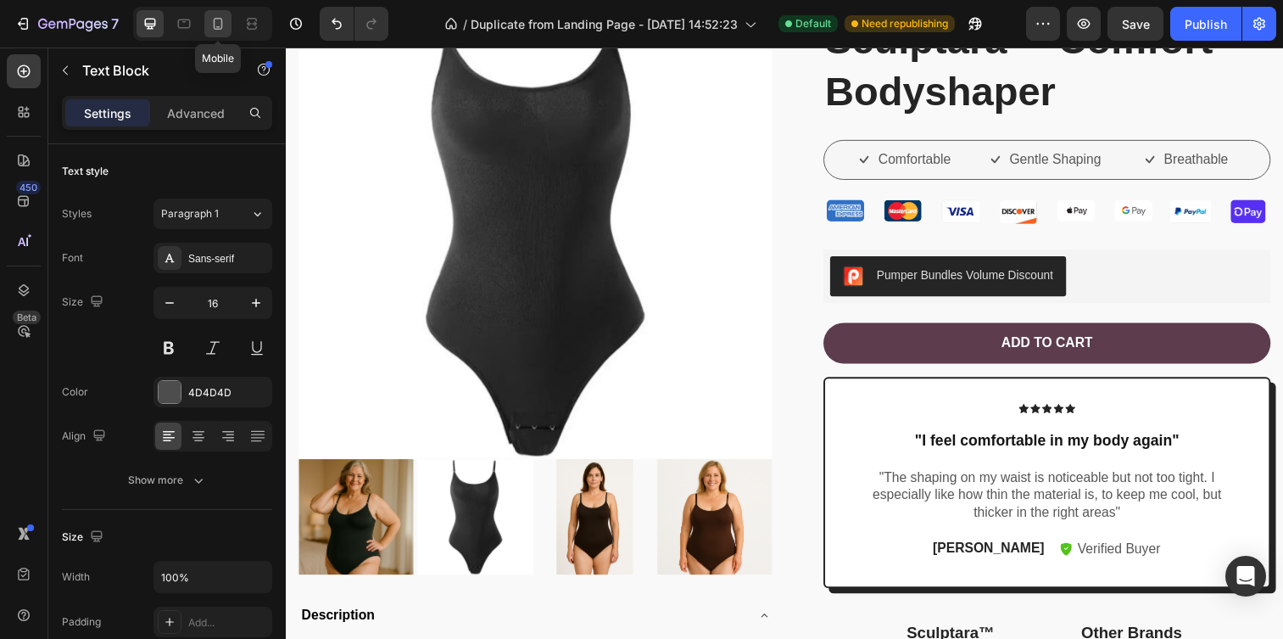
click at [220, 25] on icon at bounding box center [217, 23] width 17 height 17
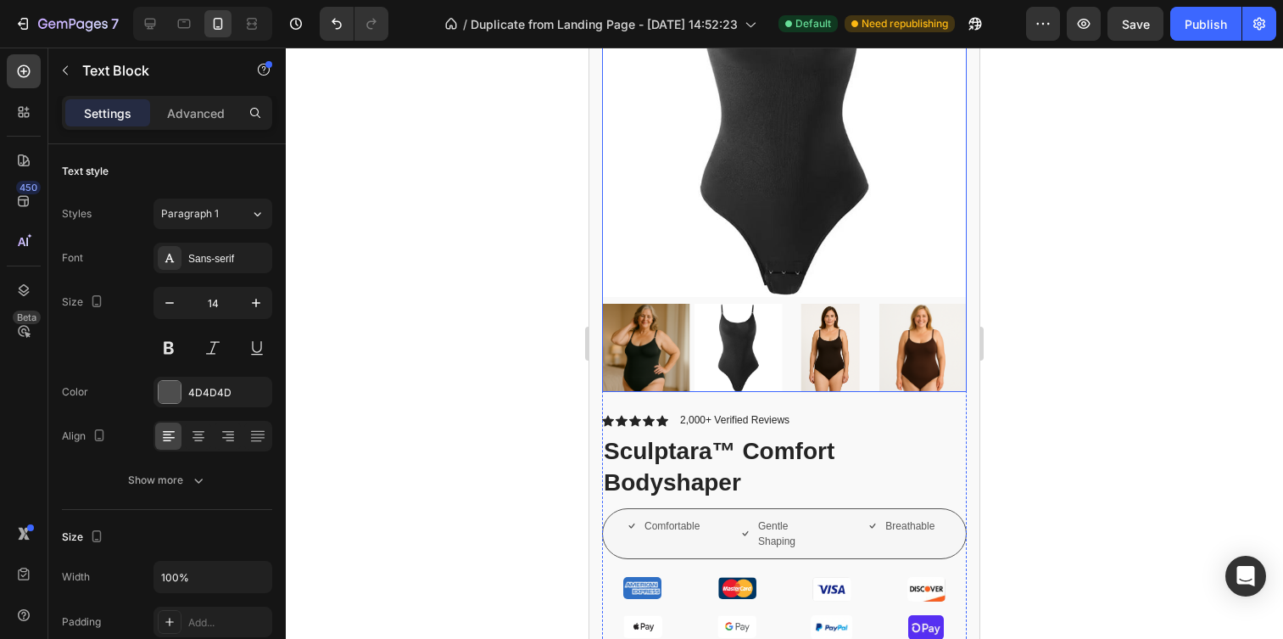
scroll to position [913, 0]
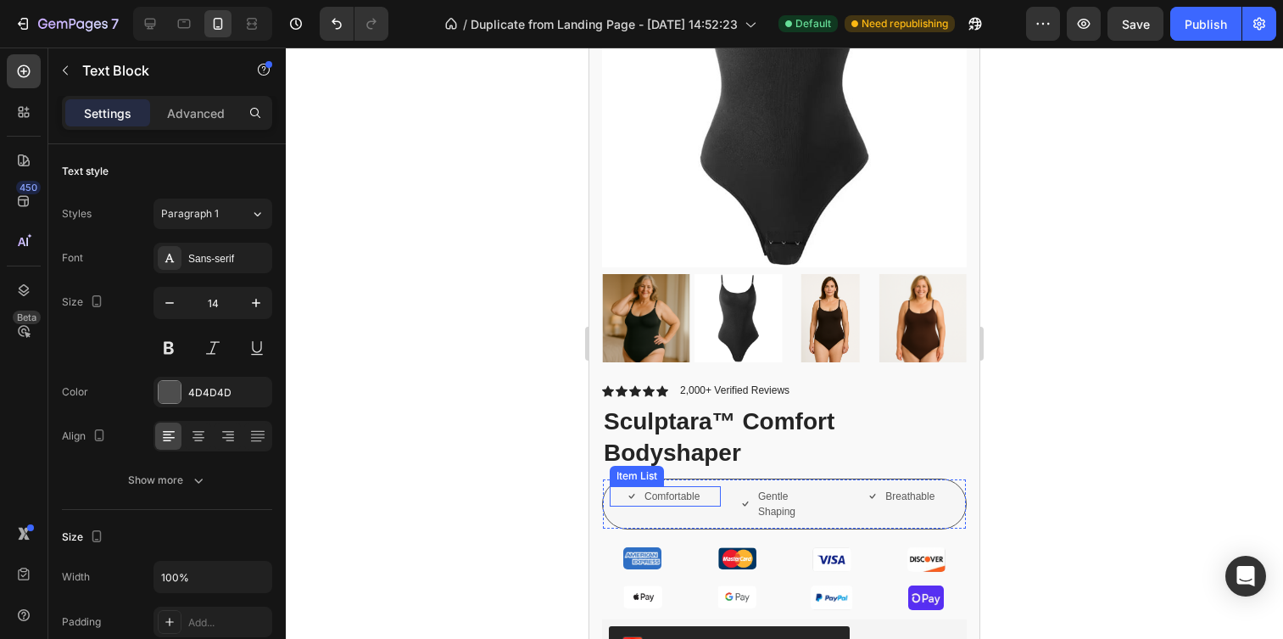
click at [689, 499] on p "Comfortable" at bounding box center [672, 496] width 55 height 15
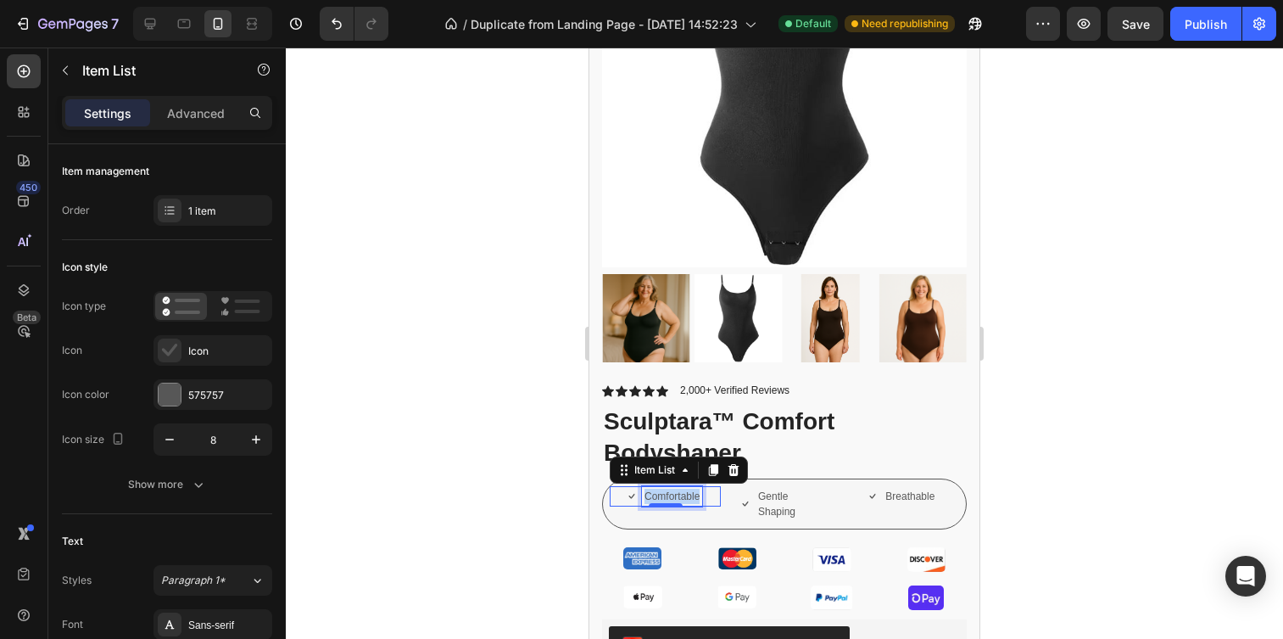
click at [689, 499] on p "Comfortable" at bounding box center [672, 496] width 55 height 15
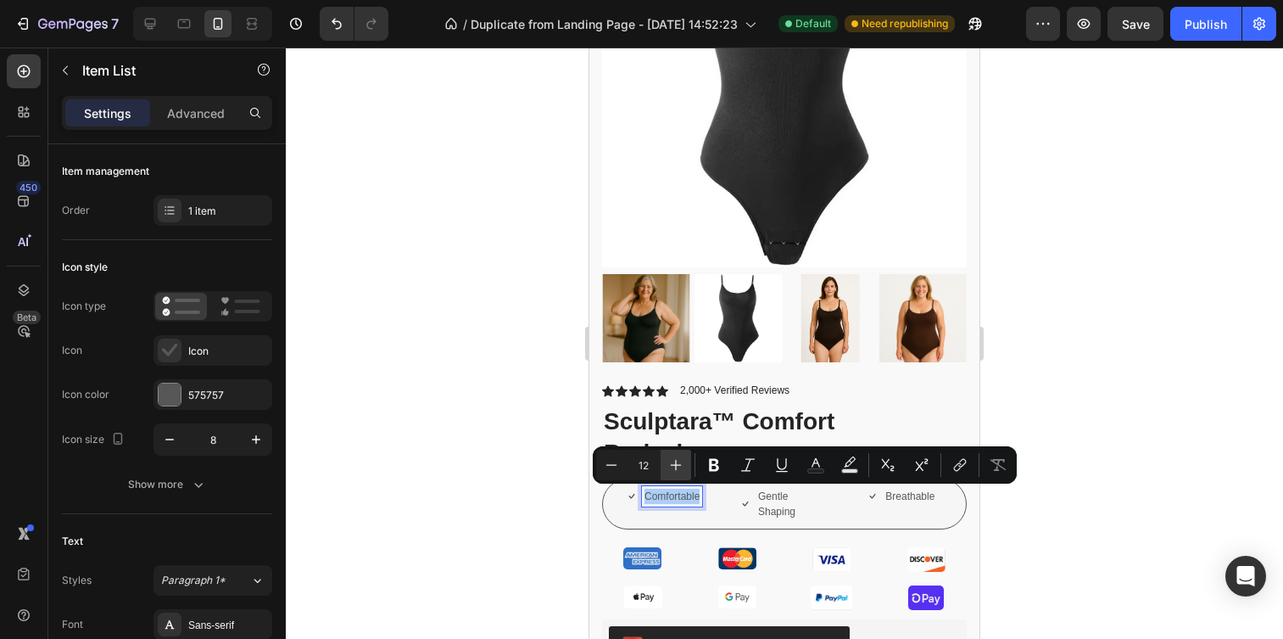
click at [677, 469] on icon "Editor contextual toolbar" at bounding box center [675, 464] width 17 height 17
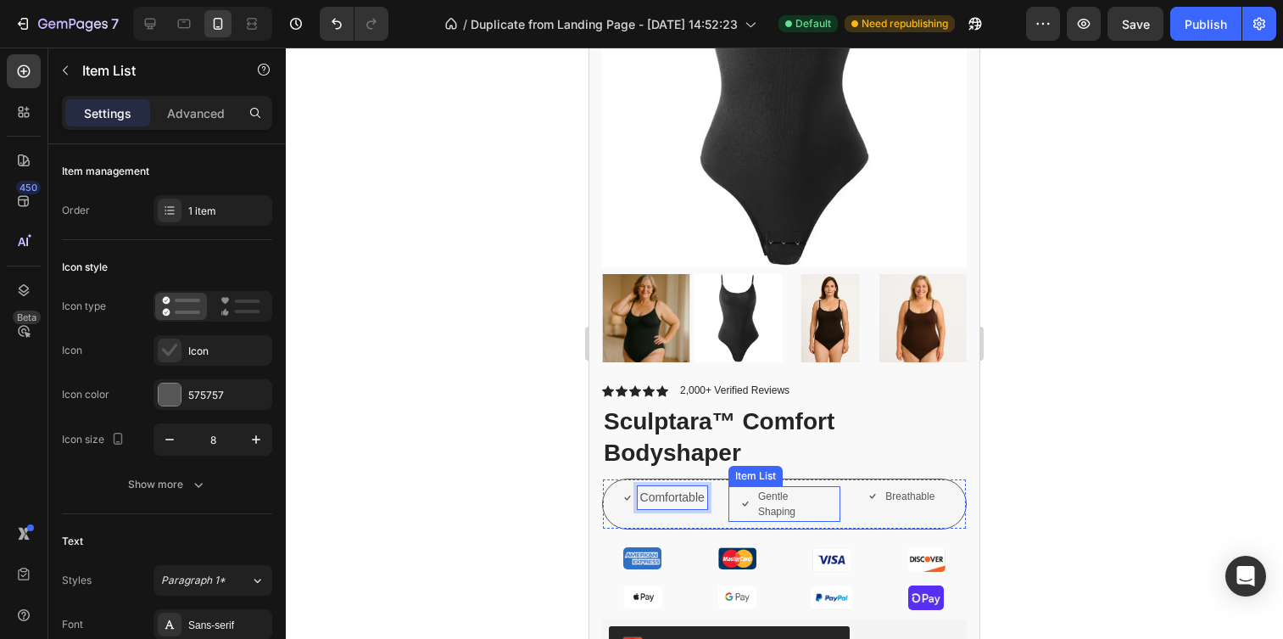
click at [795, 504] on p "Gentle Shaping" at bounding box center [791, 504] width 66 height 31
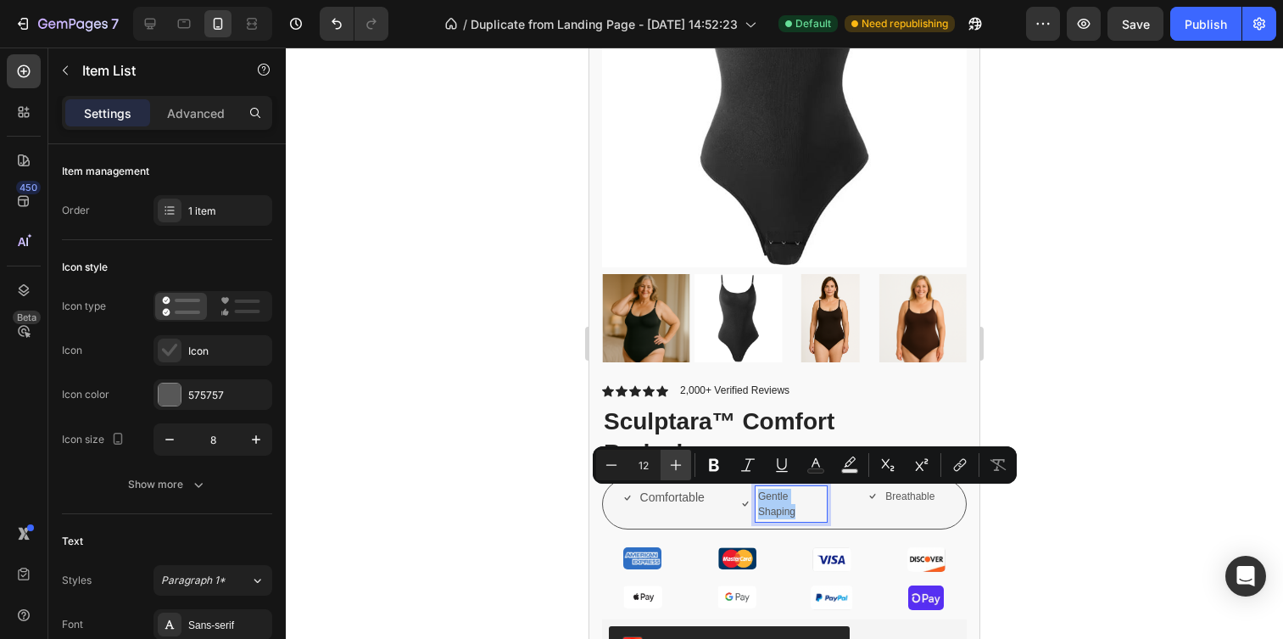
click at [676, 456] on icon "Editor contextual toolbar" at bounding box center [675, 464] width 17 height 17
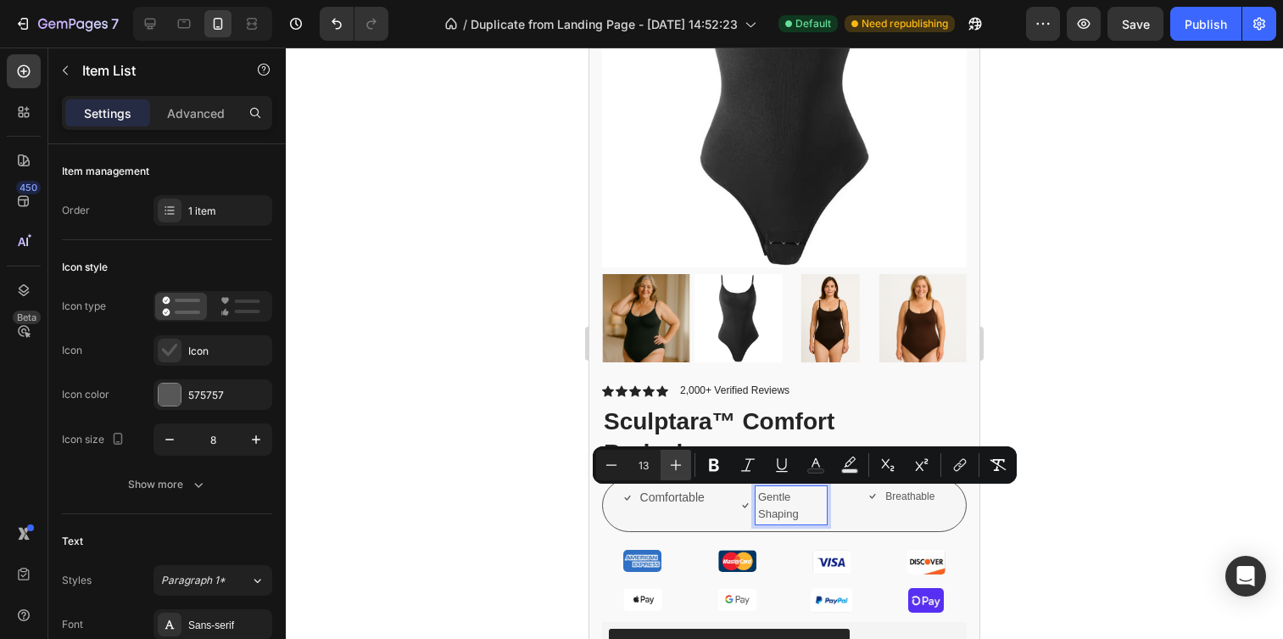
click at [676, 456] on icon "Editor contextual toolbar" at bounding box center [675, 464] width 17 height 17
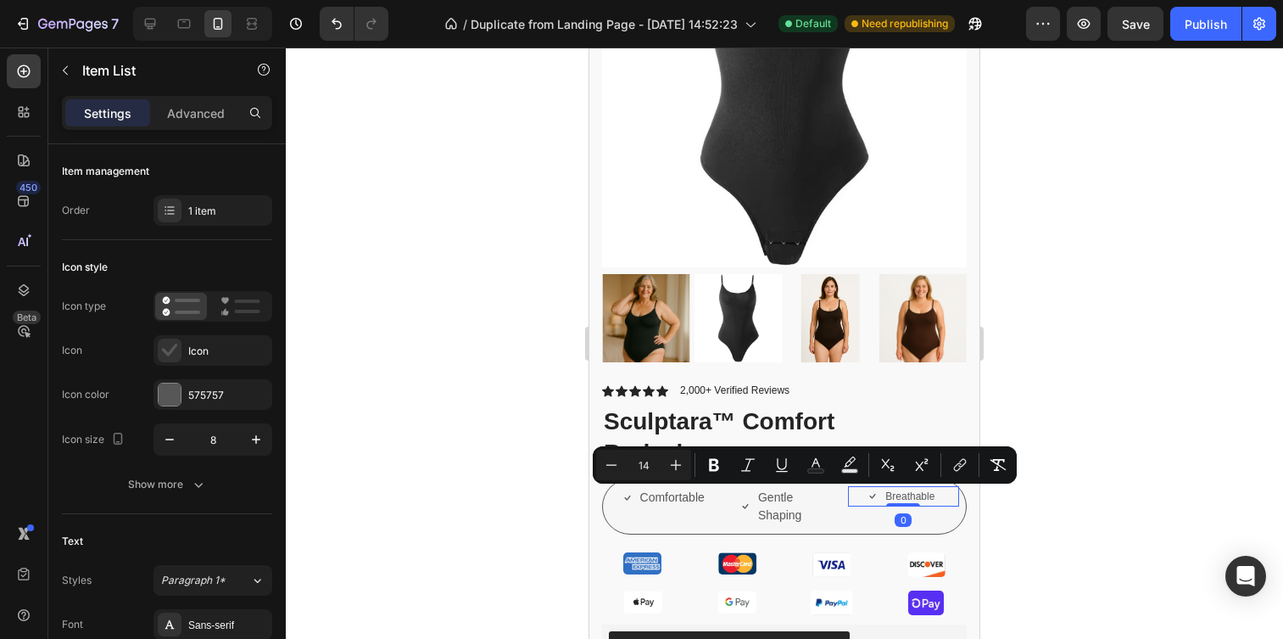
click at [907, 497] on p "Breathable" at bounding box center [909, 496] width 49 height 15
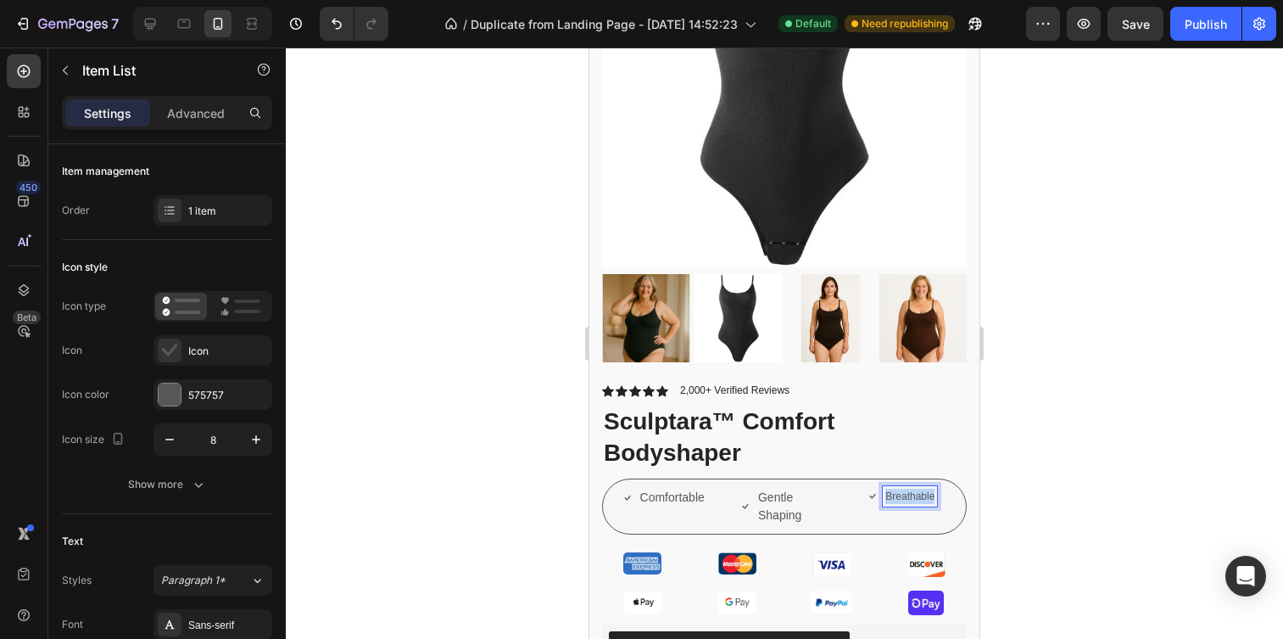
click at [907, 497] on p "Breathable" at bounding box center [909, 496] width 49 height 15
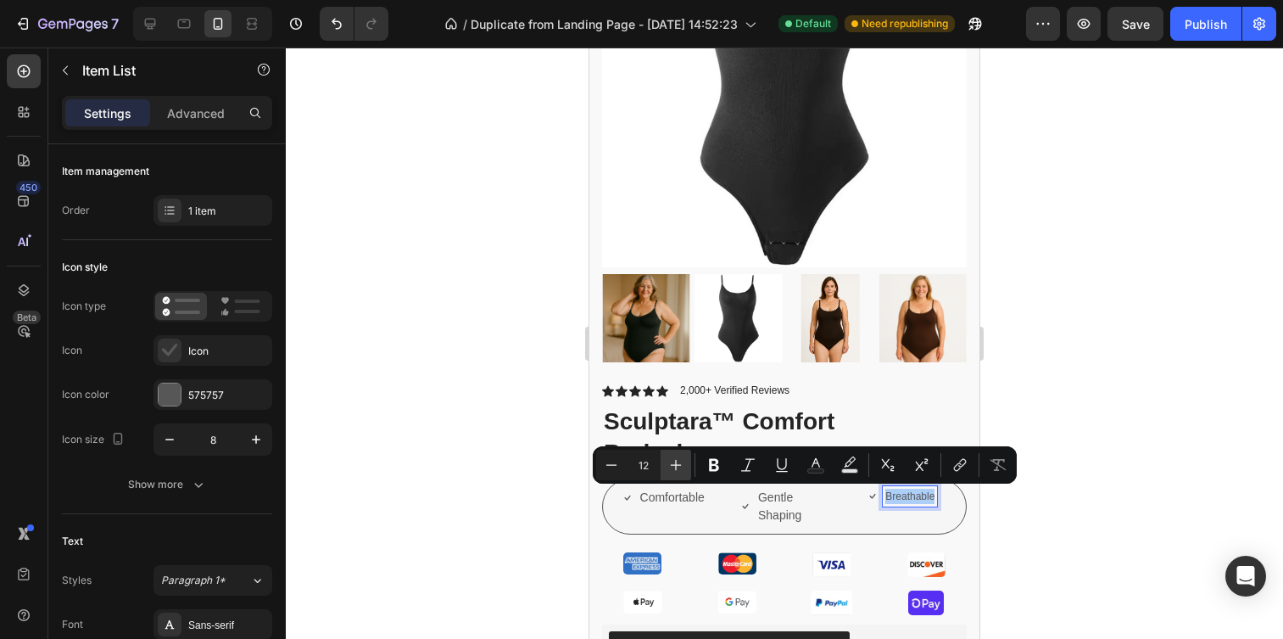
click at [679, 466] on icon "Editor contextual toolbar" at bounding box center [675, 464] width 17 height 17
click at [770, 508] on span "Gentle Shaping" at bounding box center [779, 505] width 43 height 31
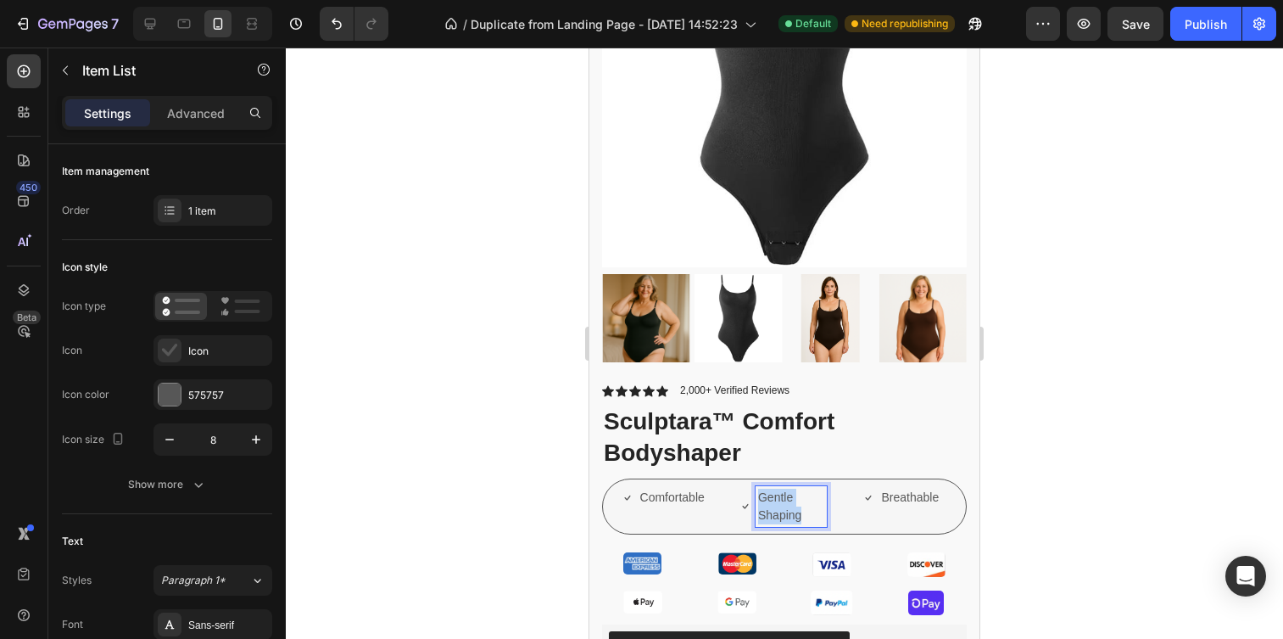
click at [770, 508] on span "Gentle Shaping" at bounding box center [779, 505] width 43 height 31
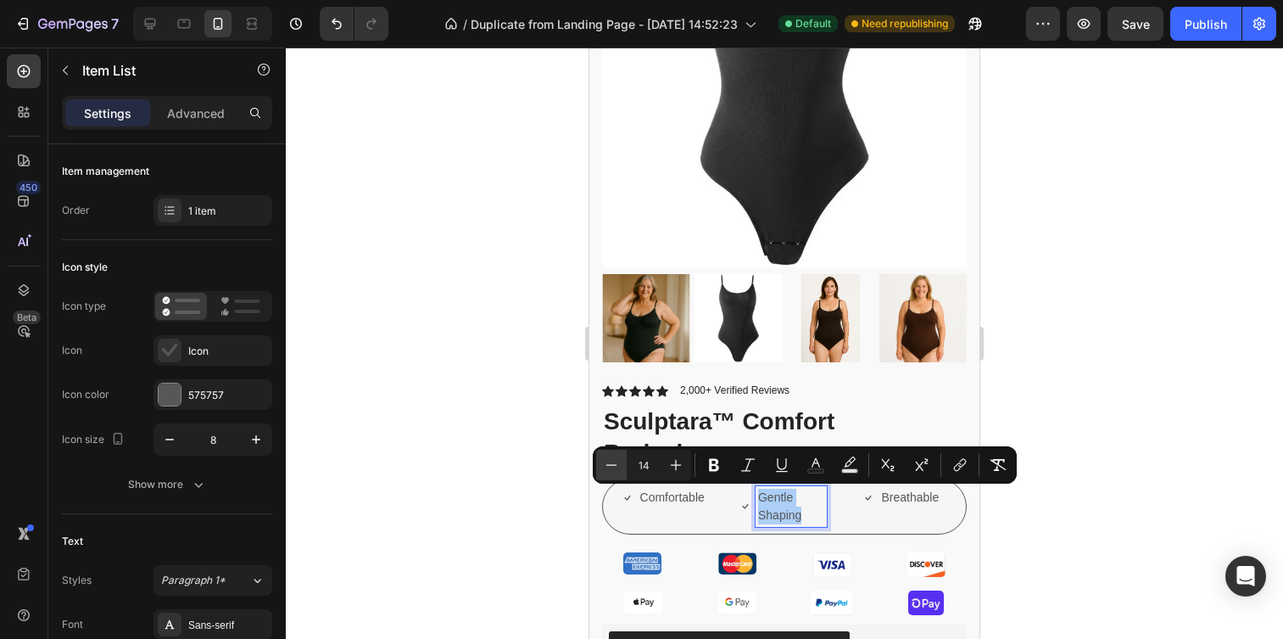
click at [614, 464] on icon "Editor contextual toolbar" at bounding box center [611, 464] width 11 height 1
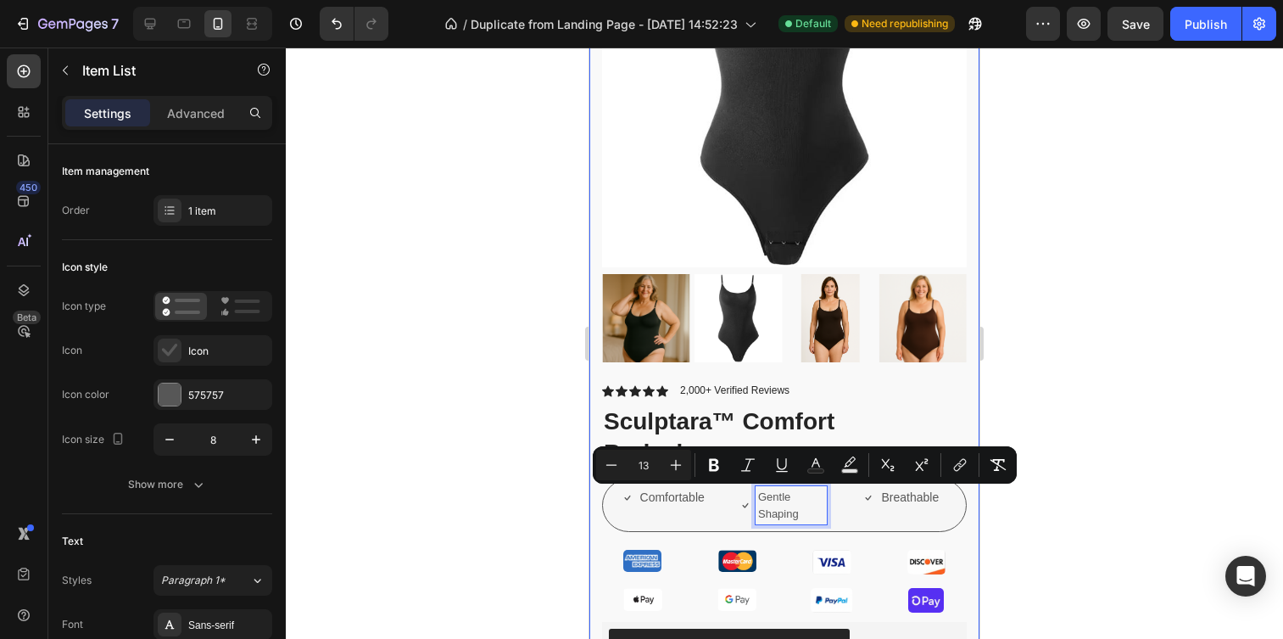
click at [557, 507] on div at bounding box center [784, 342] width 997 height 591
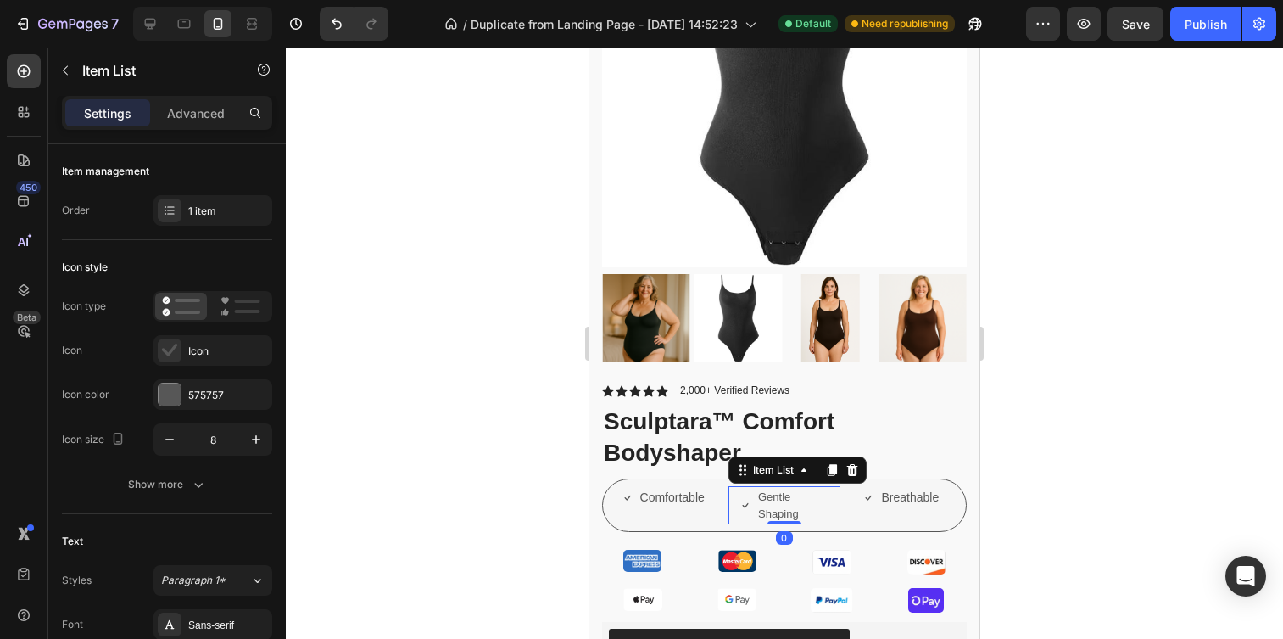
click at [779, 510] on span "Gentle Shaping" at bounding box center [778, 505] width 41 height 30
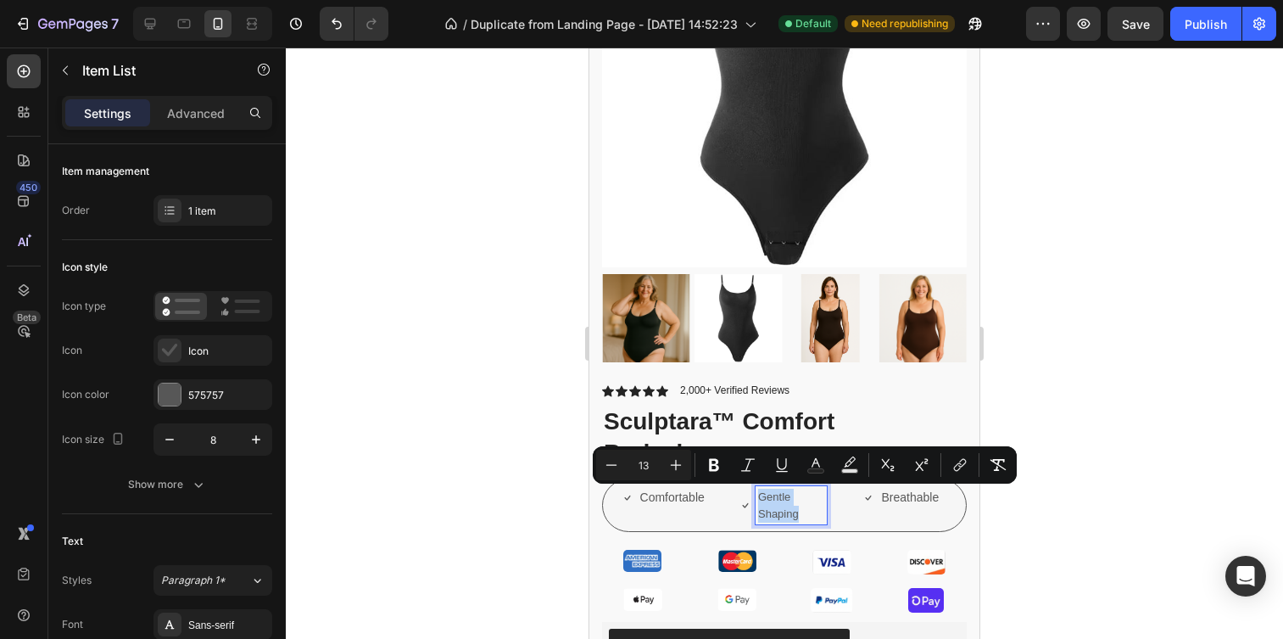
click at [763, 516] on span "Gentle Shaping" at bounding box center [778, 505] width 41 height 30
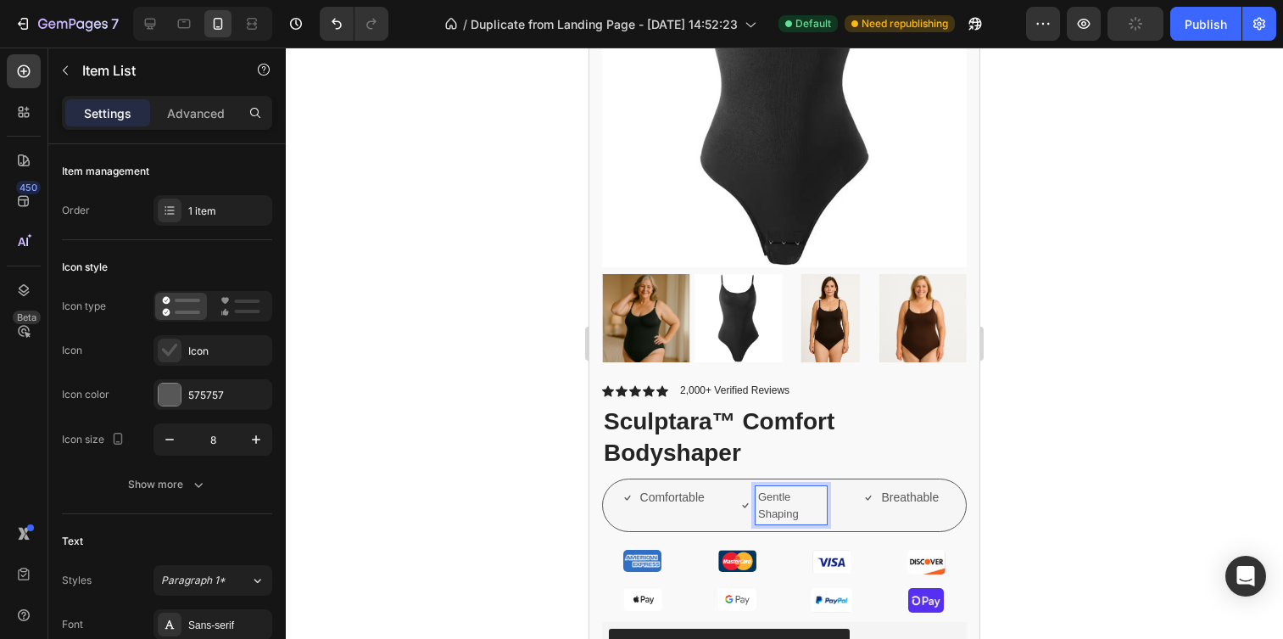
click at [761, 516] on span "Gentle Shaping" at bounding box center [778, 505] width 41 height 30
click at [374, 324] on div at bounding box center [784, 342] width 997 height 591
click at [780, 510] on span "Gentle Shaping" at bounding box center [778, 505] width 41 height 30
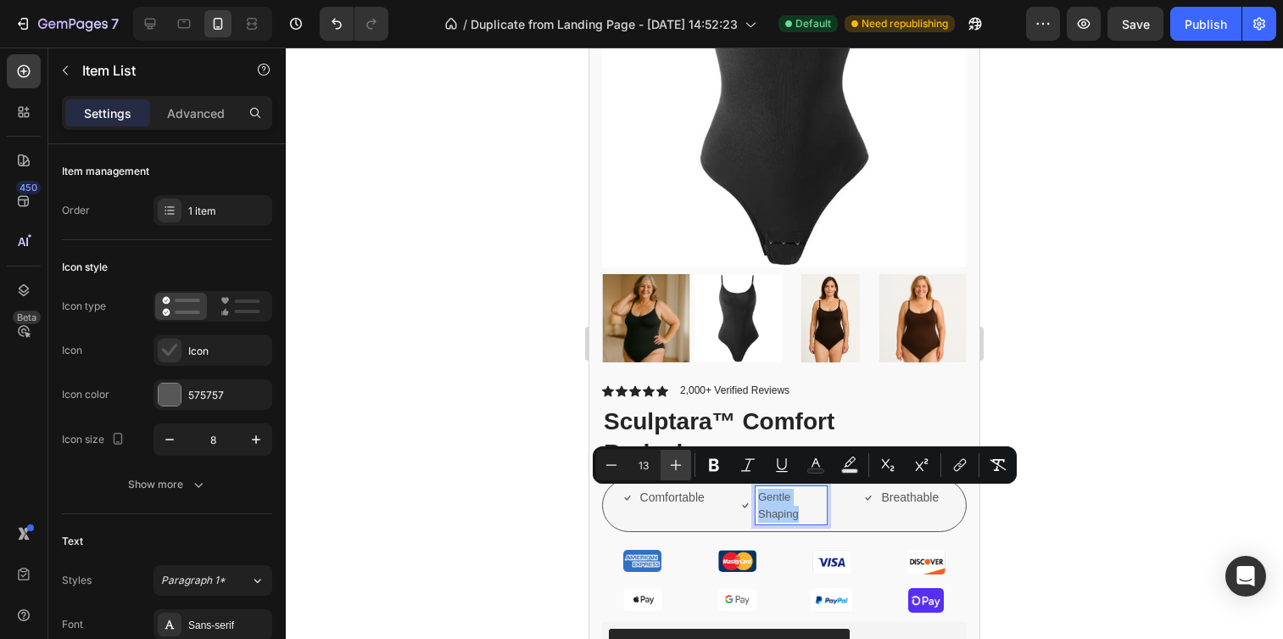
click at [684, 470] on button "Plus" at bounding box center [676, 465] width 31 height 31
click at [758, 516] on span "Gentle Shaping" at bounding box center [779, 505] width 43 height 31
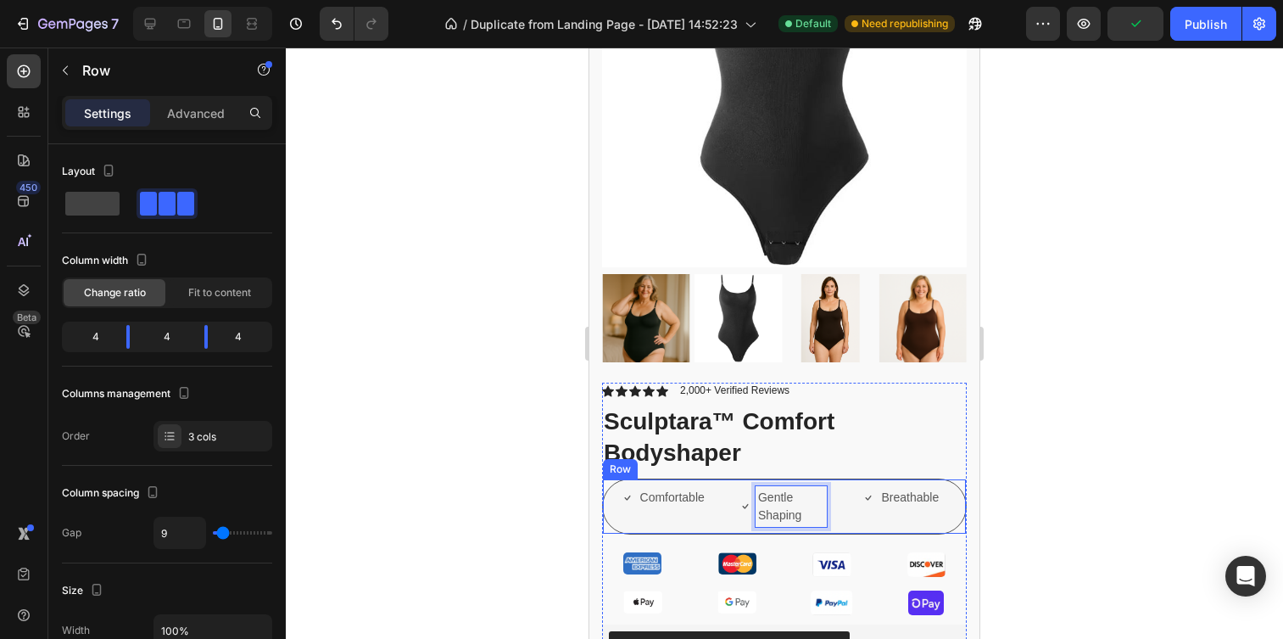
click at [678, 511] on div "Comfortable Item List" at bounding box center [665, 506] width 111 height 41
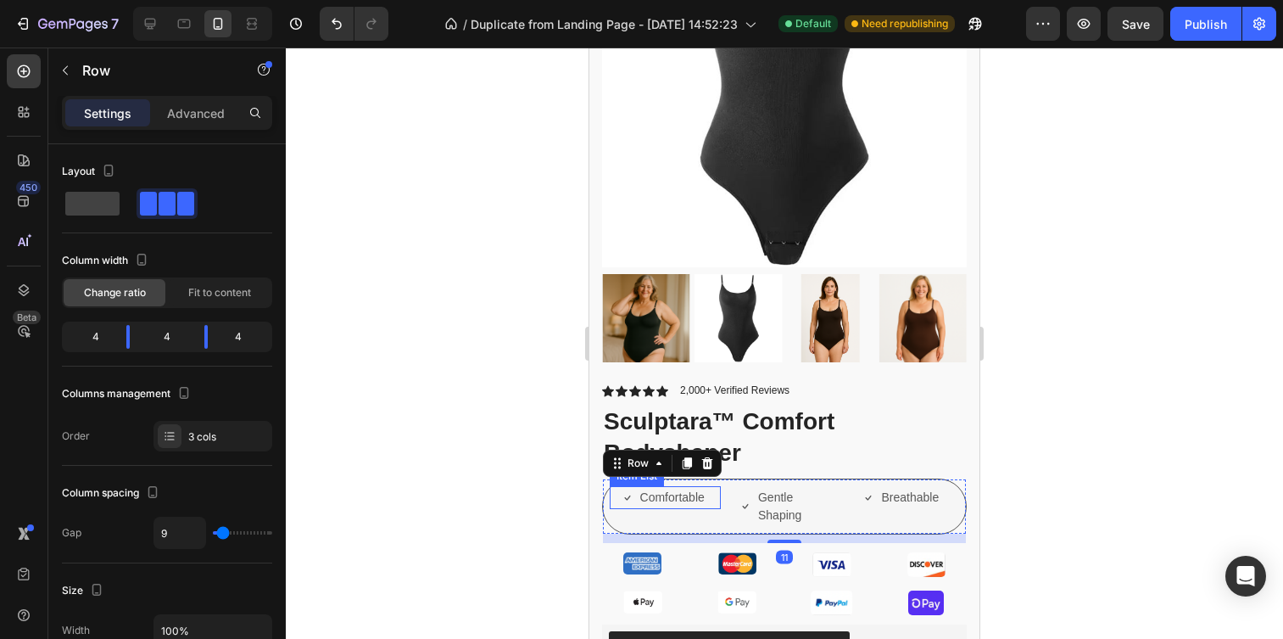
click at [682, 502] on span "Comfortable" at bounding box center [672, 497] width 64 height 14
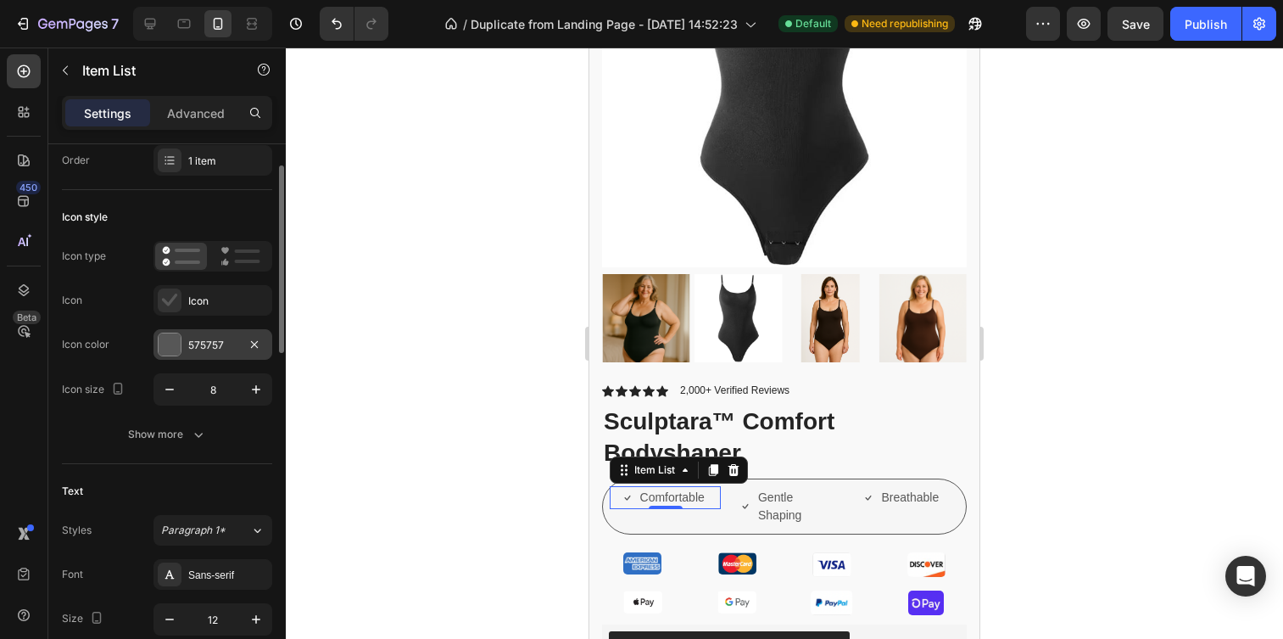
scroll to position [55, 0]
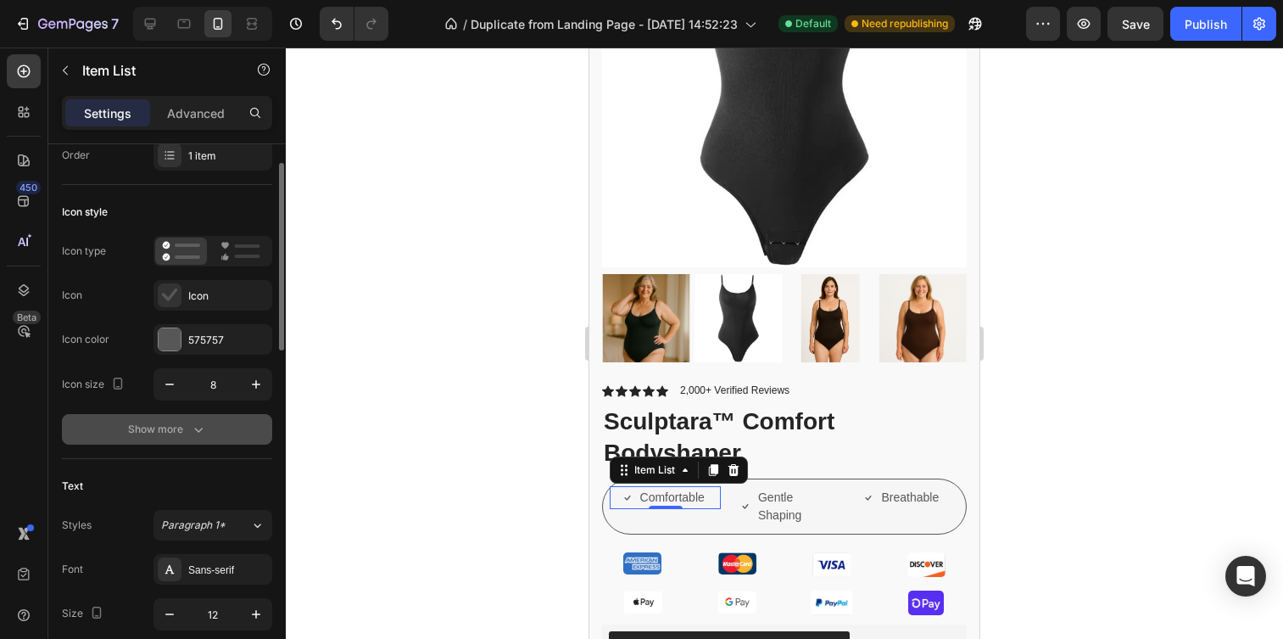
click at [187, 438] on button "Show more" at bounding box center [167, 429] width 210 height 31
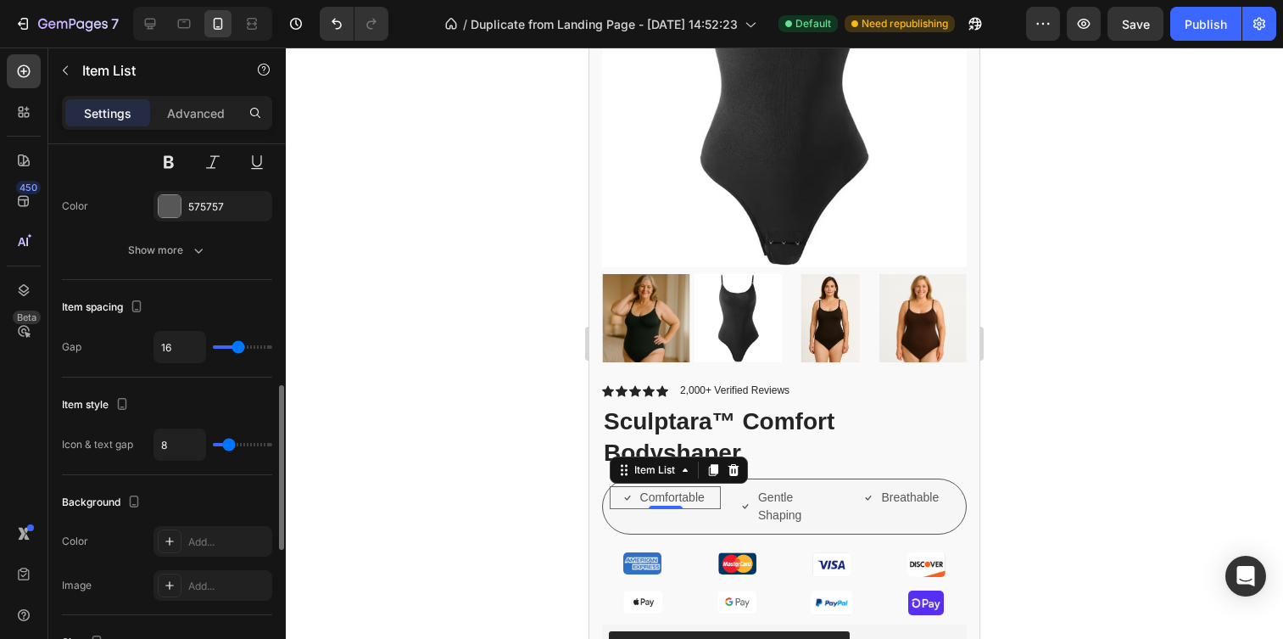
scroll to position [785, 0]
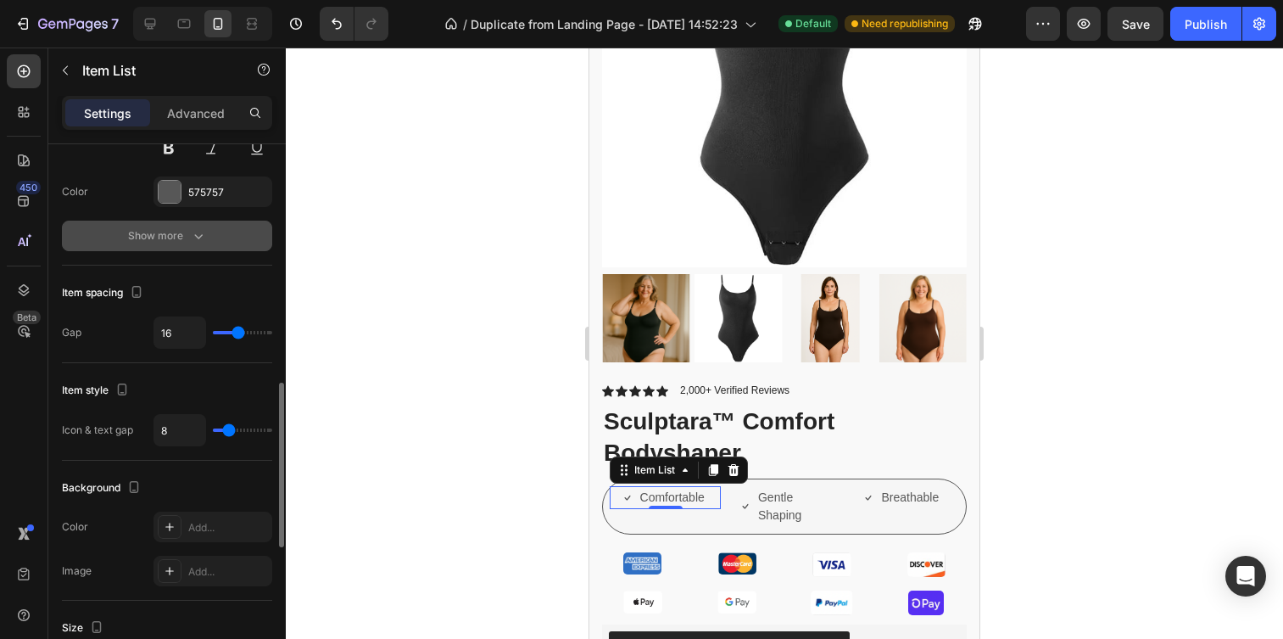
click at [179, 235] on div "Show more" at bounding box center [167, 235] width 79 height 17
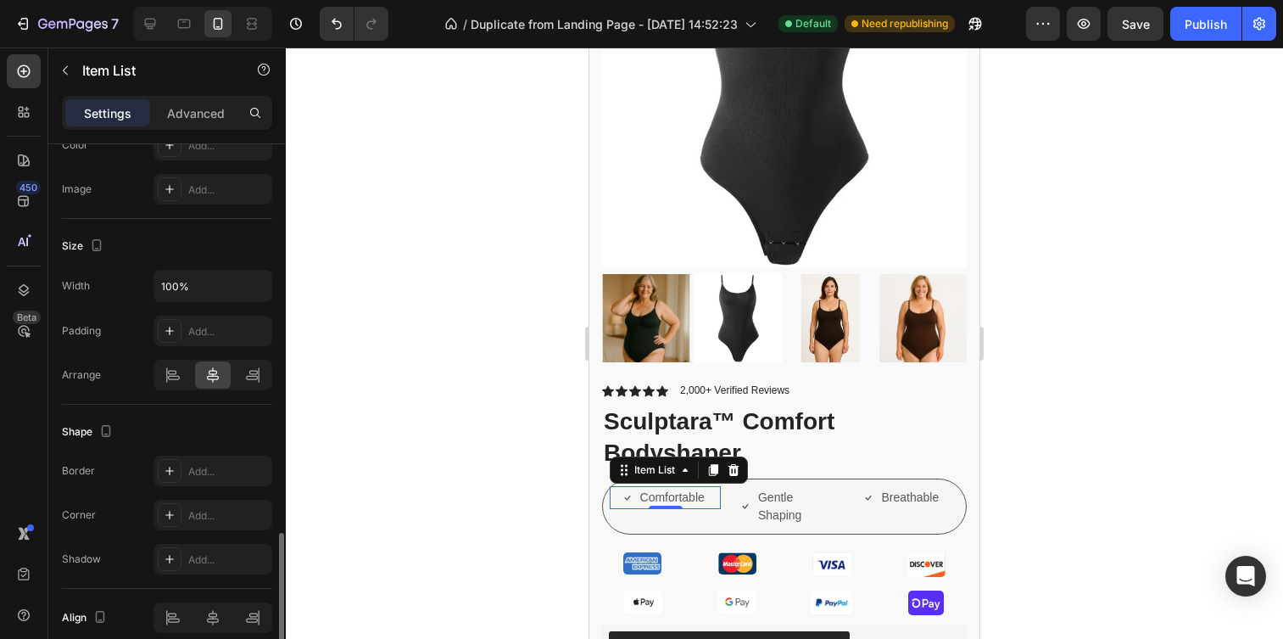
scroll to position [1422, 0]
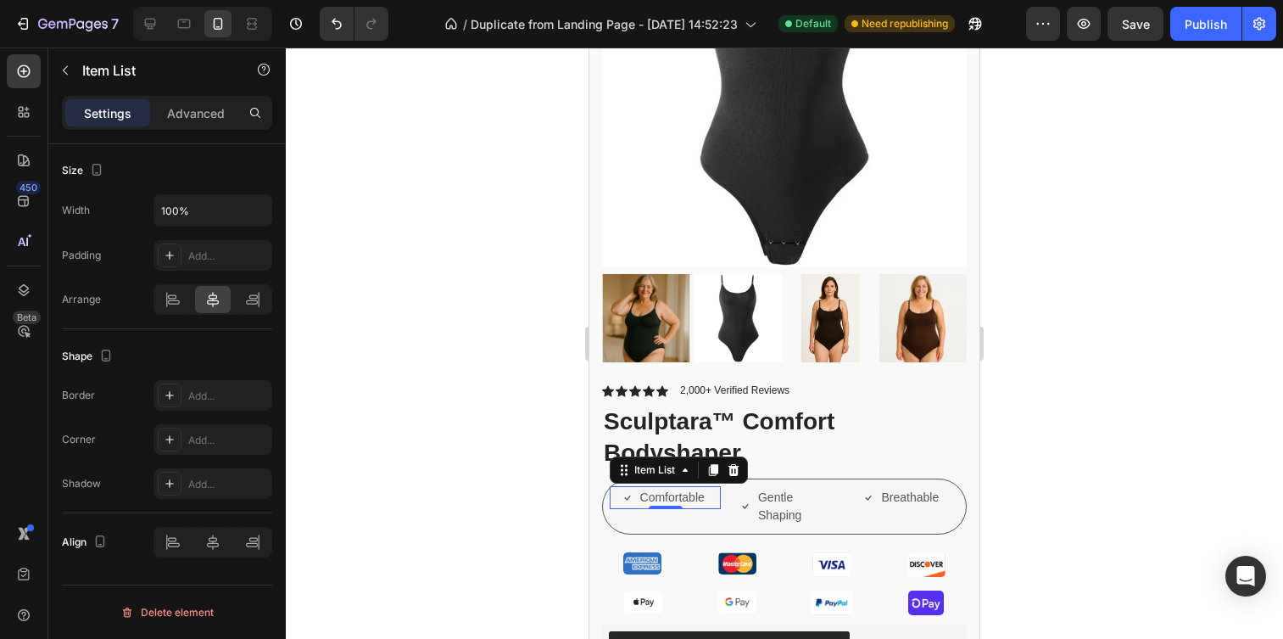
click at [405, 505] on div at bounding box center [784, 342] width 997 height 591
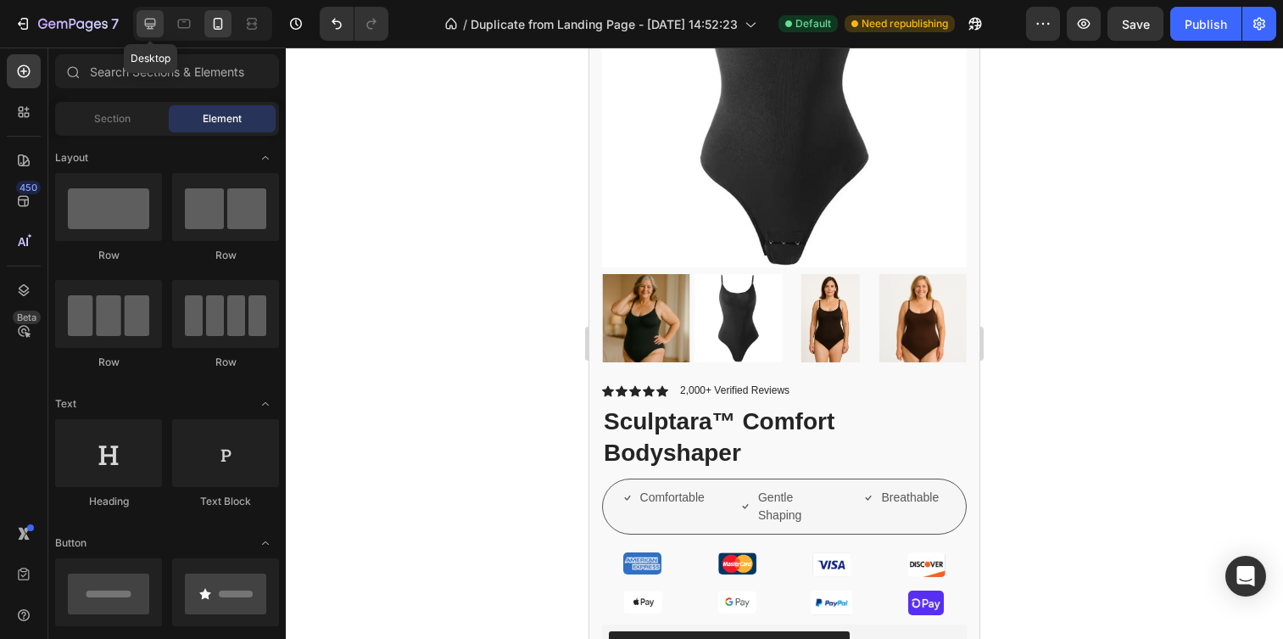
click at [158, 27] on icon at bounding box center [150, 23] width 17 height 17
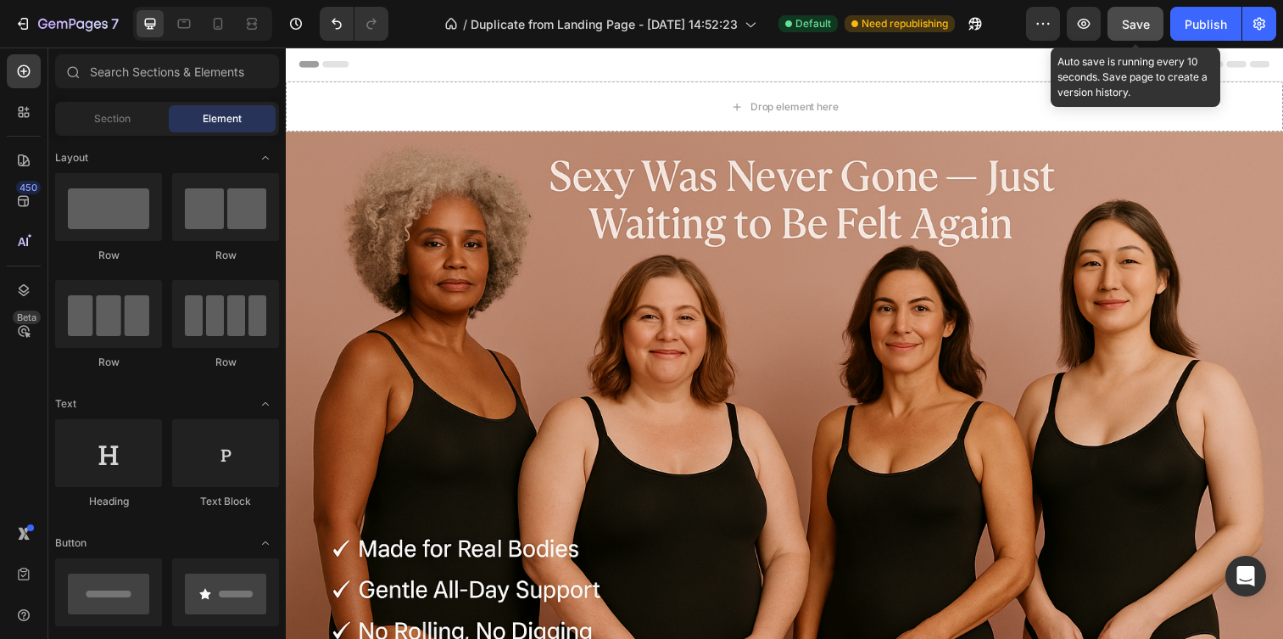
click at [1150, 26] on button "Save" at bounding box center [1136, 24] width 56 height 34
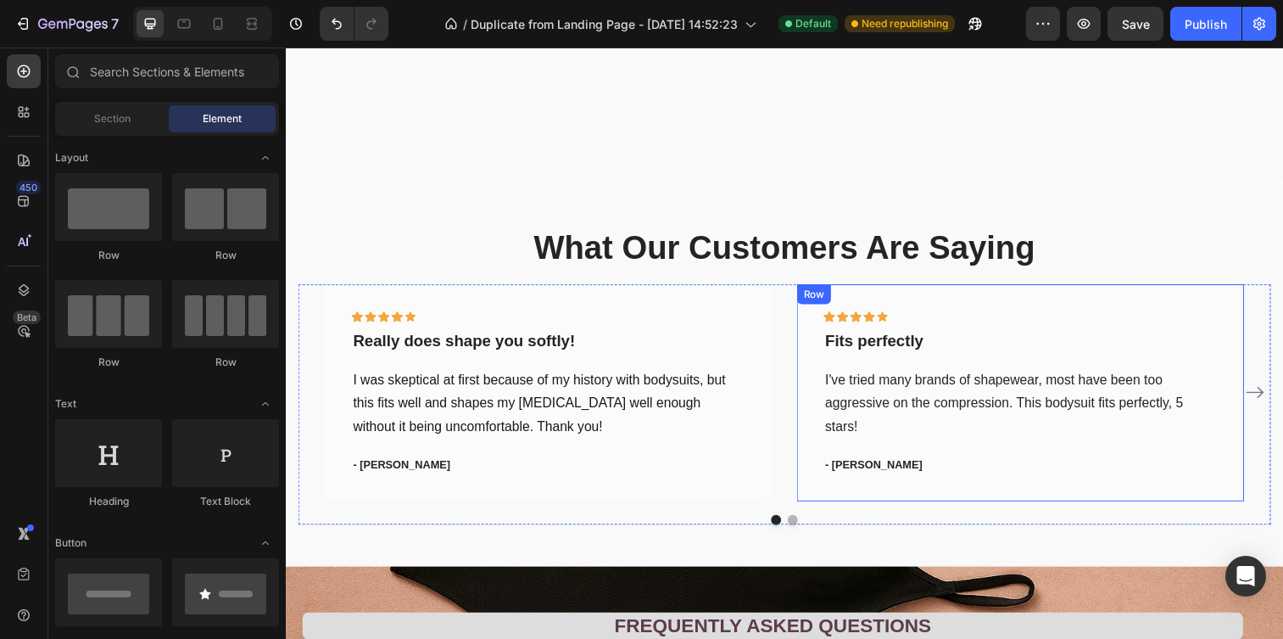
scroll to position [3604, 0]
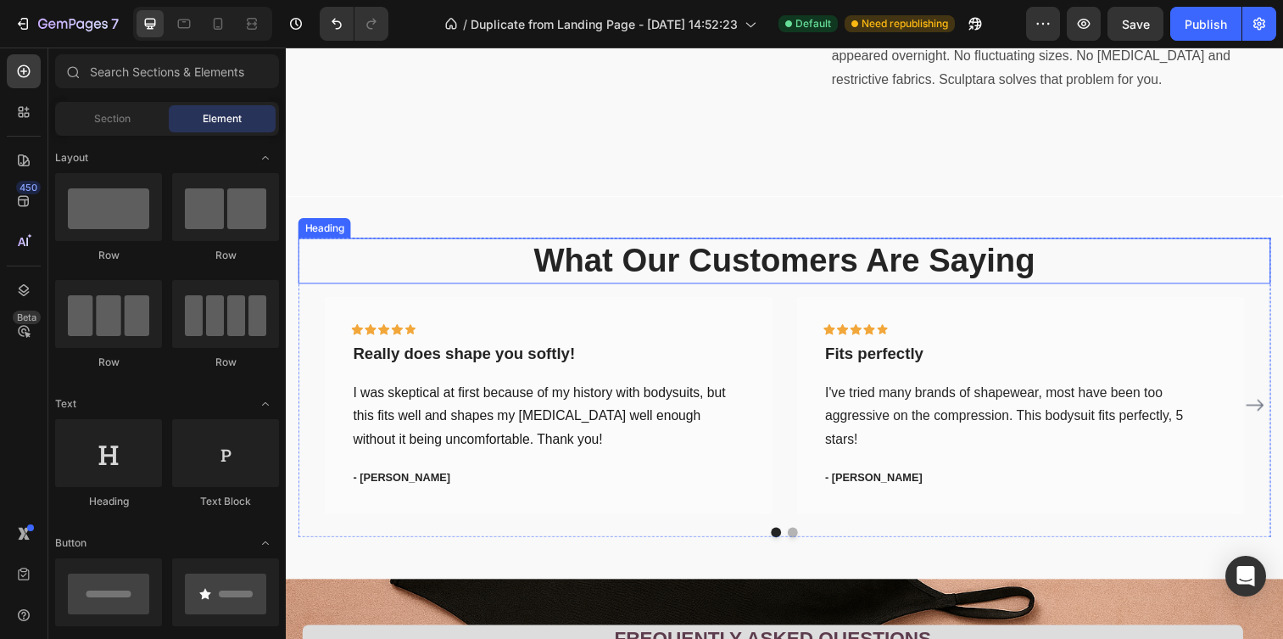
click at [877, 261] on p "What Our Customers Are Saying" at bounding box center [795, 264] width 718 height 43
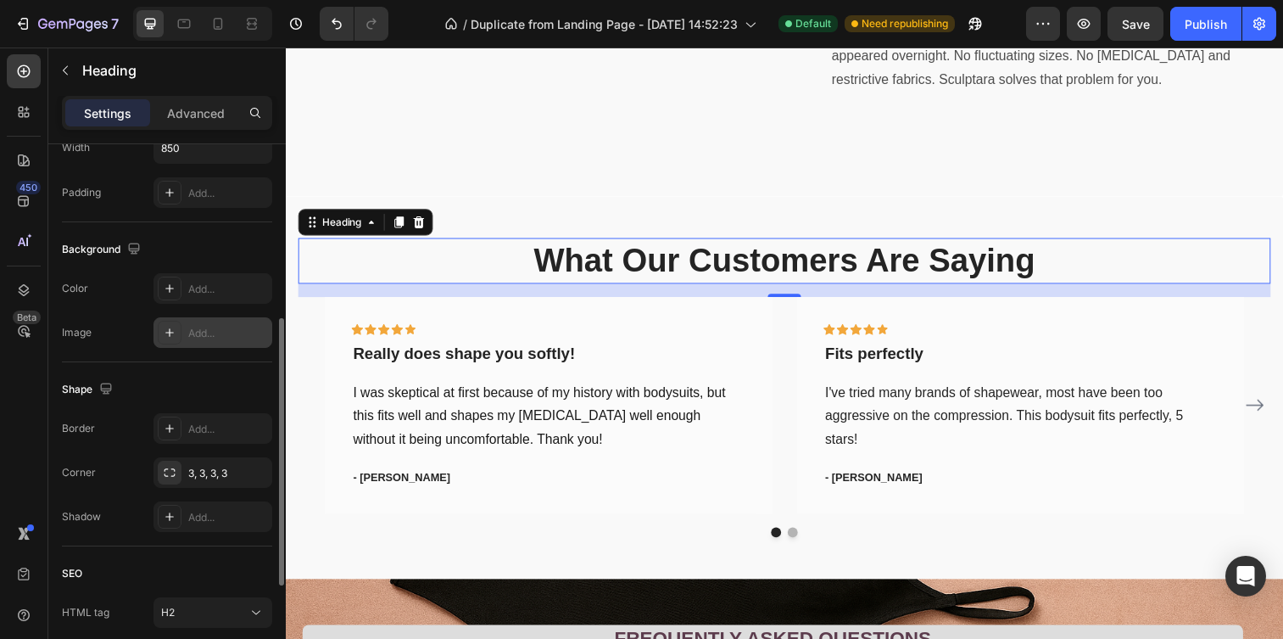
scroll to position [431, 0]
click at [198, 472] on div "3, 3, 3, 3" at bounding box center [212, 471] width 49 height 15
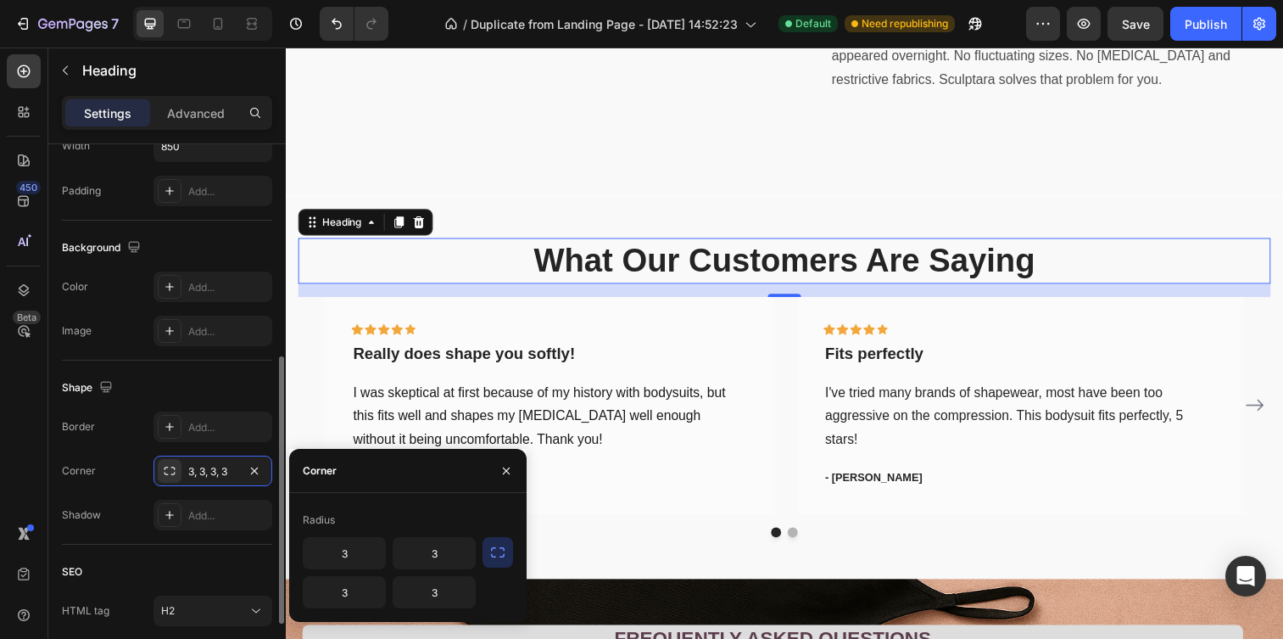
click at [164, 382] on div "Shape" at bounding box center [167, 387] width 210 height 27
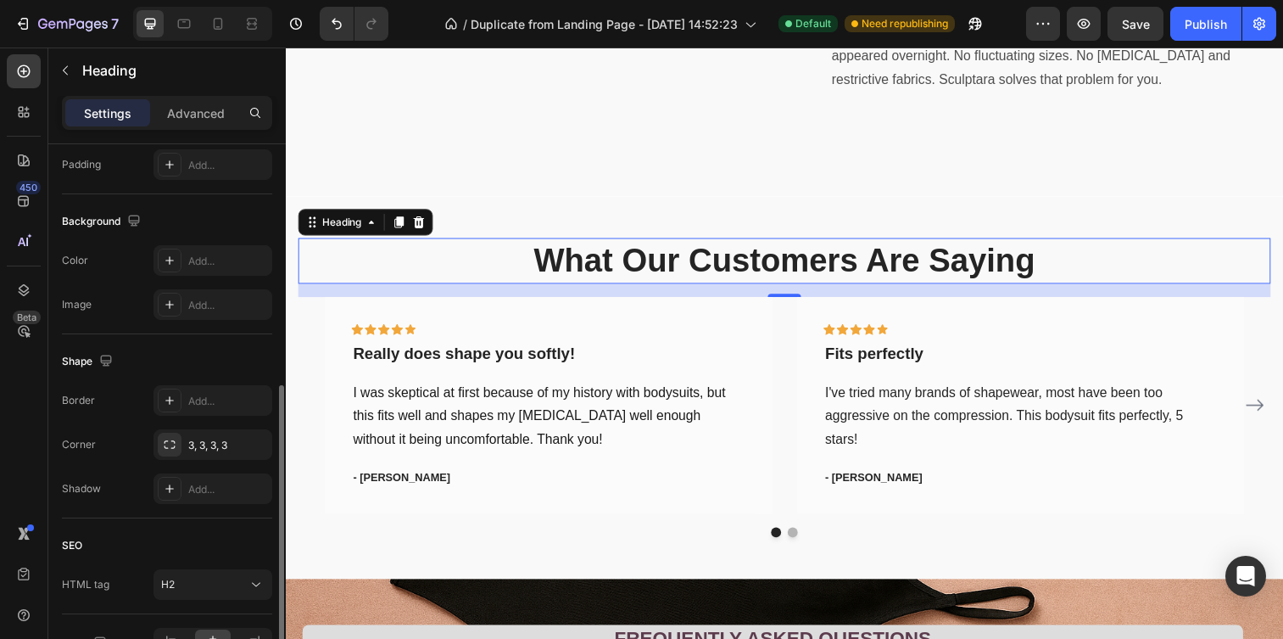
scroll to position [444, 0]
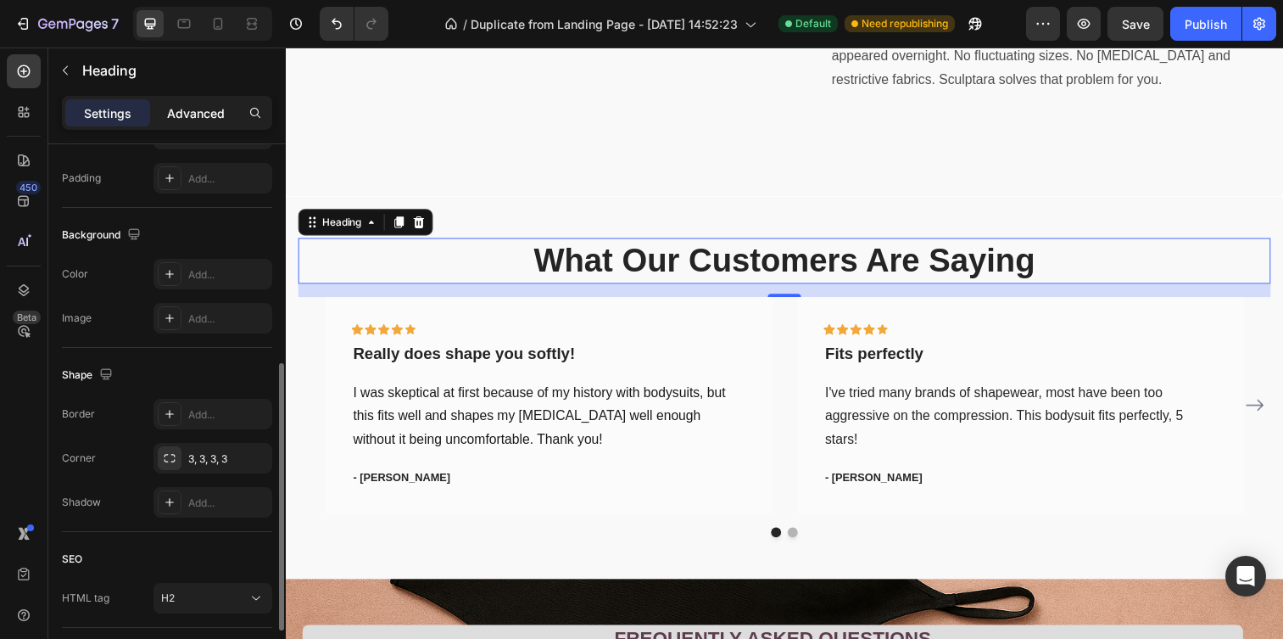
click at [165, 114] on div "Advanced" at bounding box center [196, 112] width 85 height 27
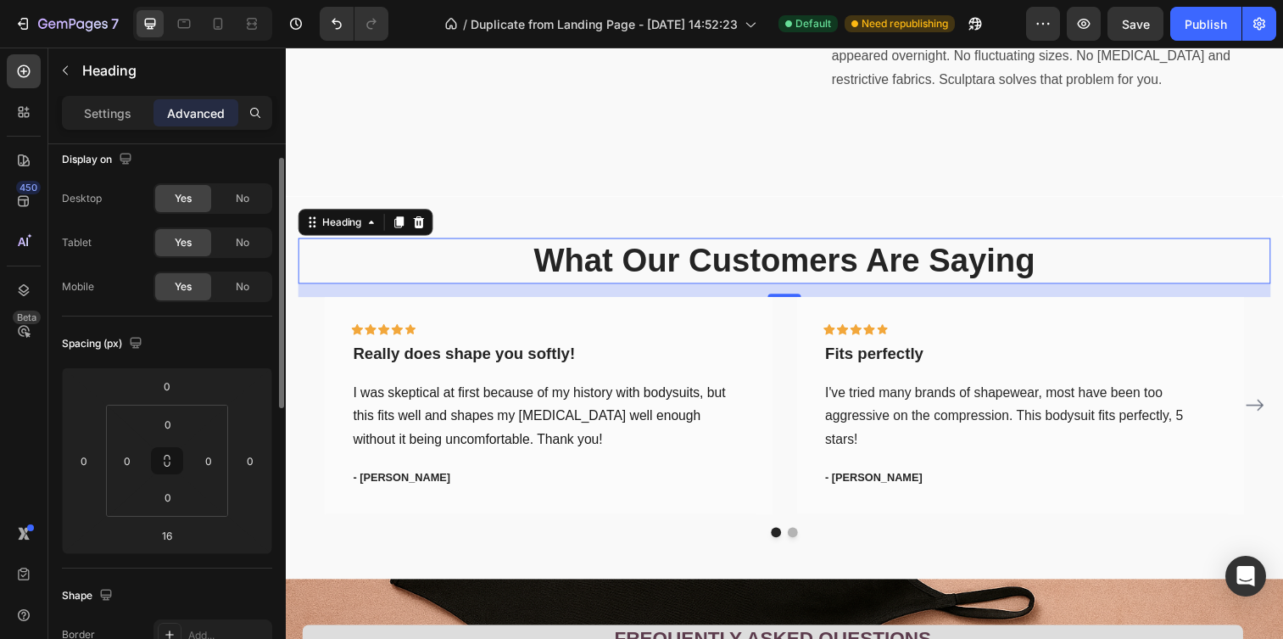
scroll to position [0, 0]
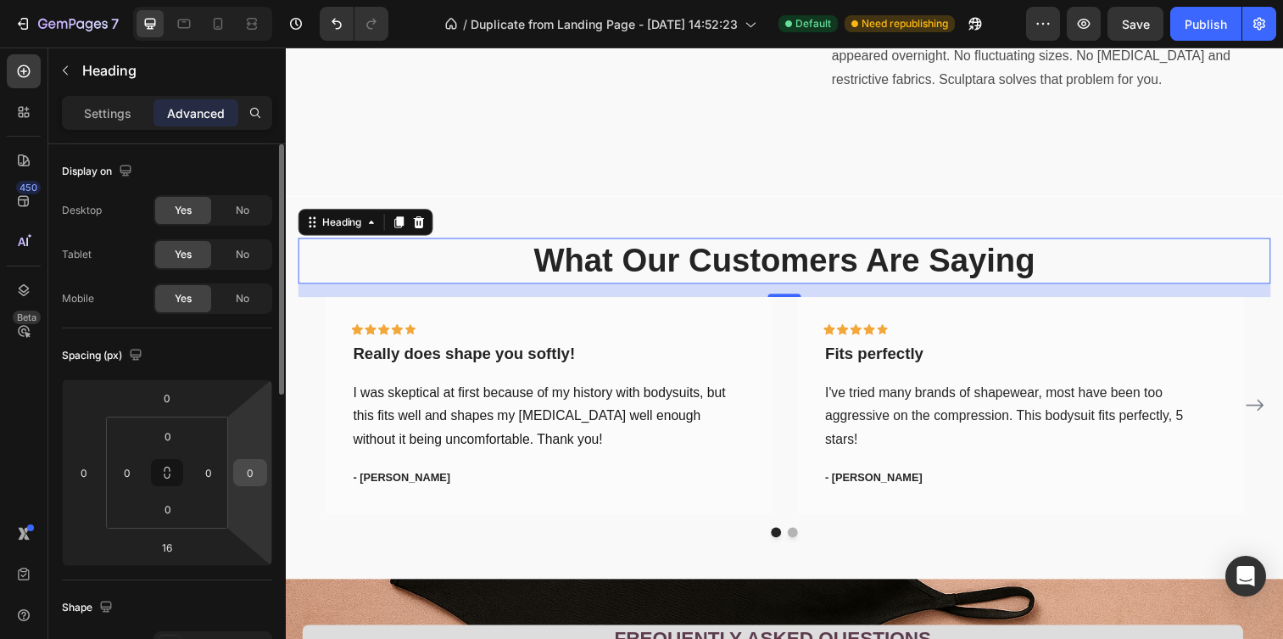
click at [251, 472] on input "0" at bounding box center [249, 472] width 25 height 25
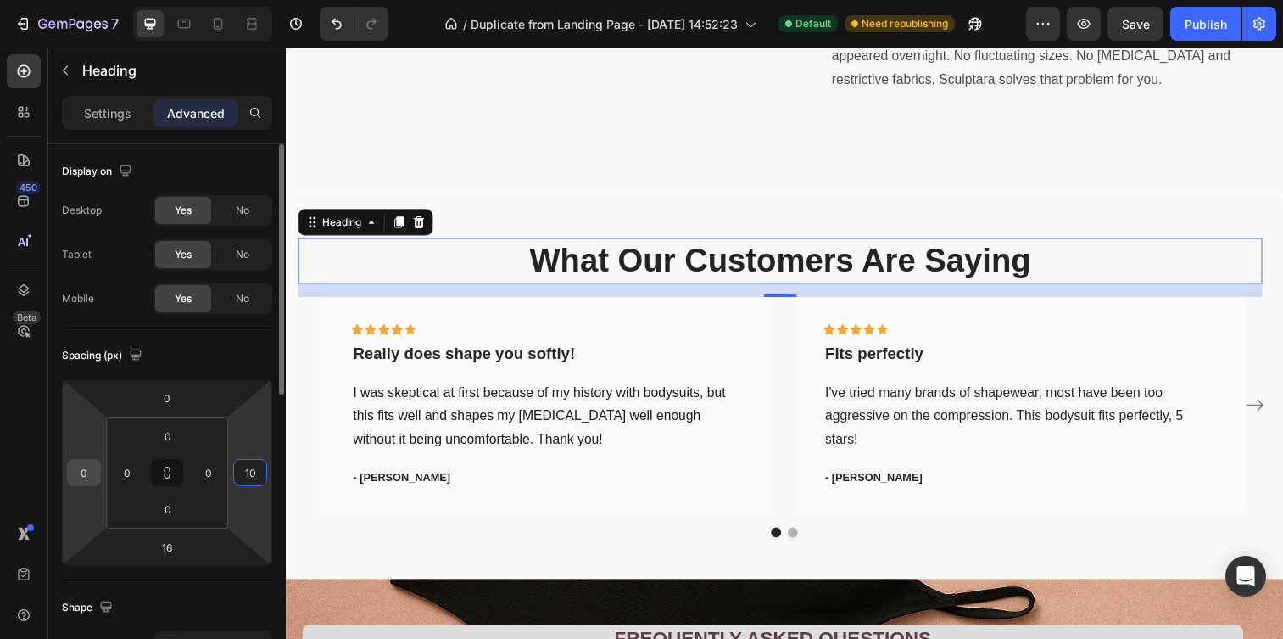
click at [84, 473] on input "0" at bounding box center [83, 472] width 25 height 25
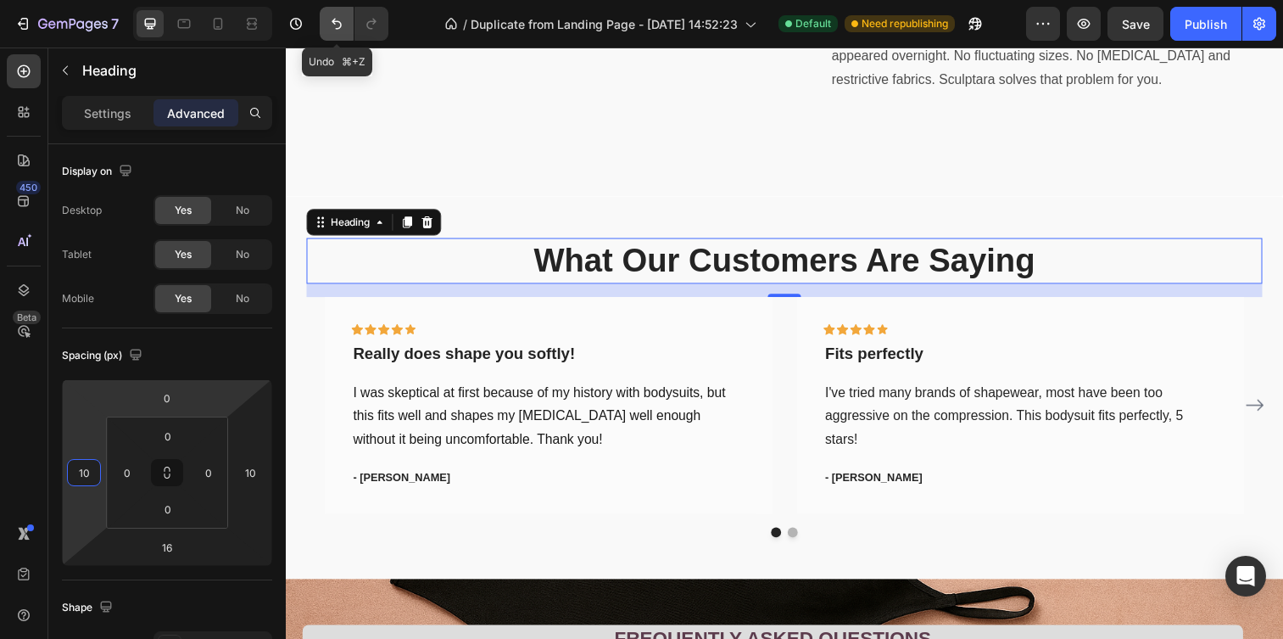
click at [333, 25] on icon "Undo/Redo" at bounding box center [336, 23] width 17 height 17
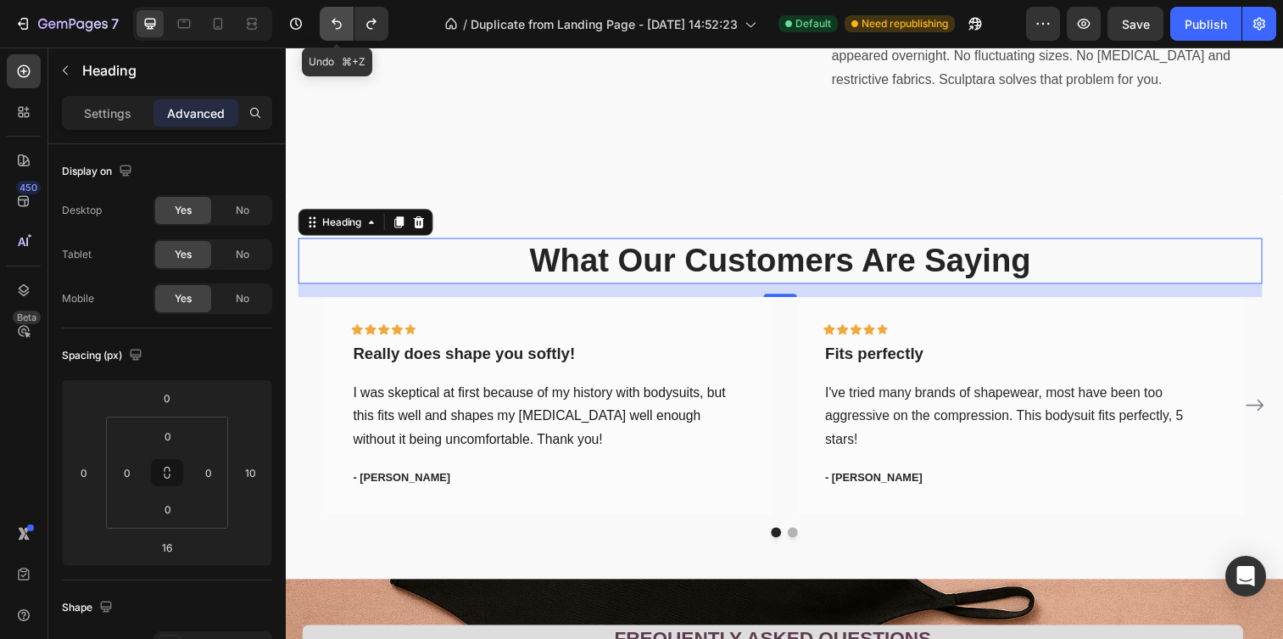
click at [333, 25] on icon "Undo/Redo" at bounding box center [336, 23] width 17 height 17
click at [367, 31] on icon "Undo/Redo" at bounding box center [371, 23] width 17 height 17
click at [336, 27] on icon "Undo/Redo" at bounding box center [336, 23] width 17 height 17
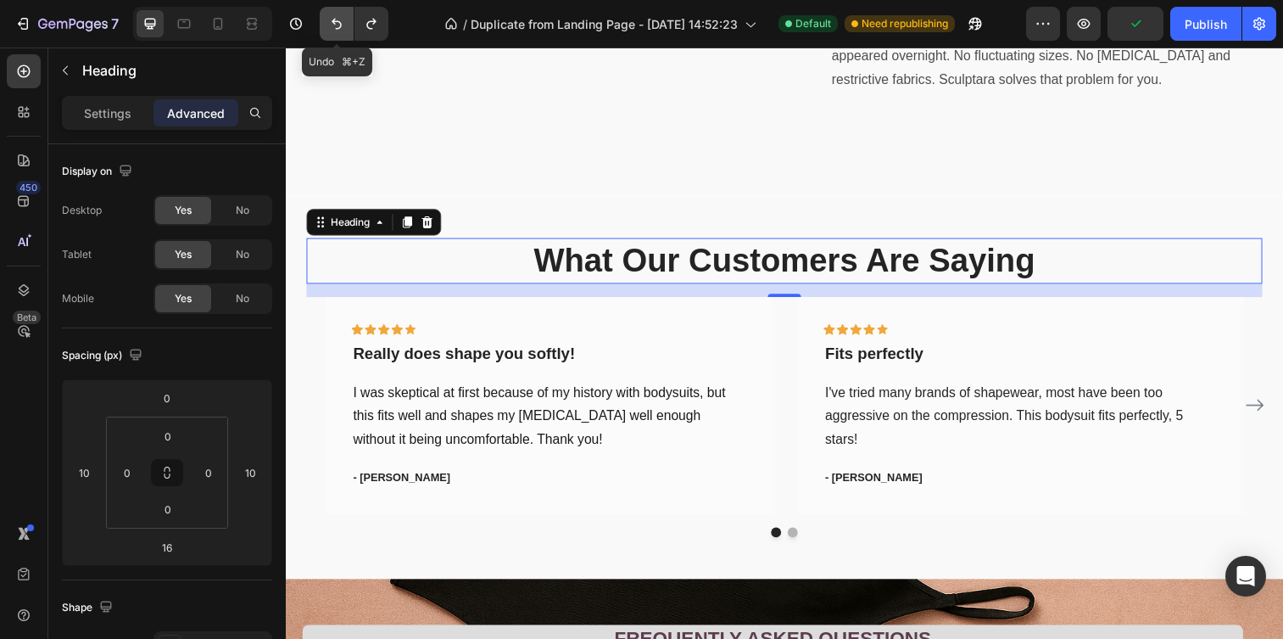
click at [336, 27] on icon "Undo/Redo" at bounding box center [336, 23] width 17 height 17
click at [330, 31] on icon "Undo/Redo" at bounding box center [336, 23] width 17 height 17
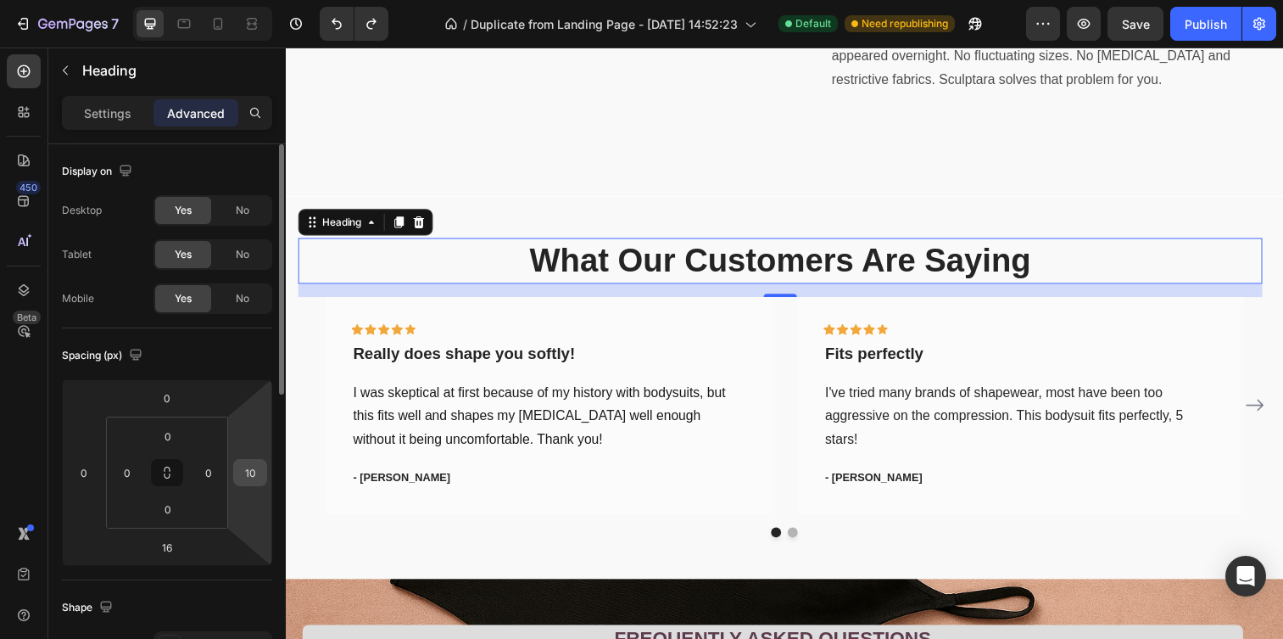
click at [242, 461] on input "10" at bounding box center [249, 472] width 25 height 25
click at [231, 0] on html "7 / Duplicate from Landing Page - [DATE] 14:52:23 Default Need republishing Pre…" at bounding box center [641, 0] width 1283 height 0
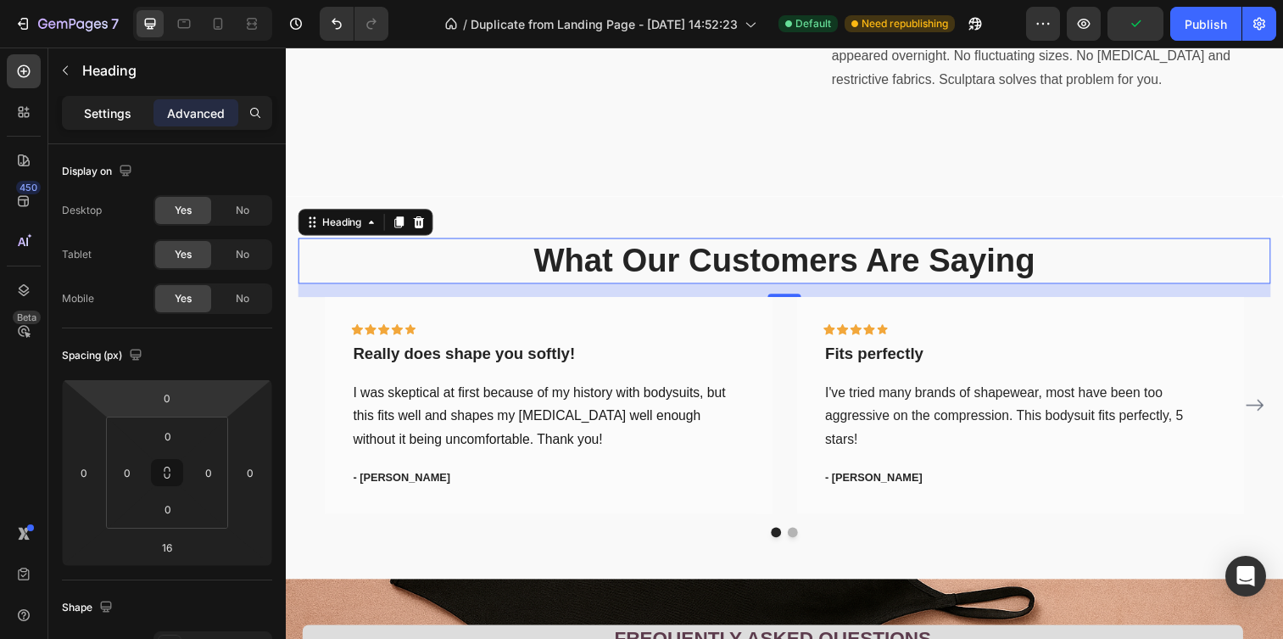
click at [124, 109] on p "Settings" at bounding box center [107, 113] width 47 height 18
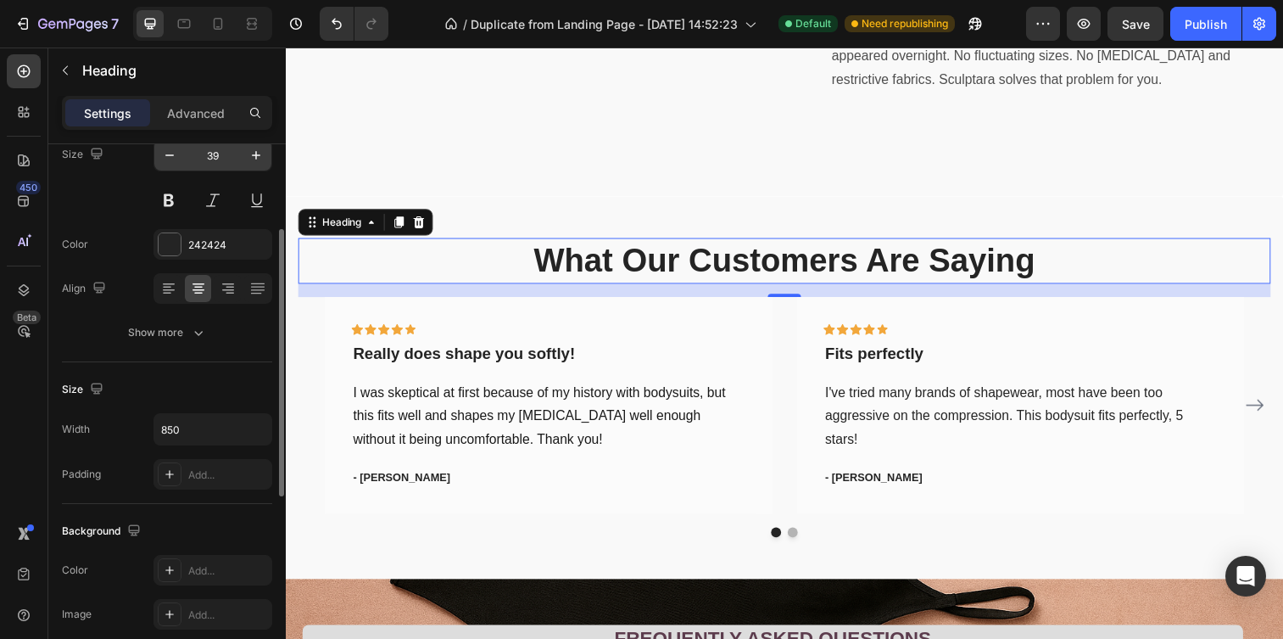
scroll to position [150, 0]
click at [193, 426] on input "850" at bounding box center [212, 426] width 117 height 31
click at [101, 243] on div "Color 242424" at bounding box center [167, 241] width 210 height 31
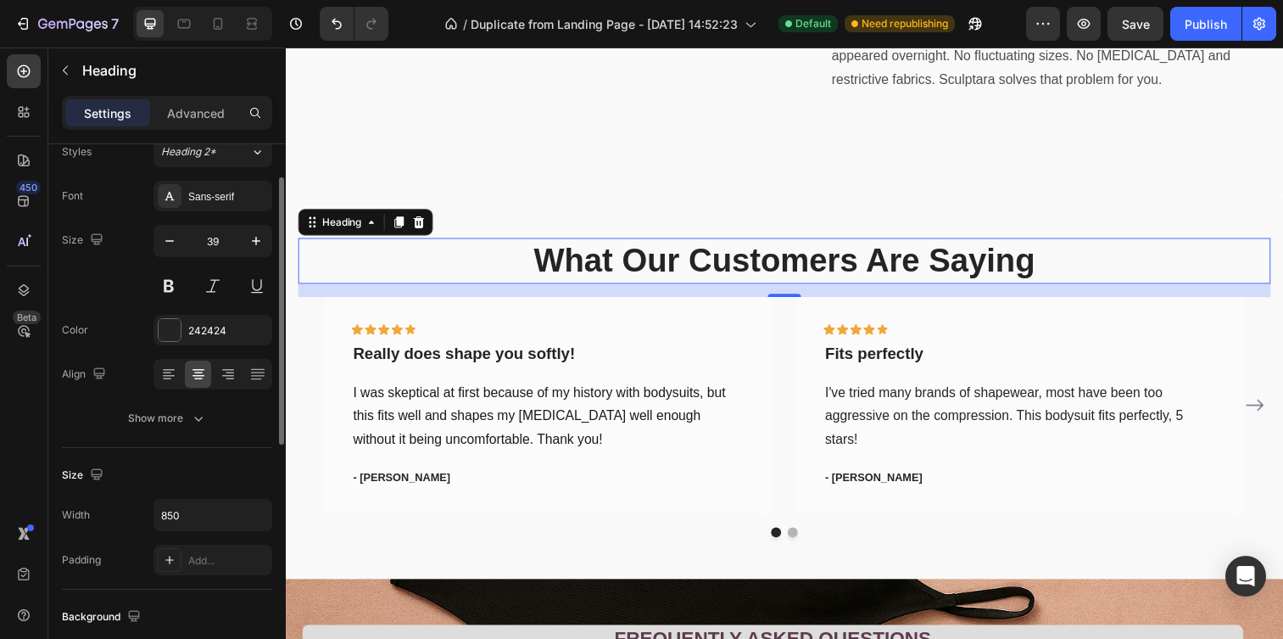
scroll to position [47, 0]
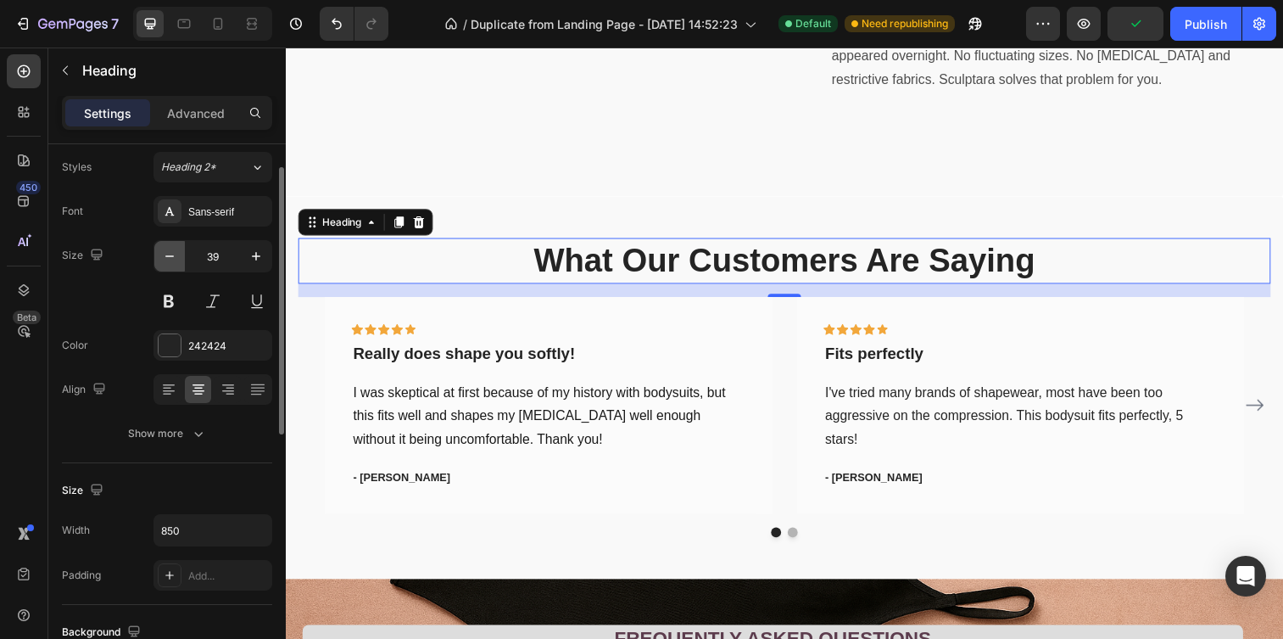
click at [167, 256] on icon "button" at bounding box center [169, 256] width 8 height 2
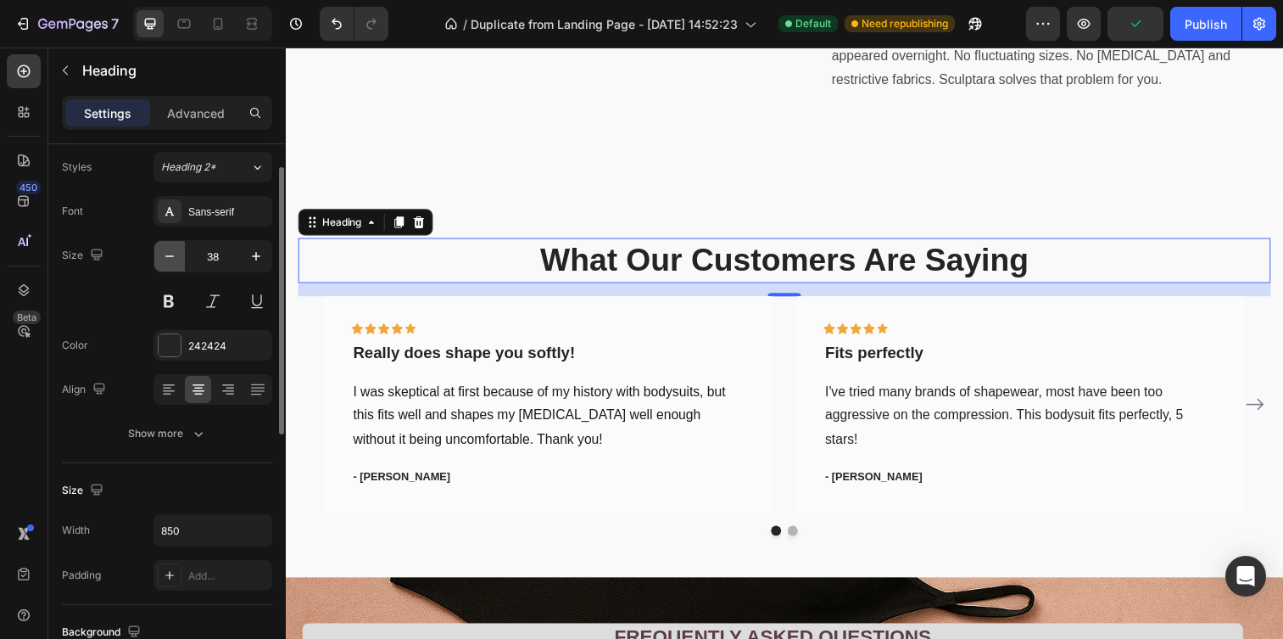
click at [167, 256] on icon "button" at bounding box center [169, 256] width 8 height 2
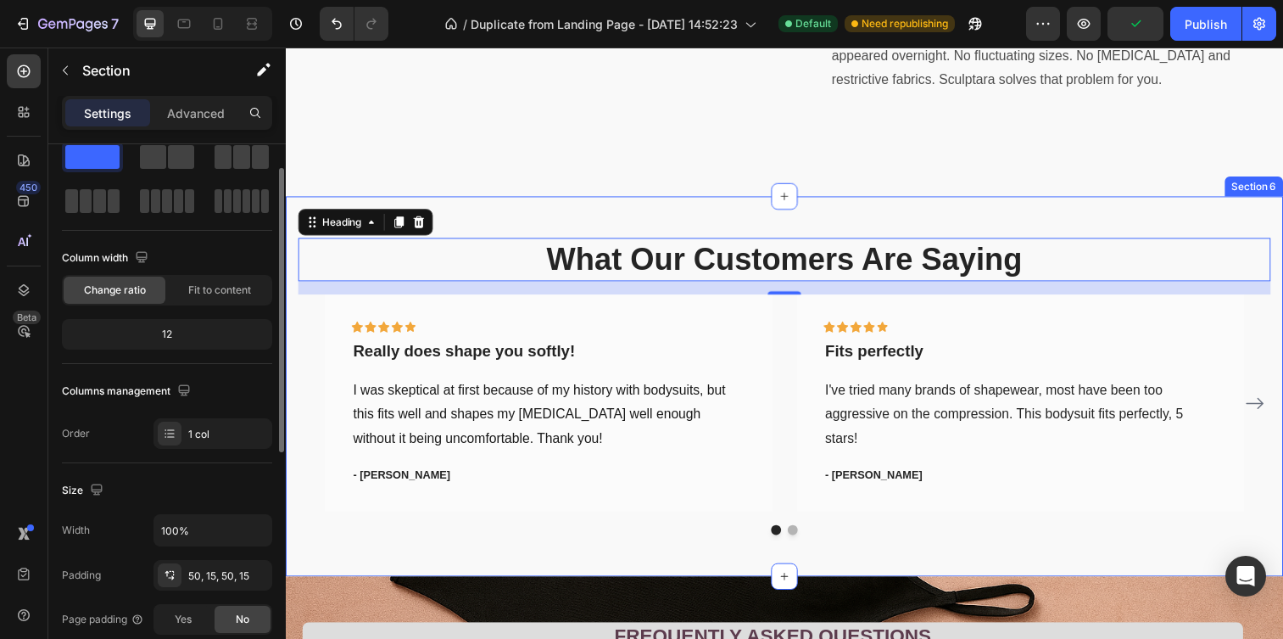
click at [466, 219] on div "What Our Customers Are Saying Heading 16 Icon Icon Icon Icon Icon Row Really do…" at bounding box center [795, 393] width 1018 height 388
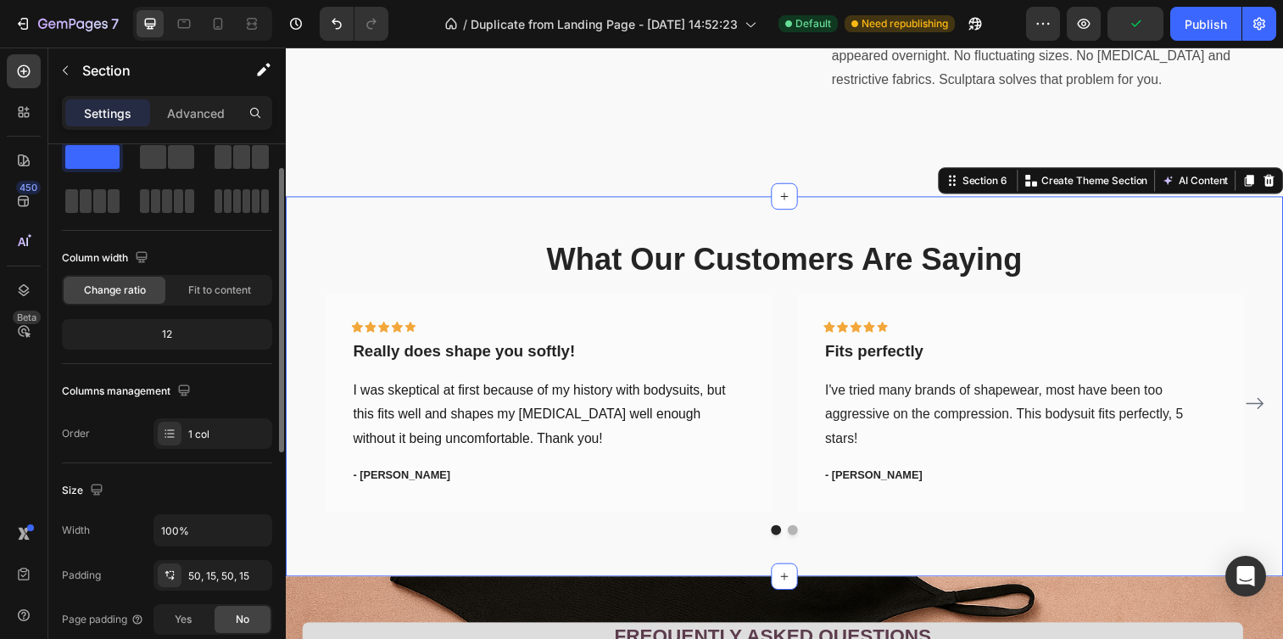
scroll to position [0, 0]
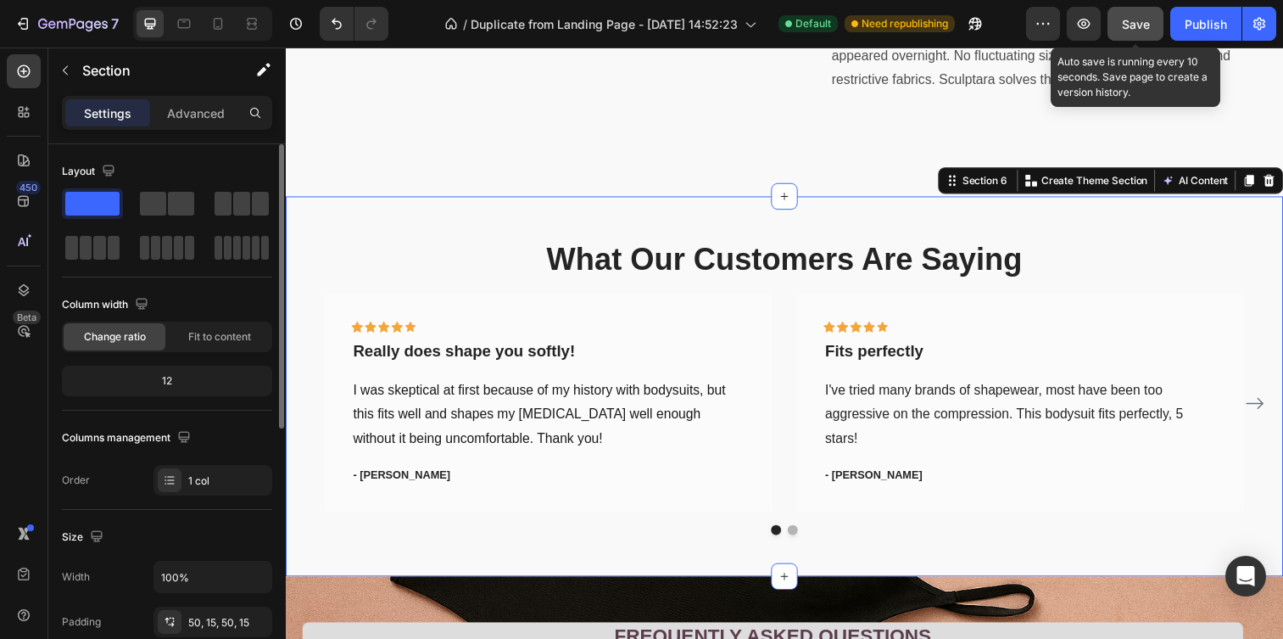
click at [1142, 20] on span "Save" at bounding box center [1136, 24] width 28 height 14
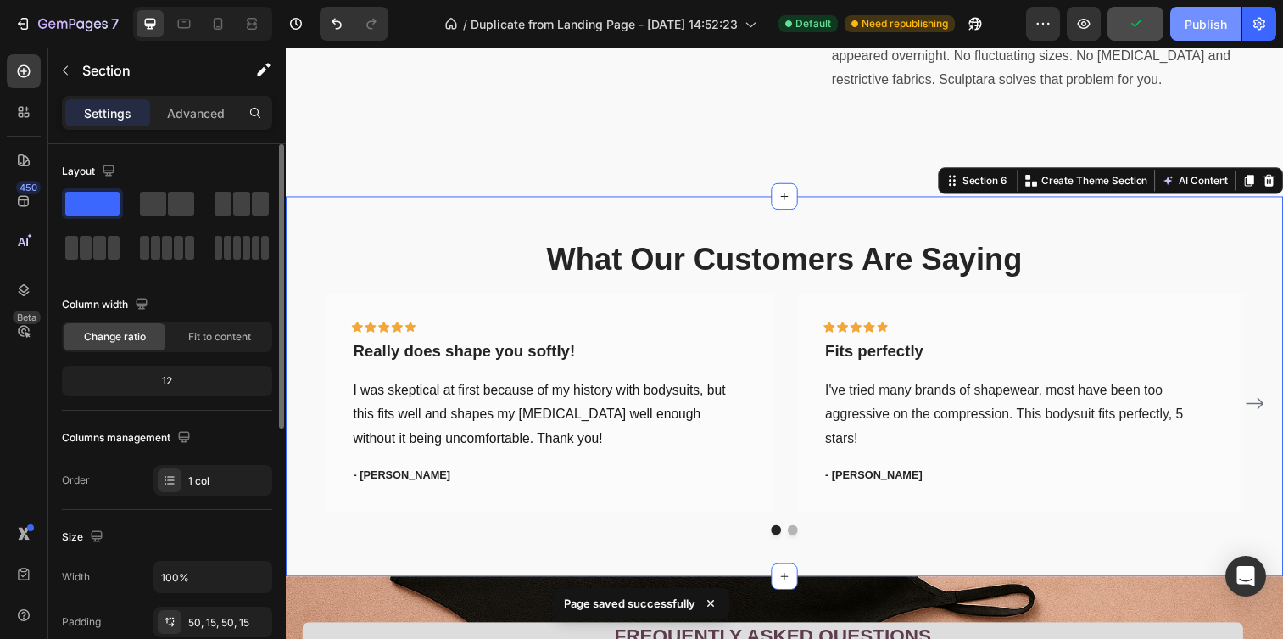
click at [1221, 15] on div "Publish" at bounding box center [1206, 24] width 42 height 18
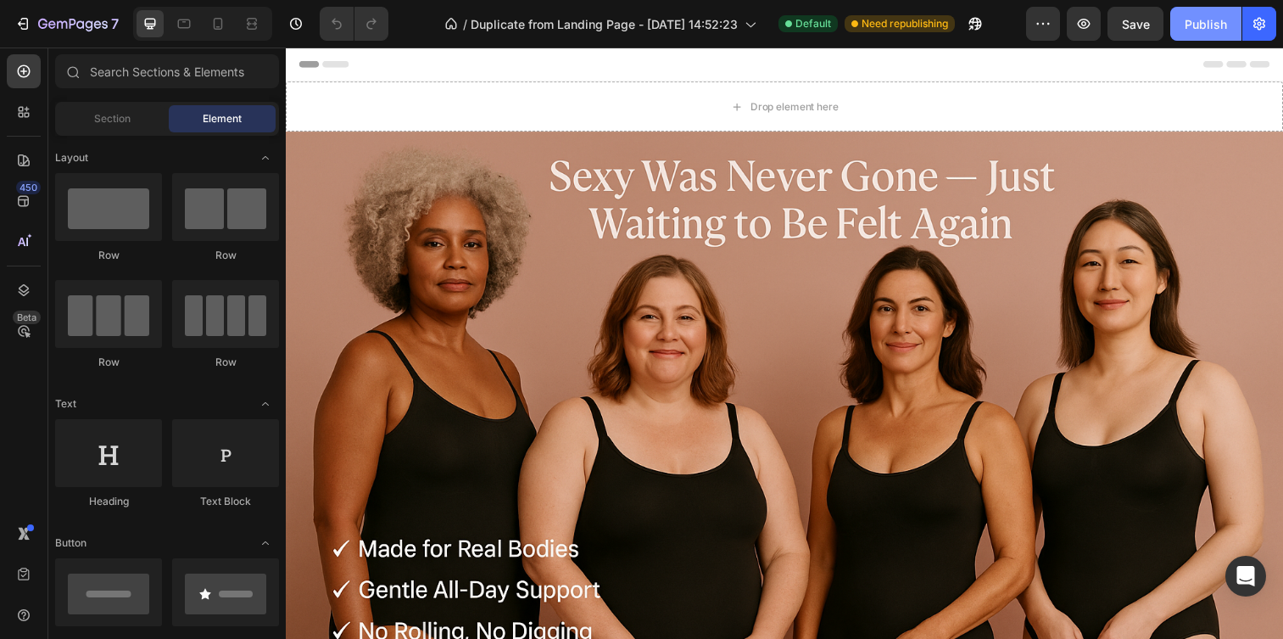
click at [1215, 28] on div "Publish" at bounding box center [1206, 24] width 42 height 18
click at [1216, 40] on button "Publish" at bounding box center [1205, 24] width 71 height 34
click at [1258, 27] on icon "button" at bounding box center [1260, 24] width 12 height 13
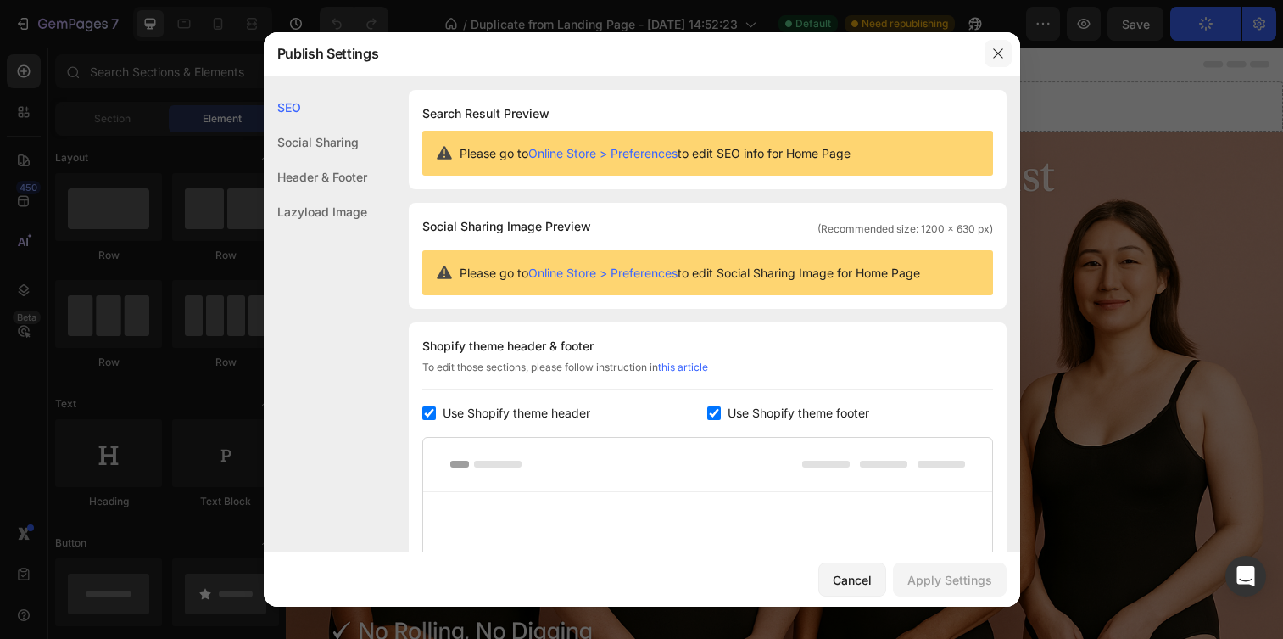
click at [1001, 59] on icon "button" at bounding box center [998, 54] width 14 height 14
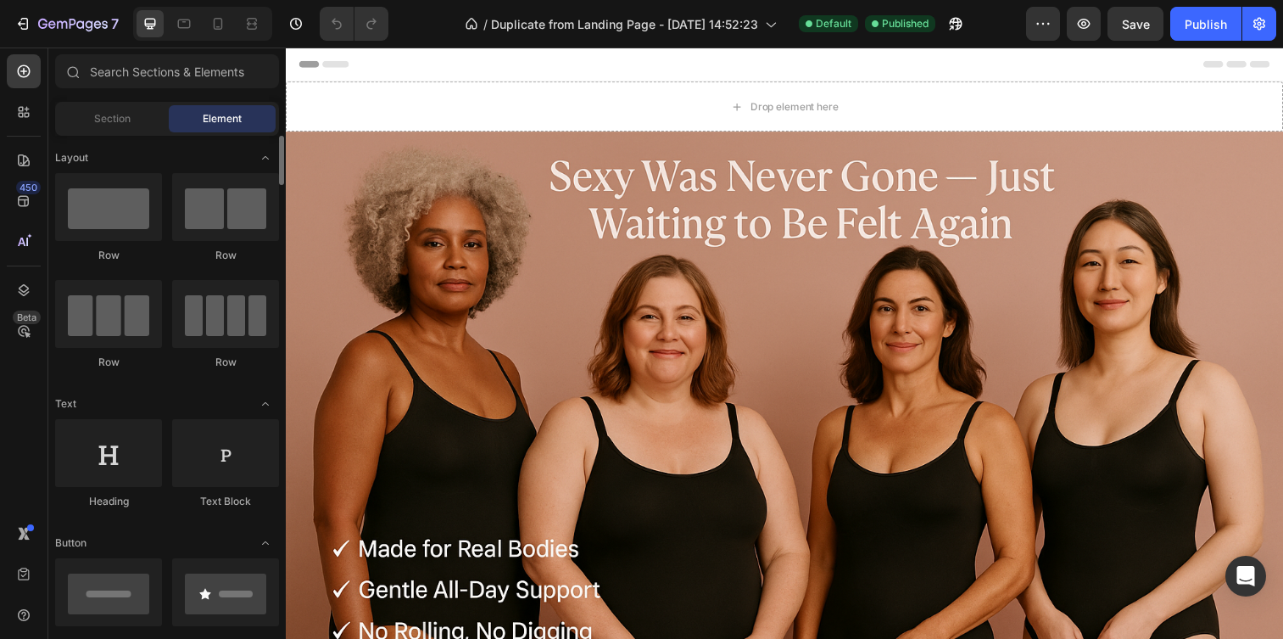
click at [176, 419] on div "Row Row Row Row" at bounding box center [167, 471] width 224 height 105
click at [166, 419] on div "Row Row Row Row" at bounding box center [167, 471] width 224 height 105
click at [167, 419] on div "Row Row Row Row" at bounding box center [167, 471] width 224 height 105
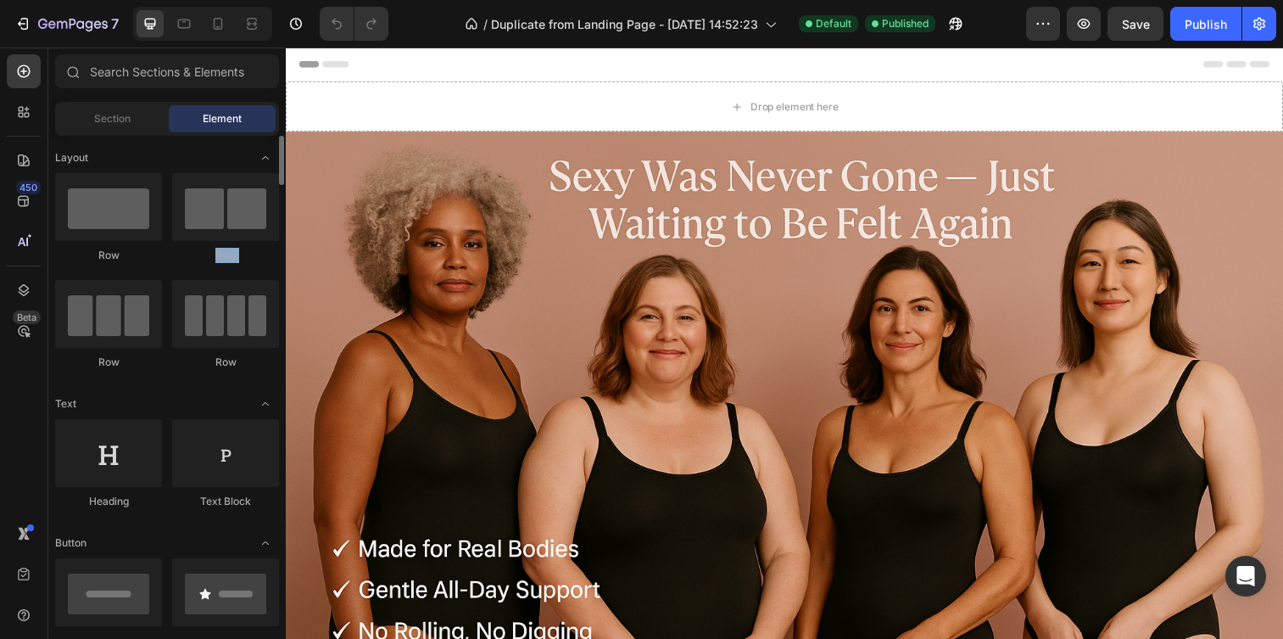
click at [167, 419] on div "Row Row Row Row" at bounding box center [167, 471] width 224 height 105
click at [226, 419] on div "Row Row Row Row" at bounding box center [167, 471] width 224 height 105
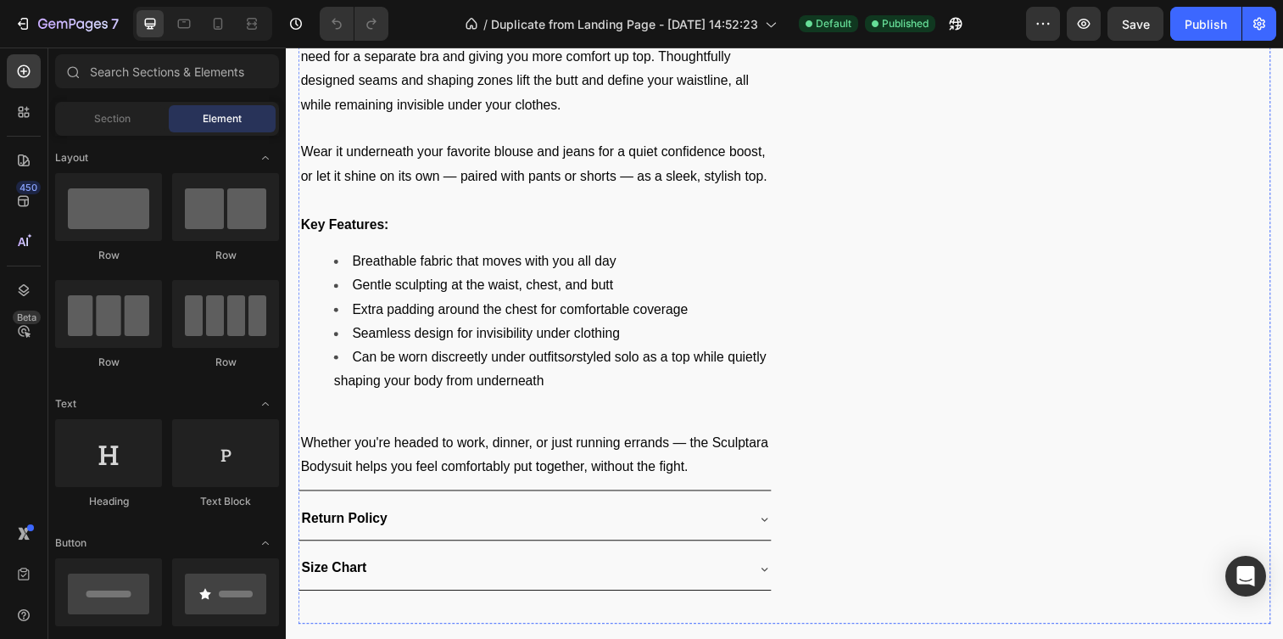
scroll to position [1654, 0]
